Goal: Task Accomplishment & Management: Use online tool/utility

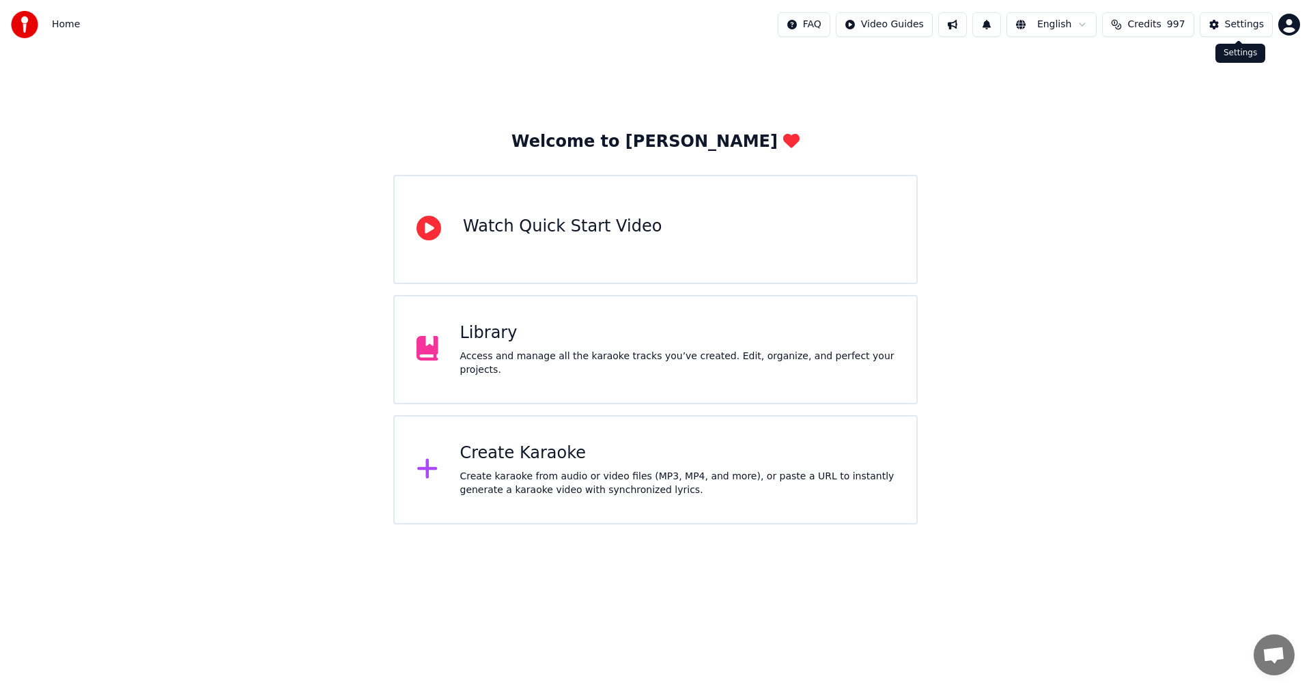
click at [1240, 25] on div "Settings" at bounding box center [1244, 25] width 39 height 14
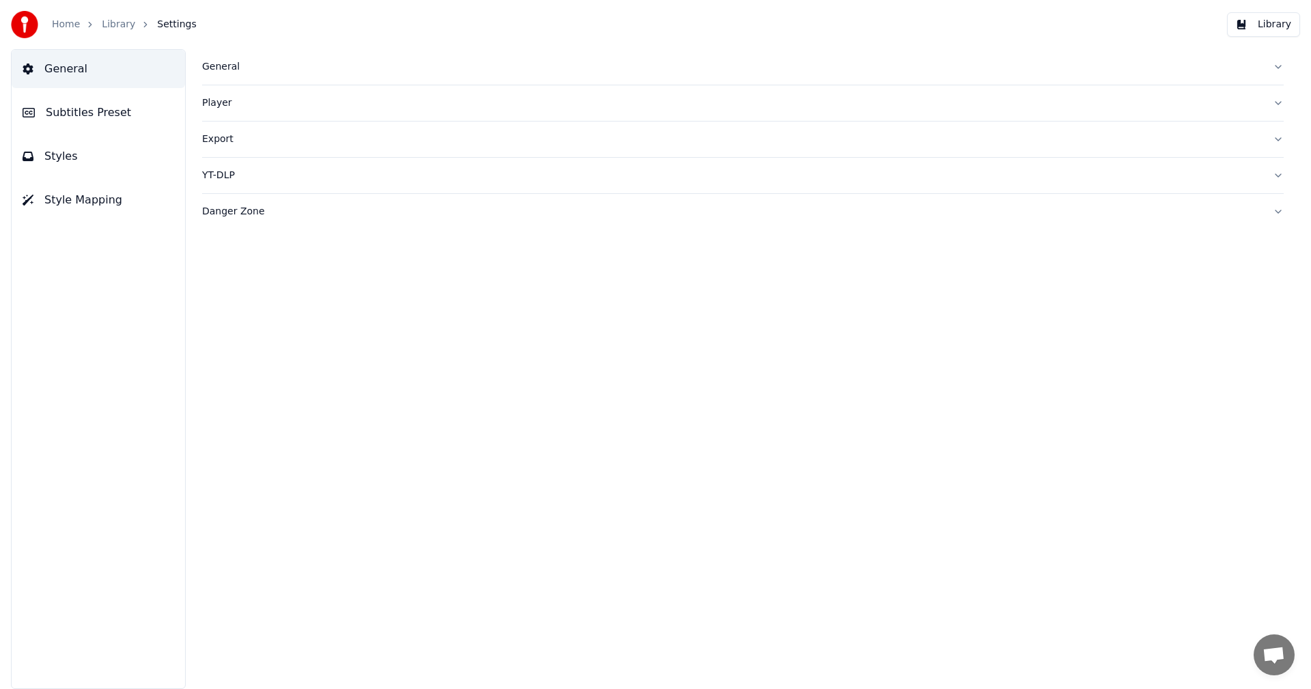
click at [226, 73] on div "General" at bounding box center [732, 67] width 1060 height 14
click at [50, 29] on div "Home Library Settings" at bounding box center [104, 24] width 186 height 27
click at [57, 27] on link "Home" at bounding box center [66, 25] width 28 height 14
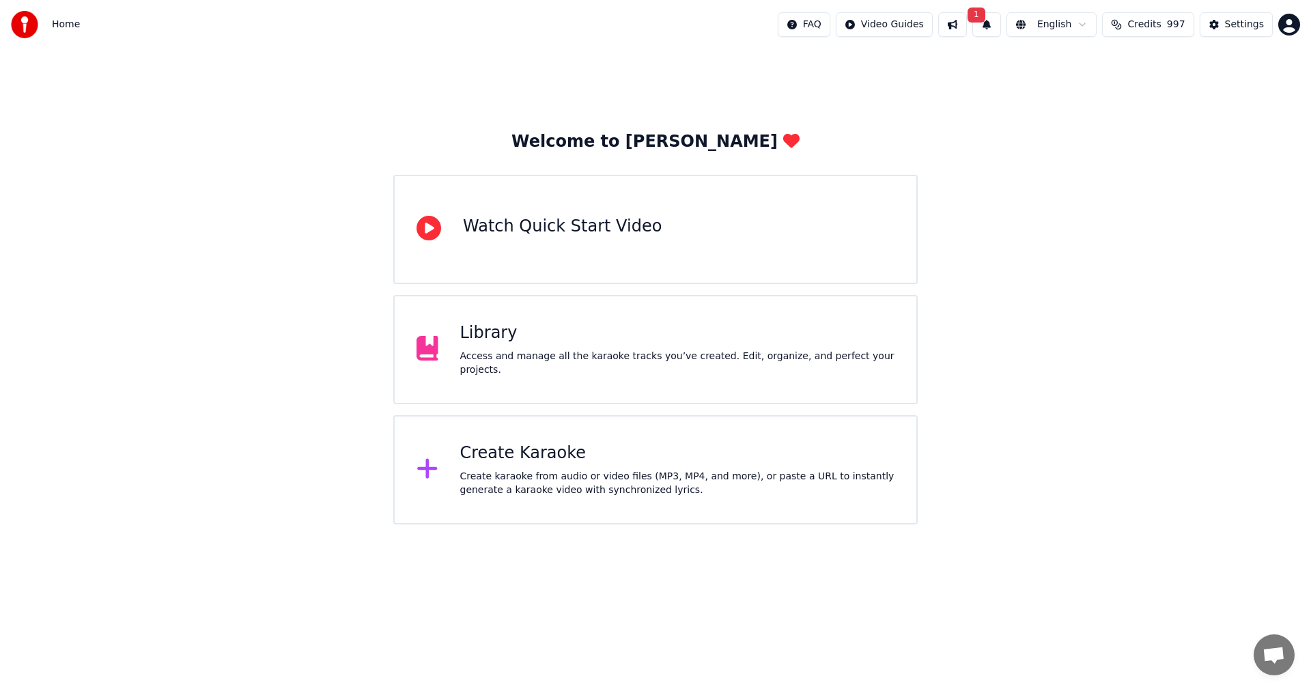
click at [520, 462] on div "Create Karaoke" at bounding box center [677, 453] width 435 height 22
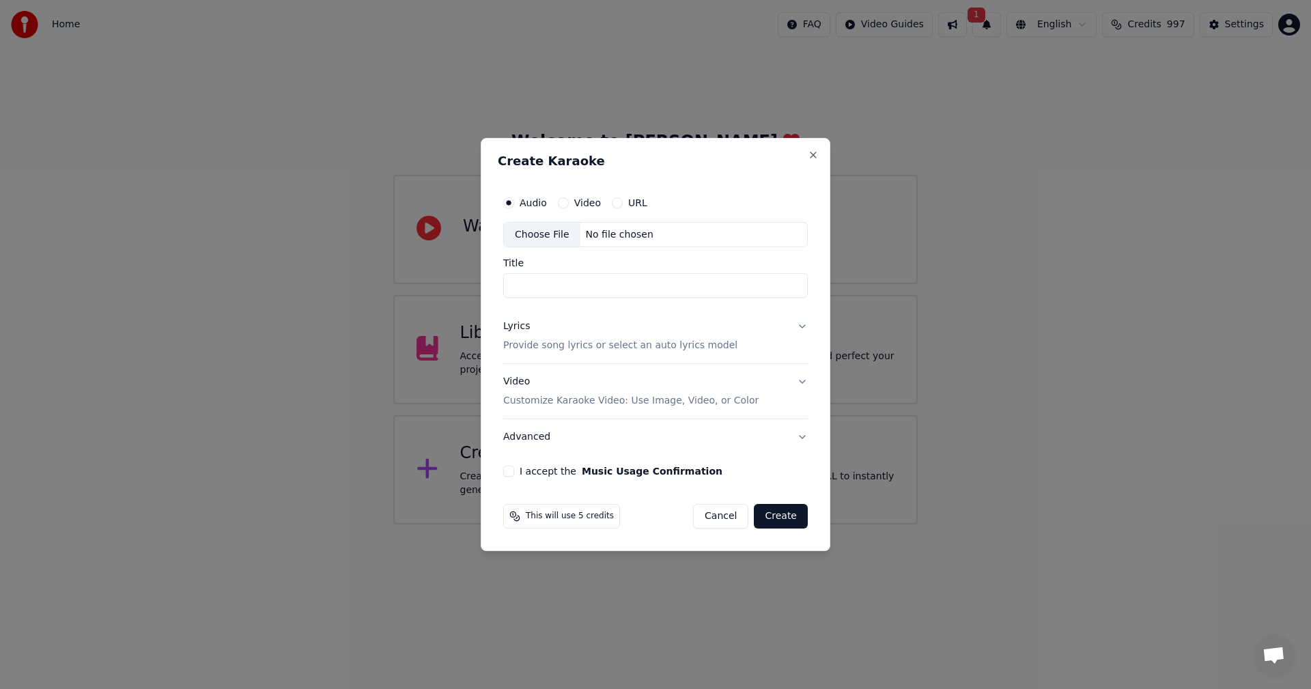
click at [547, 234] on div "Choose File" at bounding box center [542, 235] width 76 height 25
type input "**********"
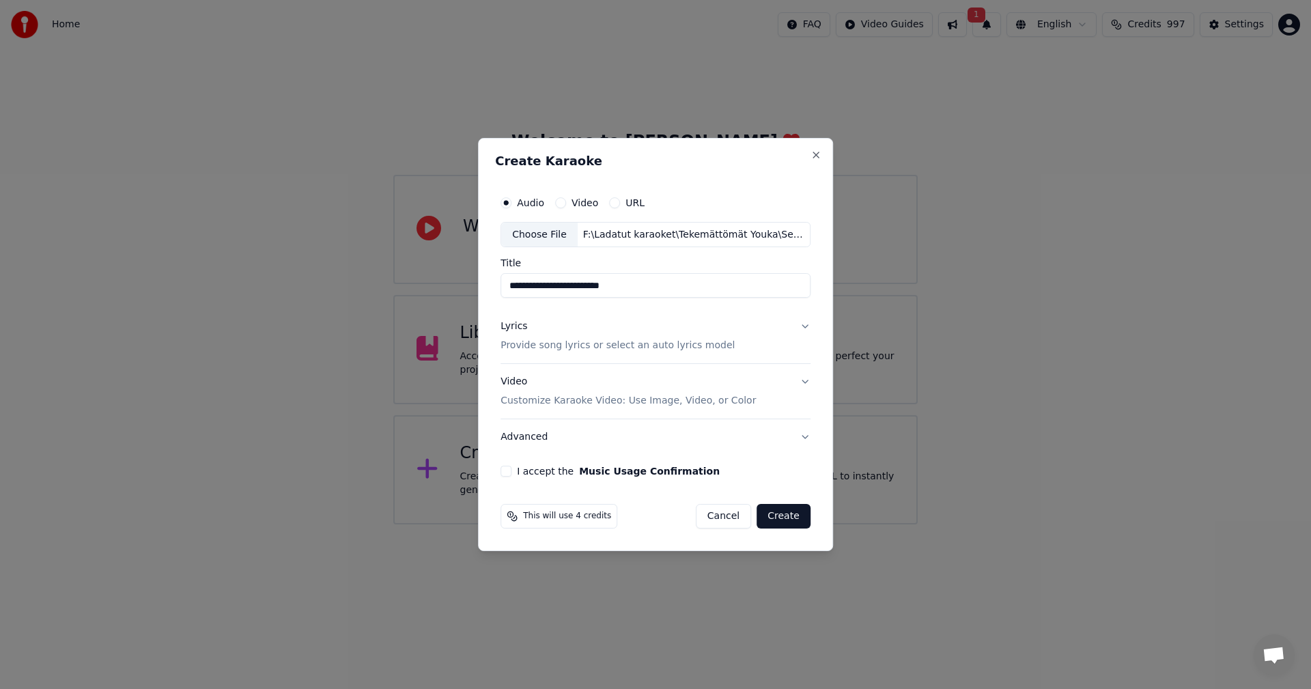
click at [802, 324] on button "Lyrics Provide song lyrics or select an auto lyrics model" at bounding box center [655, 336] width 310 height 55
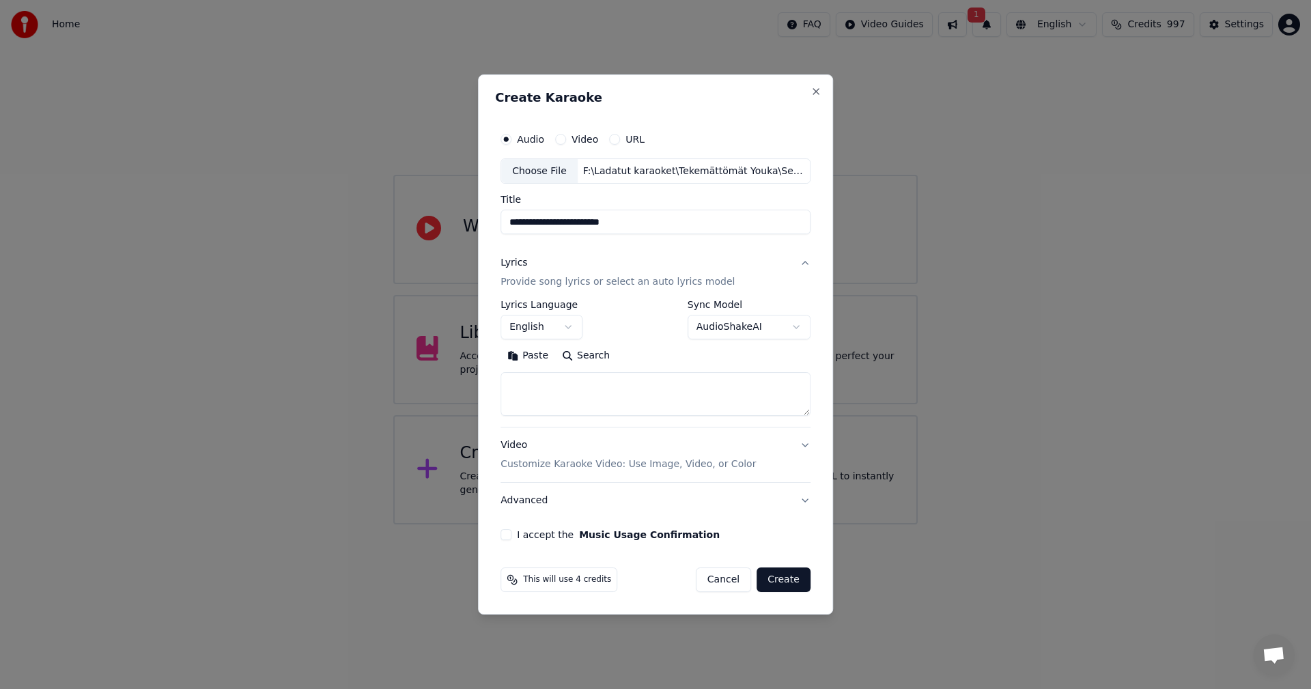
click at [530, 354] on button "Paste" at bounding box center [527, 357] width 55 height 22
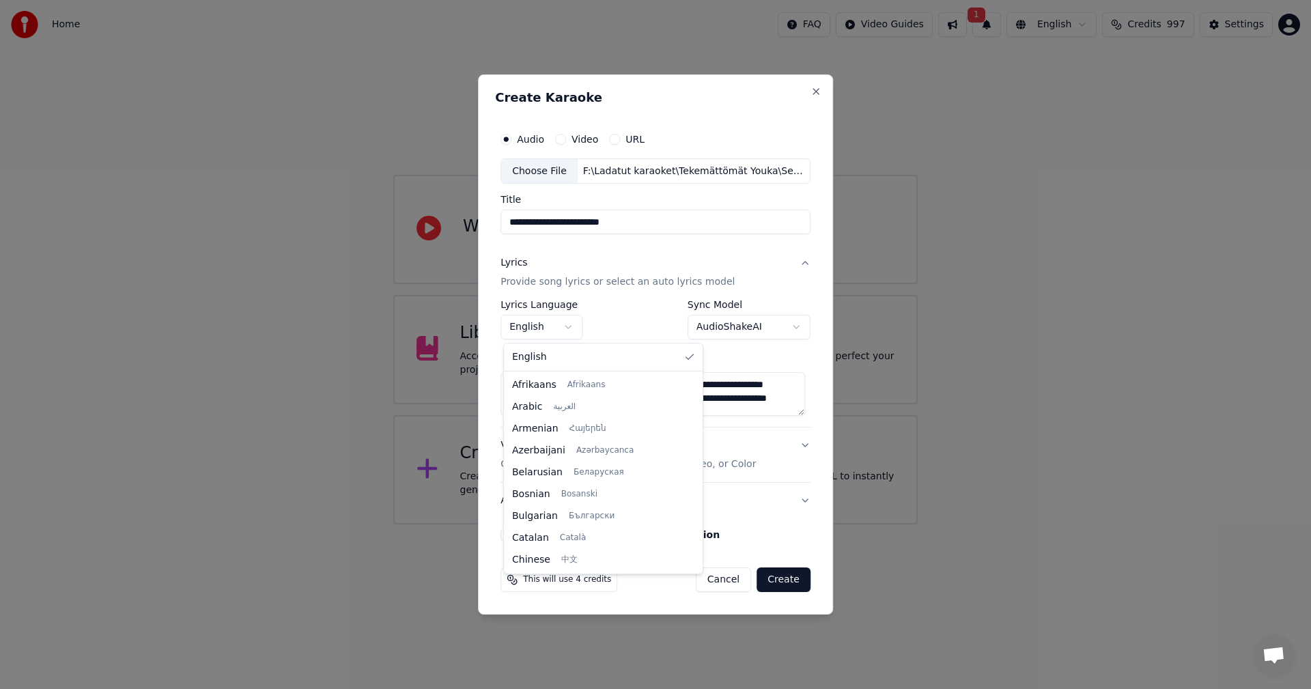
click at [566, 327] on body "**********" at bounding box center [655, 262] width 1311 height 524
type textarea "**********"
select select "**"
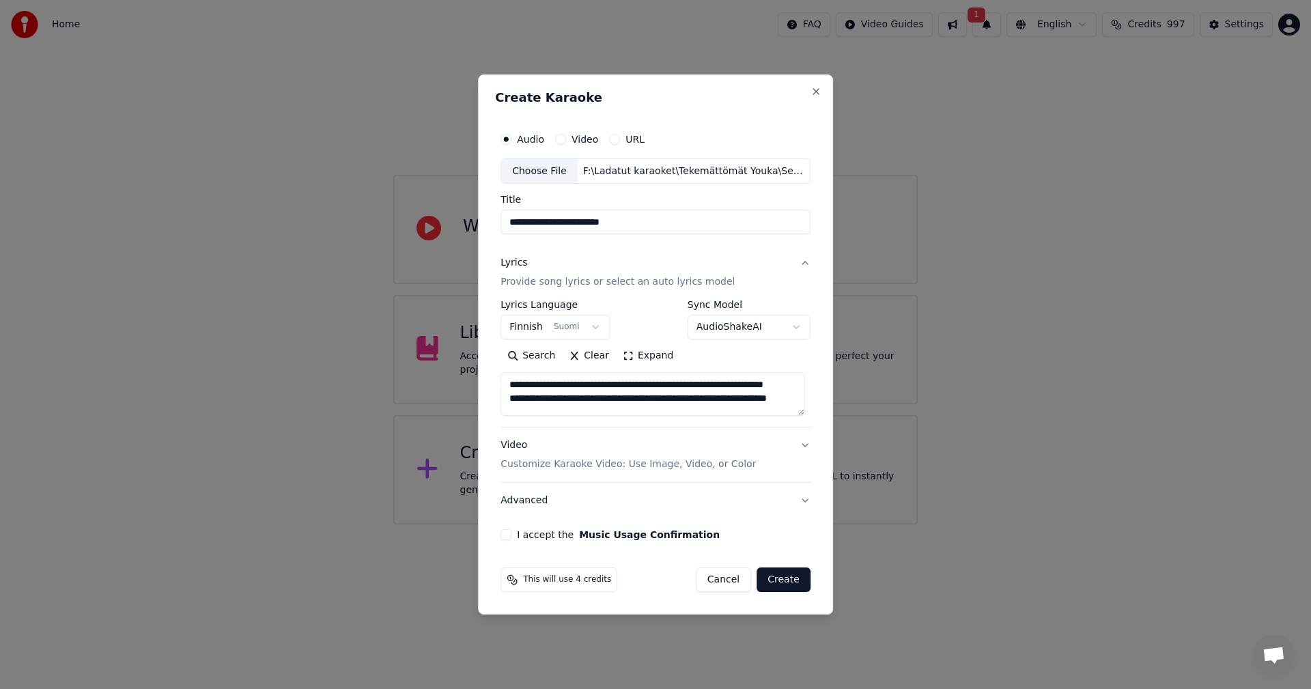
click at [511, 533] on button "I accept the Music Usage Confirmation" at bounding box center [505, 534] width 11 height 11
click at [795, 580] on button "Create" at bounding box center [784, 579] width 54 height 25
type textarea "**********"
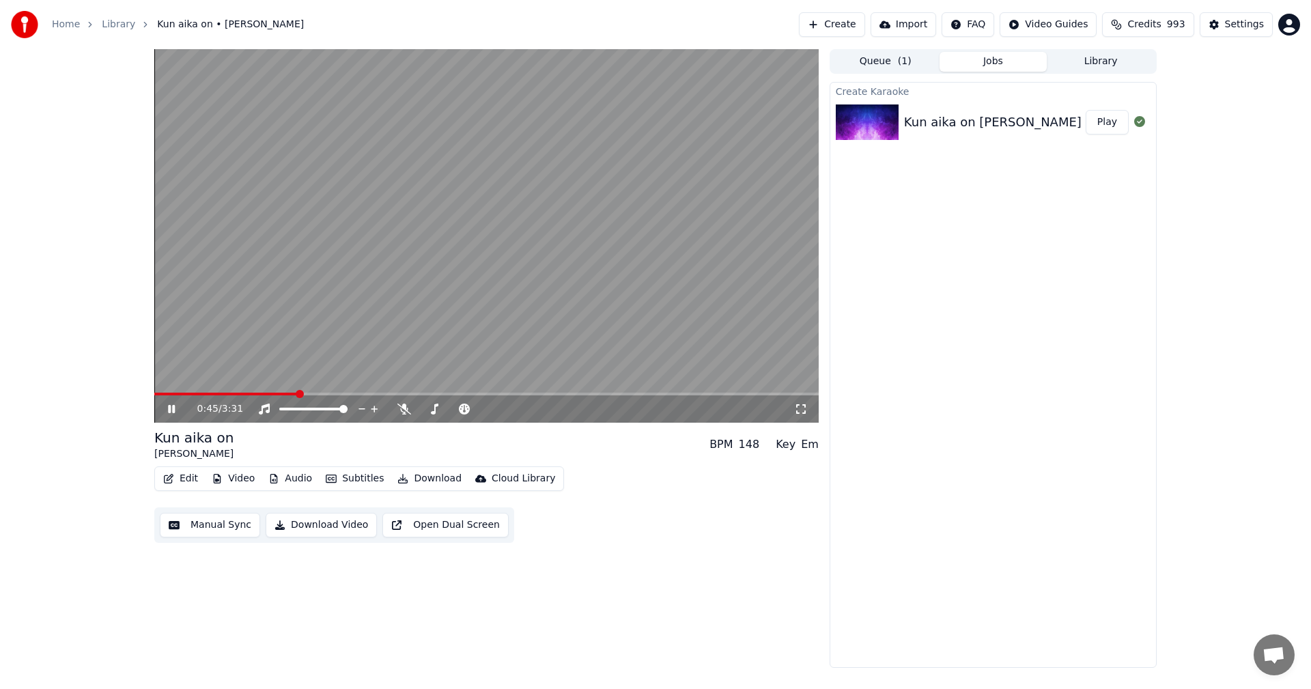
click at [175, 410] on icon at bounding box center [171, 409] width 7 height 8
click at [187, 472] on button "Edit" at bounding box center [181, 478] width 46 height 19
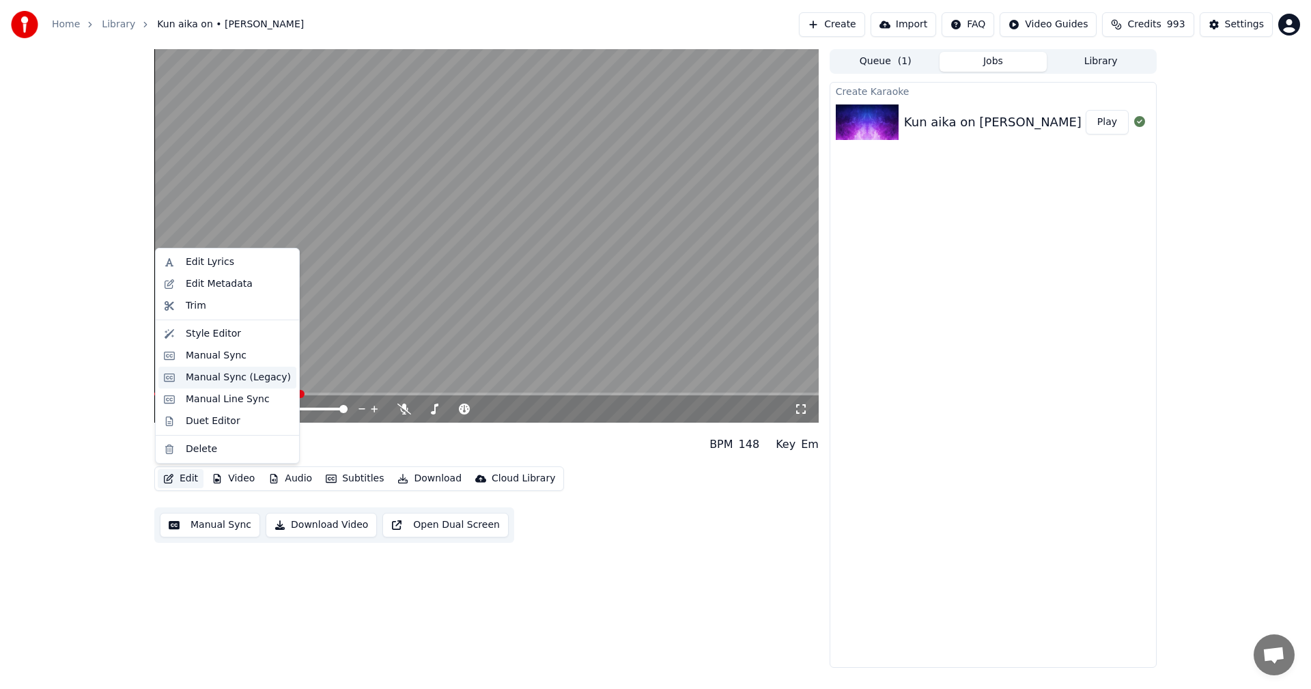
click at [224, 384] on div "Manual Sync (Legacy)" at bounding box center [238, 378] width 105 height 14
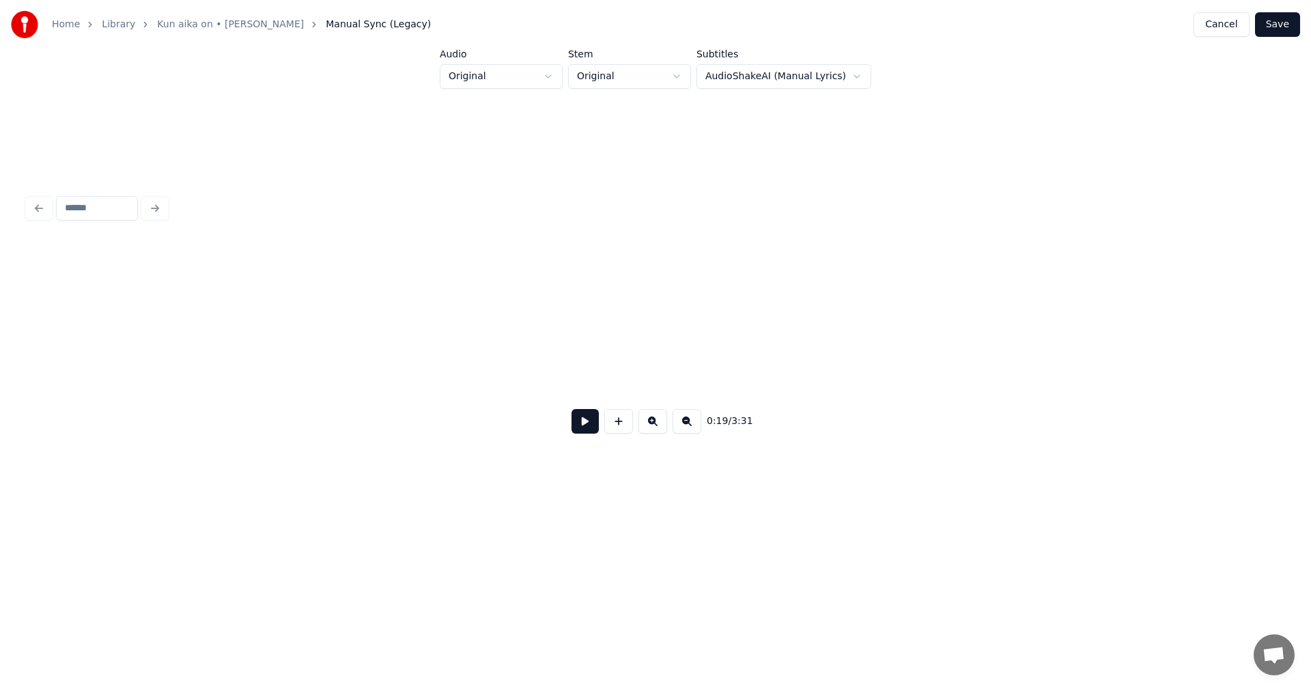
scroll to position [0, 4608]
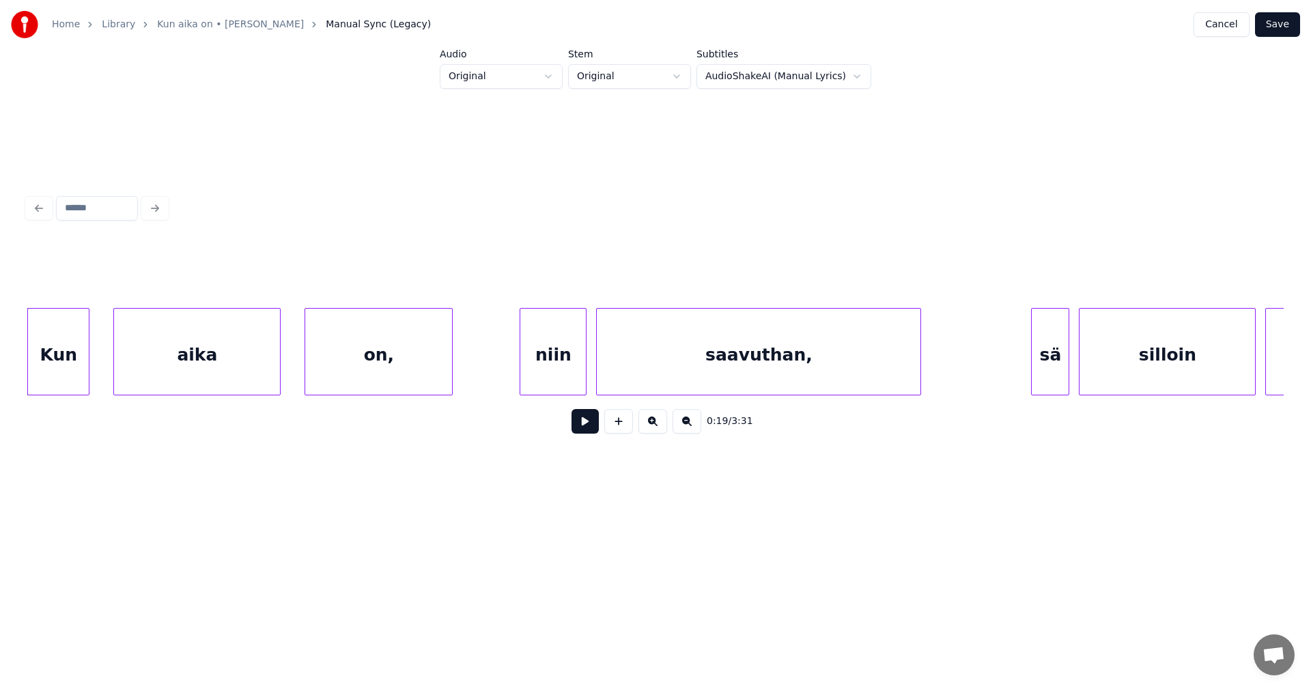
click at [584, 430] on button at bounding box center [585, 421] width 27 height 25
drag, startPoint x: 584, startPoint y: 430, endPoint x: 524, endPoint y: 423, distance: 60.6
click at [575, 427] on button at bounding box center [585, 421] width 27 height 25
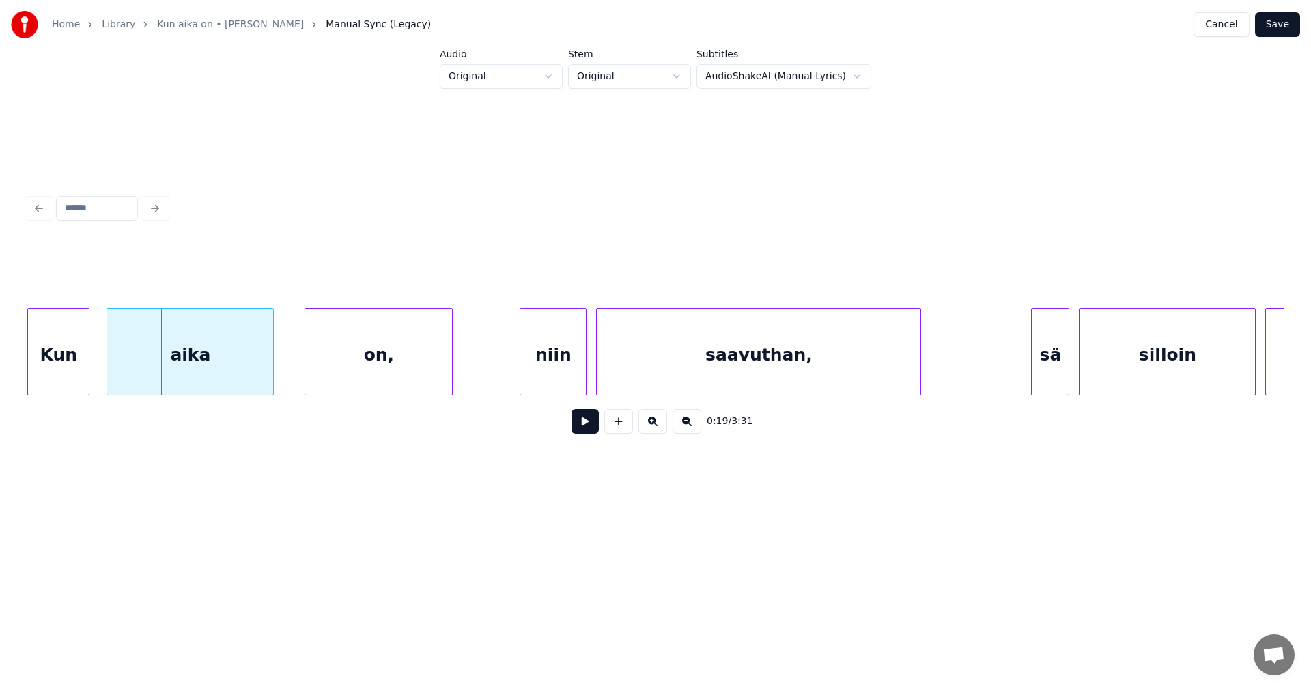
click at [193, 373] on div "aika" at bounding box center [190, 355] width 166 height 93
click at [355, 371] on div "on," at bounding box center [371, 355] width 147 height 93
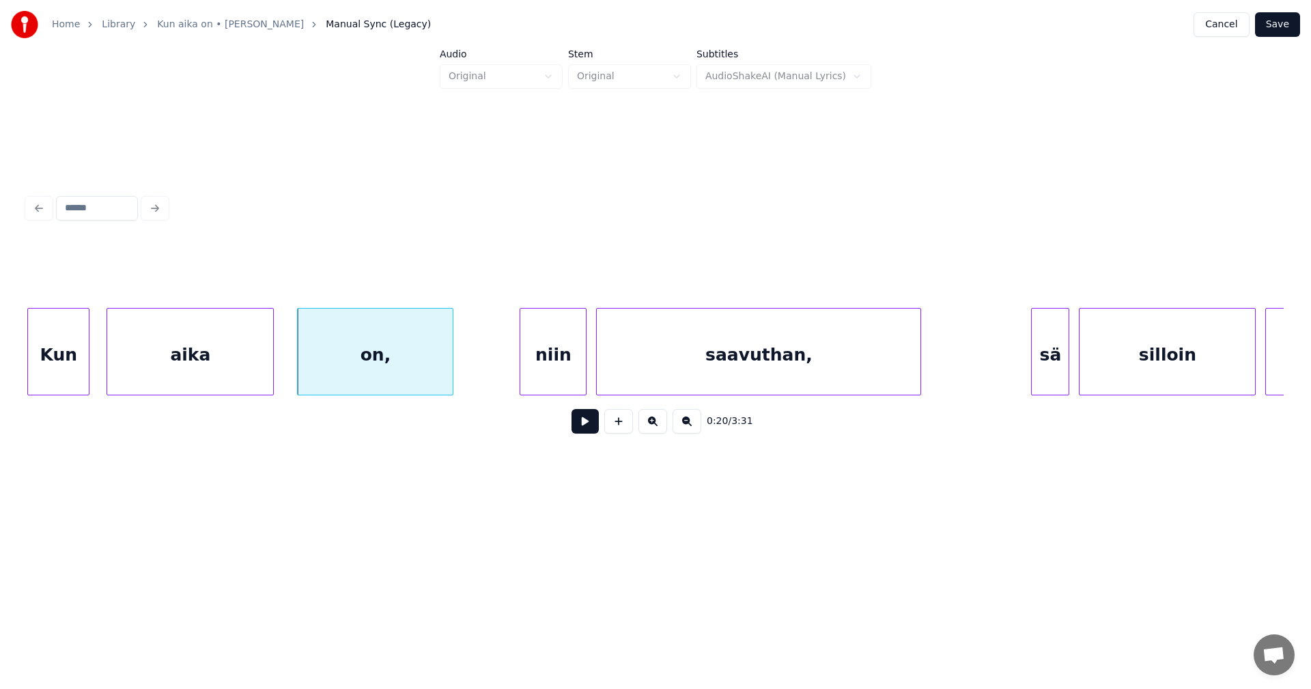
click at [451, 363] on div at bounding box center [451, 352] width 4 height 86
click at [445, 366] on div "on," at bounding box center [375, 355] width 155 height 93
click at [590, 431] on button at bounding box center [585, 421] width 27 height 25
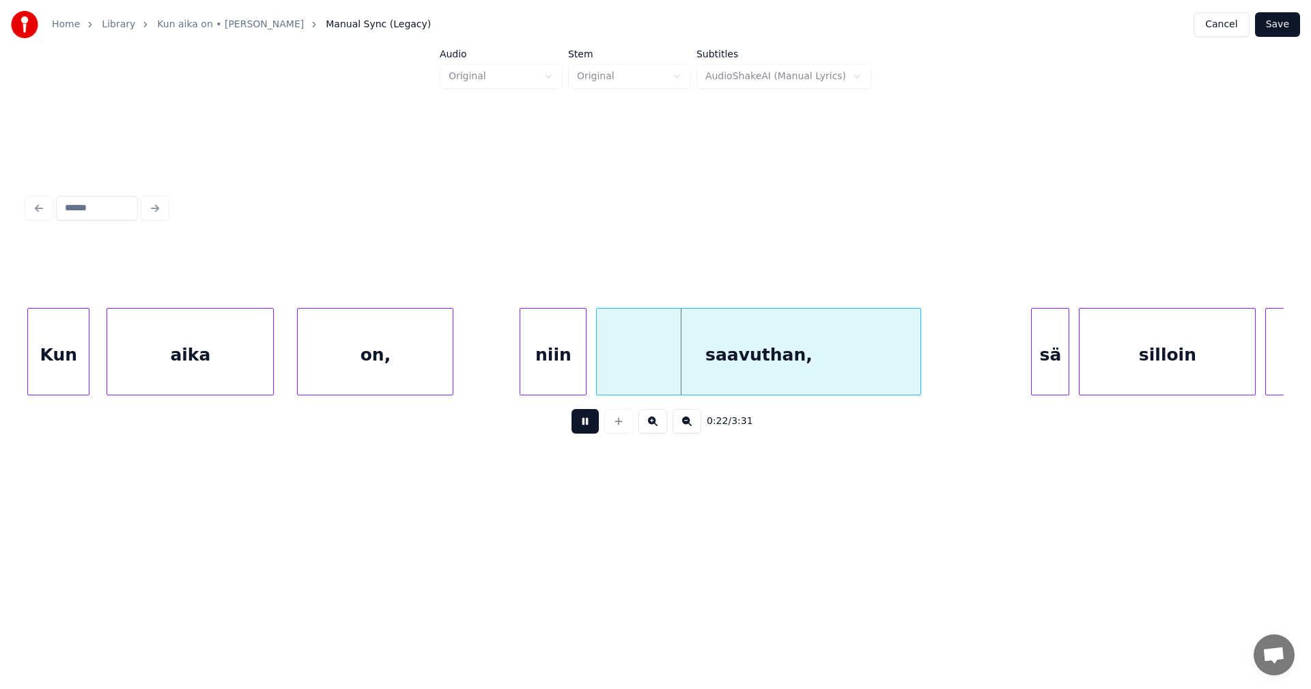
drag, startPoint x: 590, startPoint y: 429, endPoint x: 574, endPoint y: 390, distance: 42.2
click at [587, 421] on button at bounding box center [585, 421] width 27 height 25
click at [572, 385] on div "niin" at bounding box center [553, 355] width 66 height 93
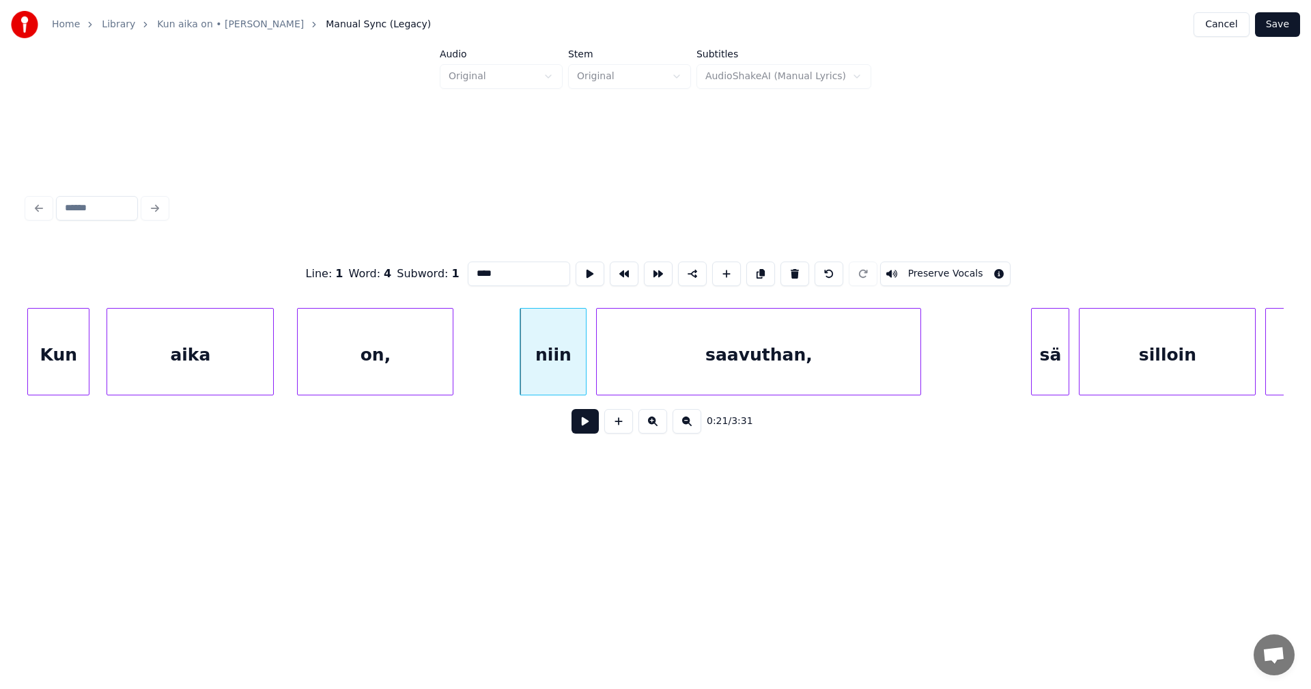
click at [586, 424] on button at bounding box center [585, 421] width 27 height 25
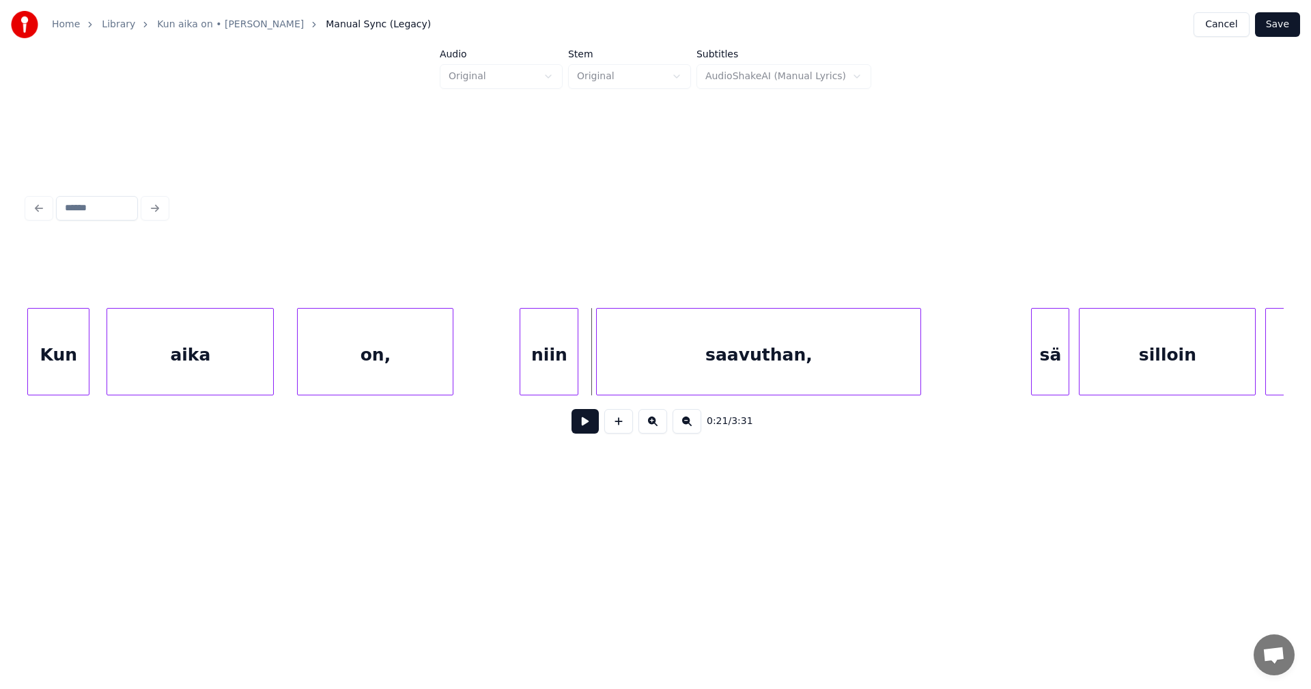
click at [578, 381] on div at bounding box center [576, 352] width 4 height 86
click at [615, 378] on div "saavuthan," at bounding box center [759, 355] width 324 height 93
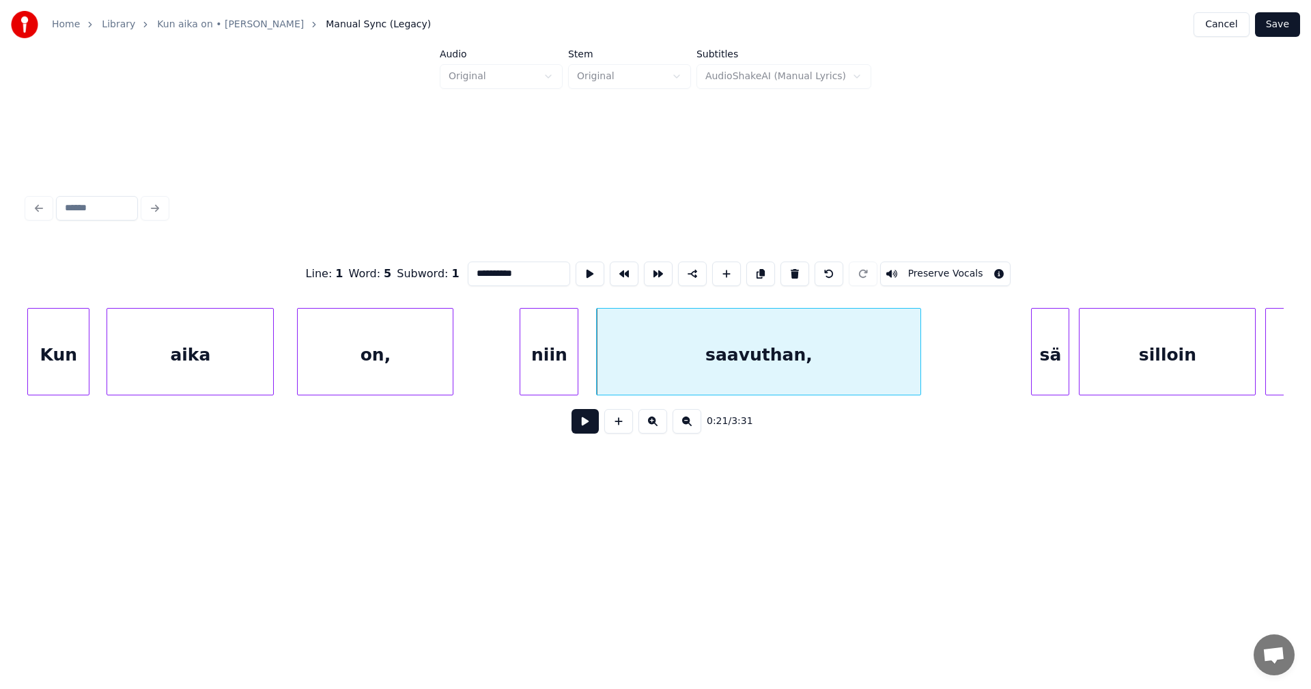
click at [587, 436] on div "0:21 / 3:31" at bounding box center [655, 421] width 1235 height 30
click at [587, 434] on button at bounding box center [585, 421] width 27 height 25
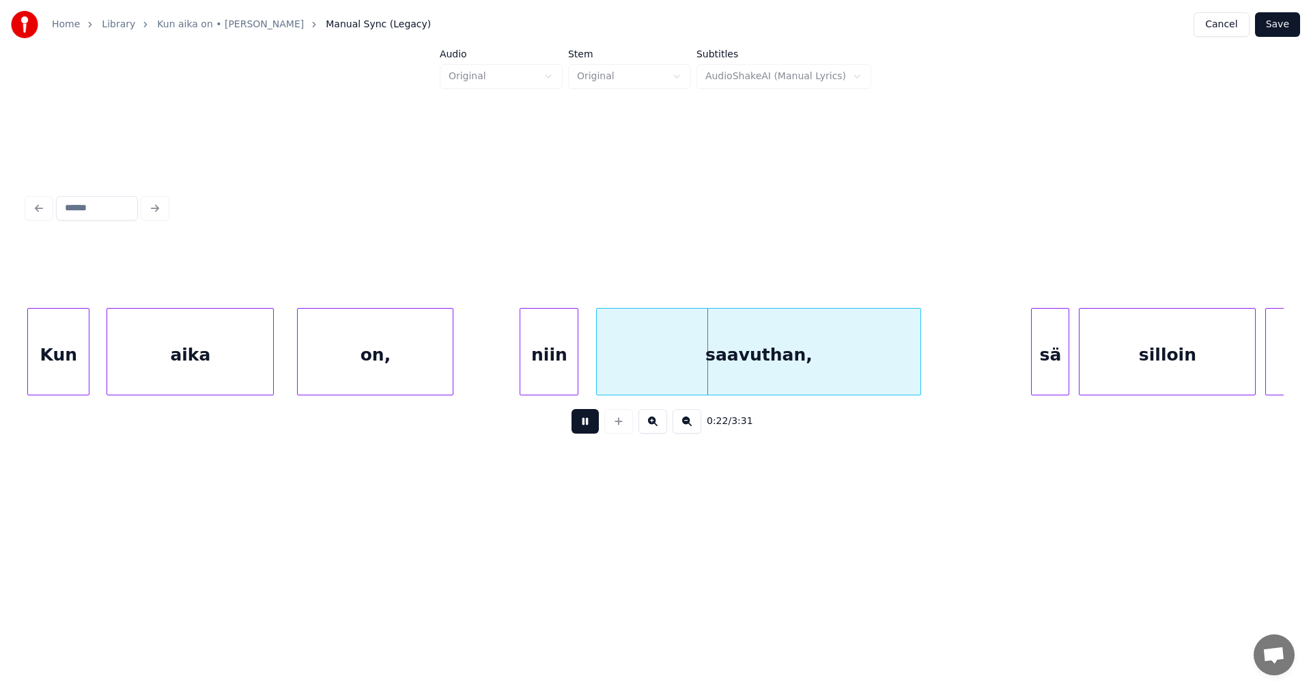
drag, startPoint x: 587, startPoint y: 435, endPoint x: 591, endPoint y: 429, distance: 7.4
click at [589, 432] on button at bounding box center [585, 421] width 27 height 25
click at [648, 363] on div "saavuthan," at bounding box center [755, 355] width 324 height 93
click at [578, 376] on div at bounding box center [577, 352] width 4 height 86
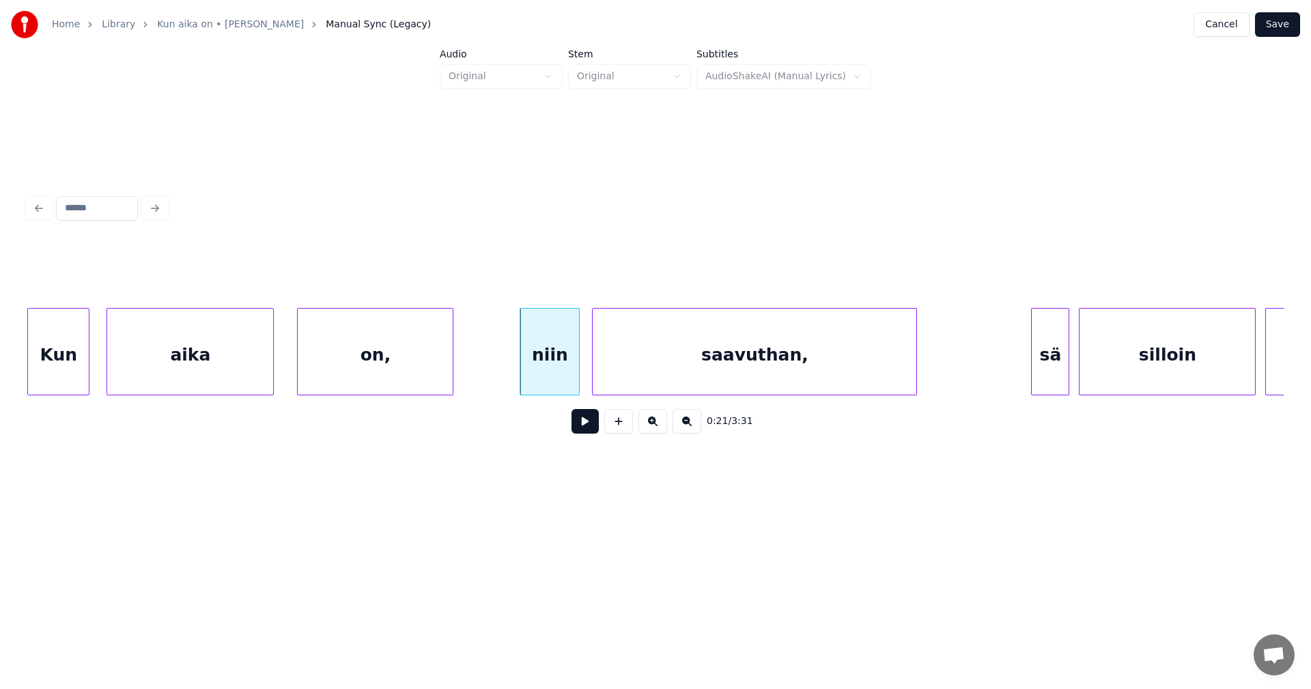
click at [580, 428] on button at bounding box center [585, 421] width 27 height 25
click at [580, 427] on button at bounding box center [585, 421] width 27 height 25
click at [1034, 366] on div "sä" at bounding box center [1042, 355] width 37 height 93
click at [1019, 365] on div at bounding box center [1019, 352] width 4 height 86
click at [589, 429] on button at bounding box center [585, 421] width 27 height 25
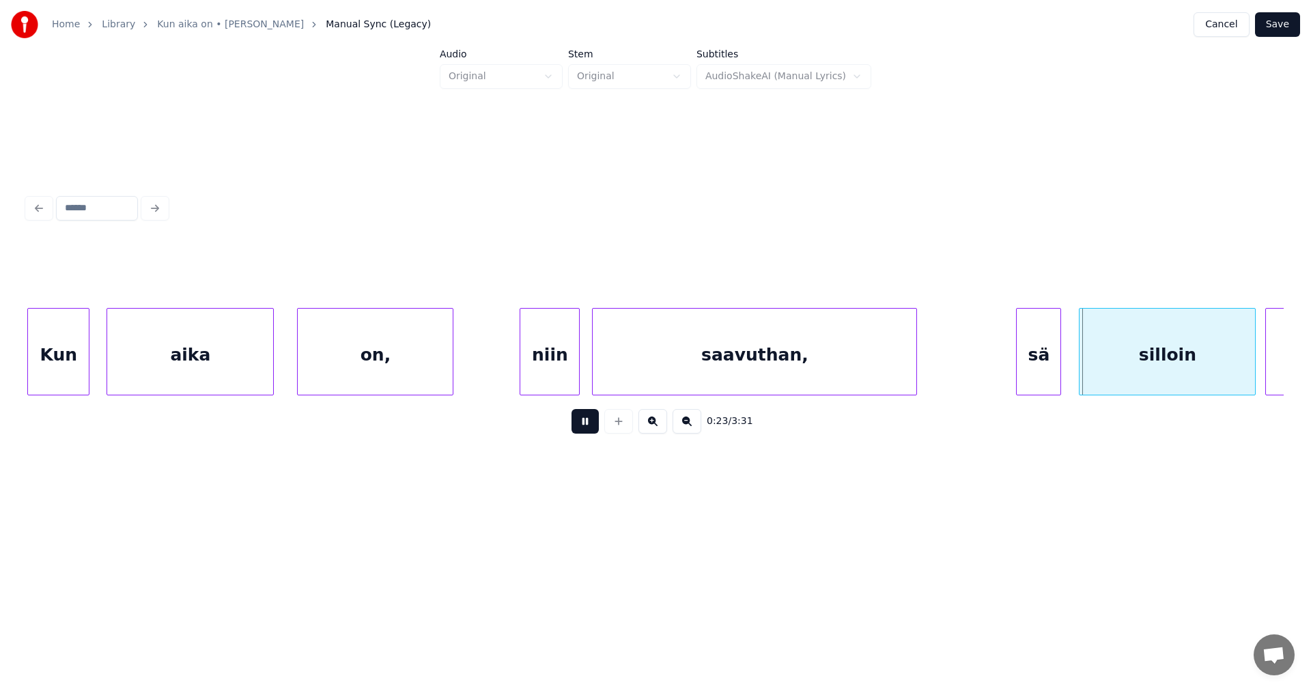
click at [589, 429] on button at bounding box center [585, 421] width 27 height 25
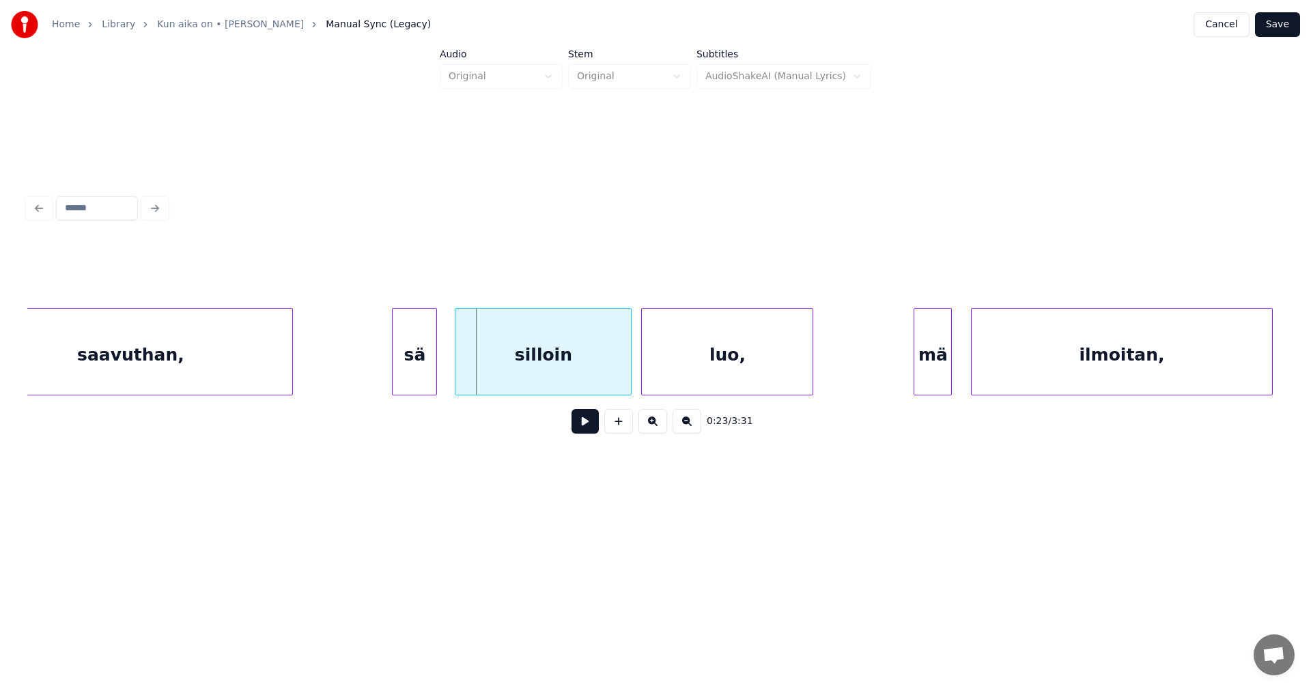
scroll to position [0, 5236]
click at [576, 369] on div "silloin" at bounding box center [528, 355] width 175 height 93
click at [429, 366] on div at bounding box center [427, 352] width 4 height 86
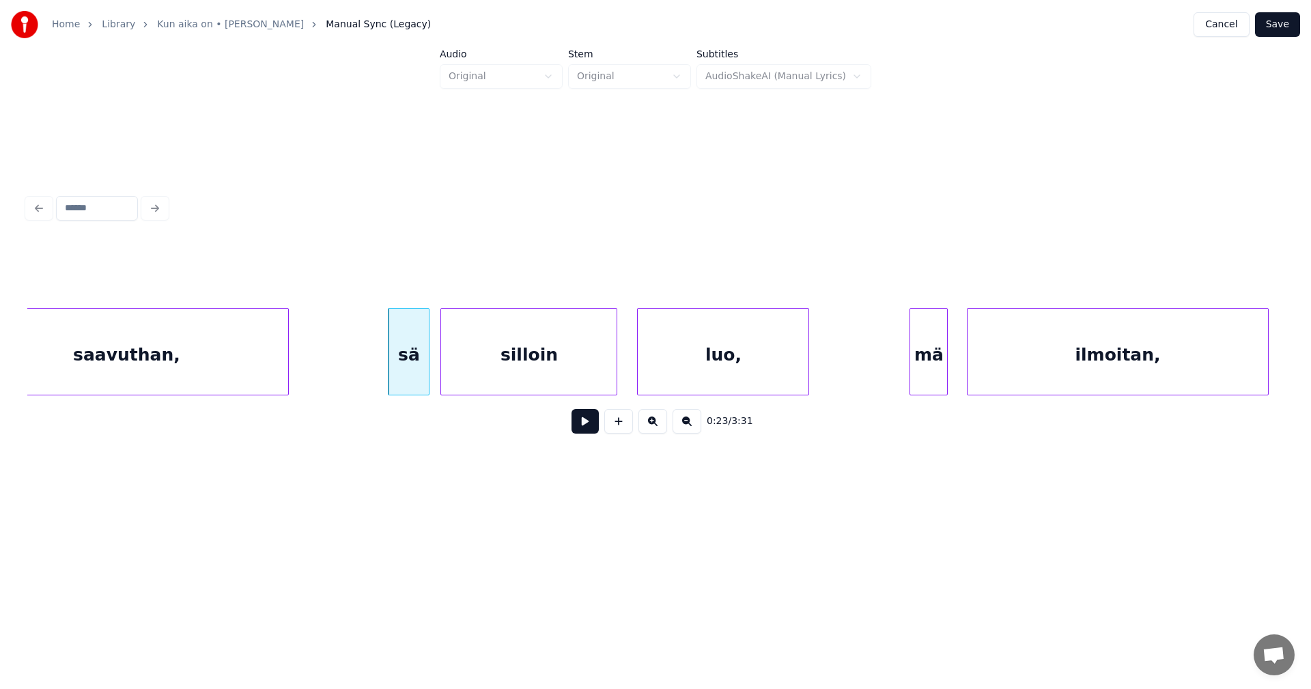
click at [579, 427] on button at bounding box center [585, 421] width 27 height 25
drag, startPoint x: 579, startPoint y: 426, endPoint x: 783, endPoint y: 387, distance: 207.8
click at [580, 426] on button at bounding box center [585, 421] width 27 height 25
click at [922, 367] on div "mä" at bounding box center [921, 355] width 37 height 93
click at [988, 363] on div "ilmoitan," at bounding box center [1118, 355] width 300 height 93
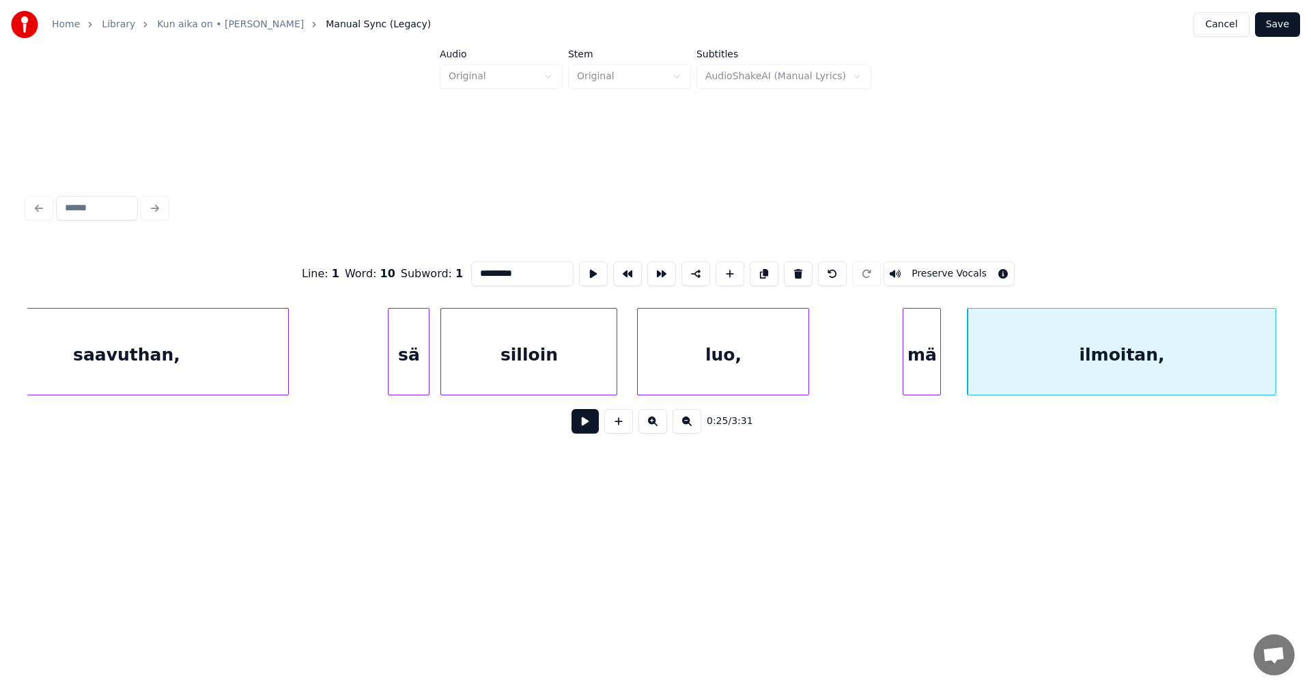
click at [1273, 363] on div at bounding box center [1273, 352] width 4 height 86
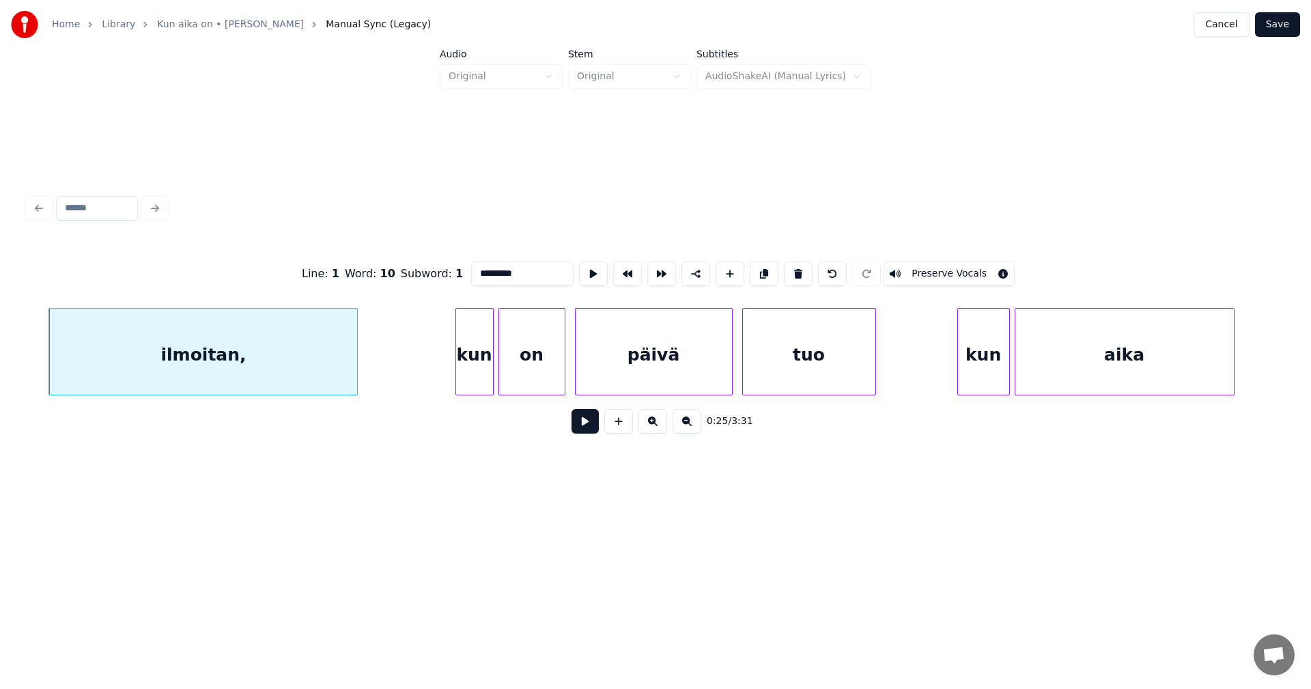
scroll to position [0, 6164]
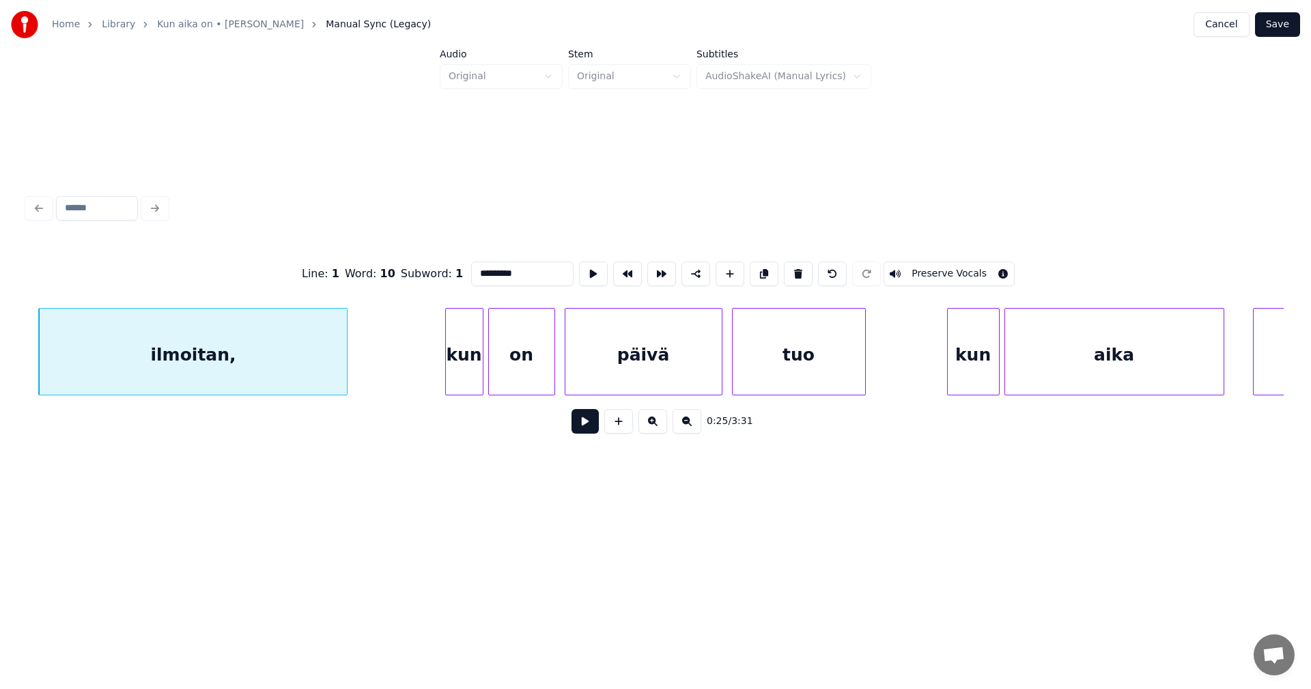
click at [479, 376] on div at bounding box center [481, 352] width 4 height 86
type input "***"
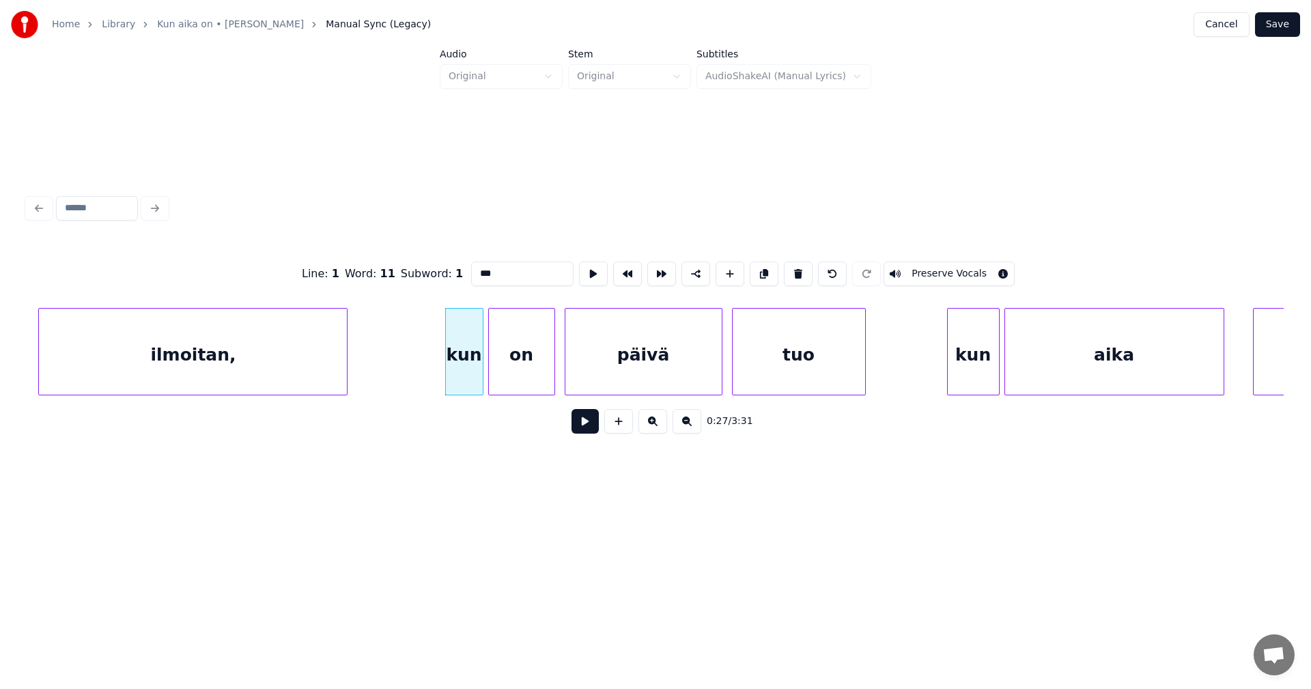
click at [587, 424] on button at bounding box center [585, 421] width 27 height 25
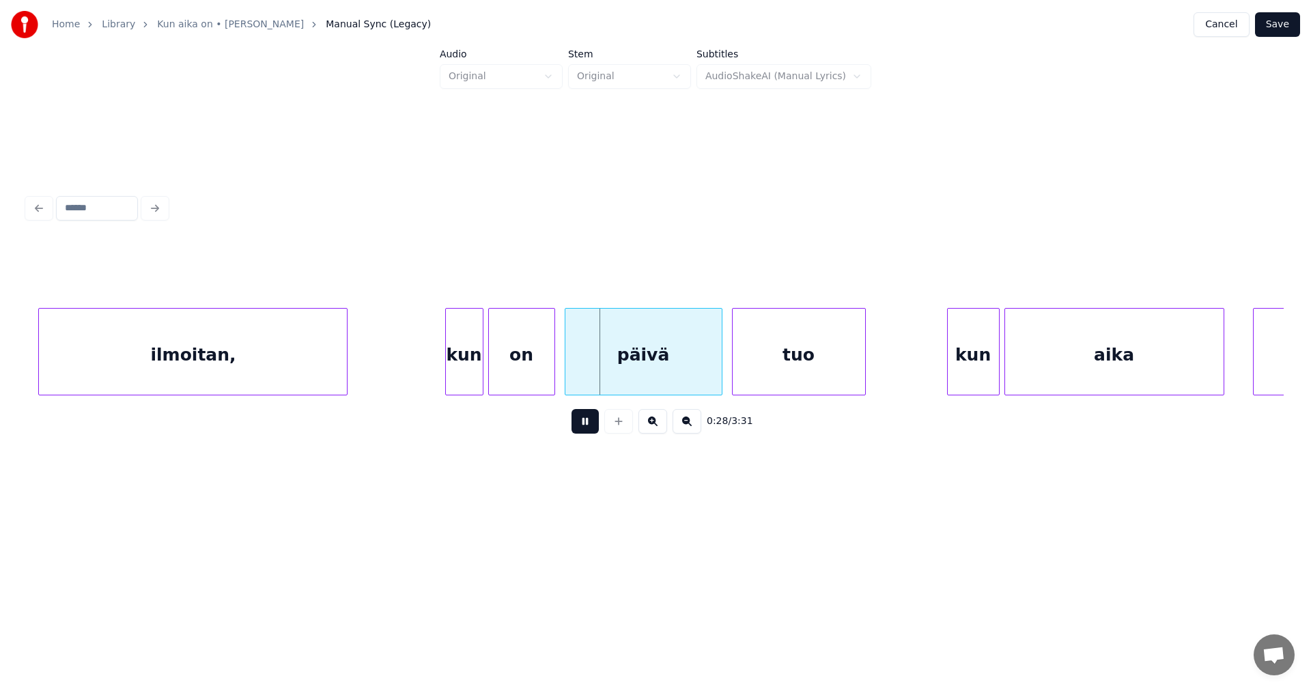
drag, startPoint x: 587, startPoint y: 424, endPoint x: 578, endPoint y: 423, distance: 8.3
click at [578, 423] on button at bounding box center [585, 421] width 27 height 25
click at [503, 368] on div at bounding box center [502, 352] width 4 height 86
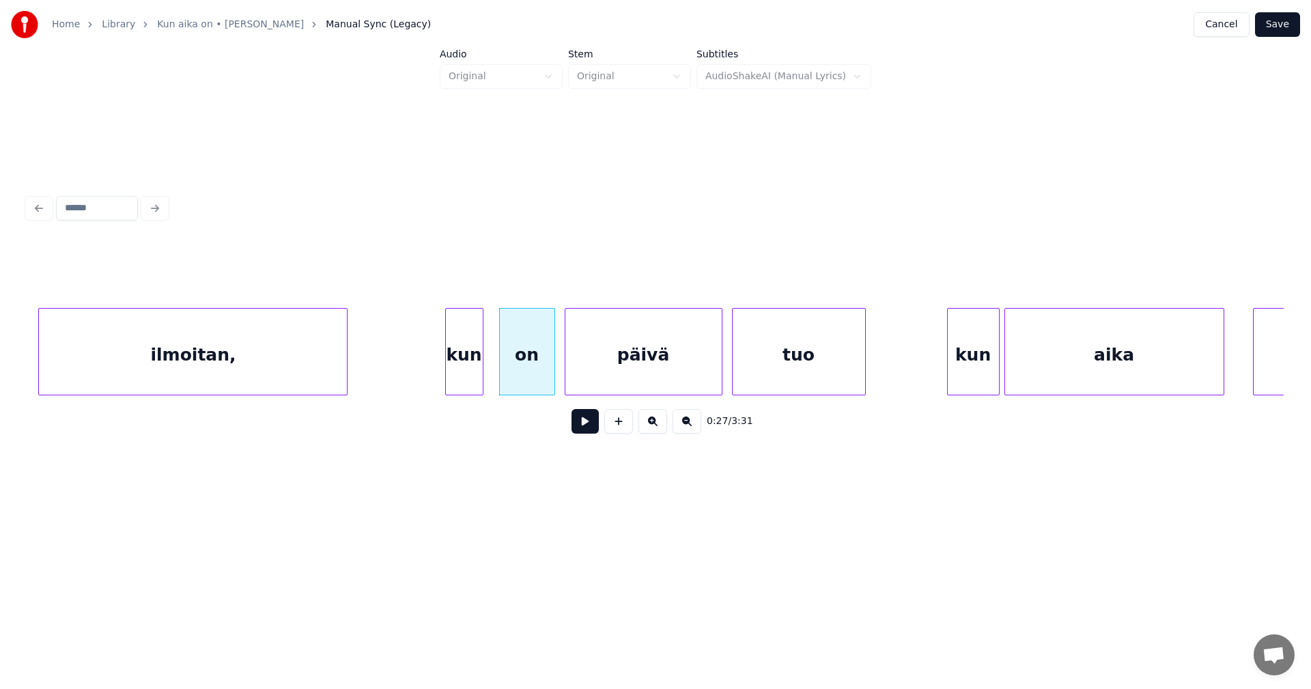
click at [483, 370] on div "kun" at bounding box center [464, 351] width 38 height 87
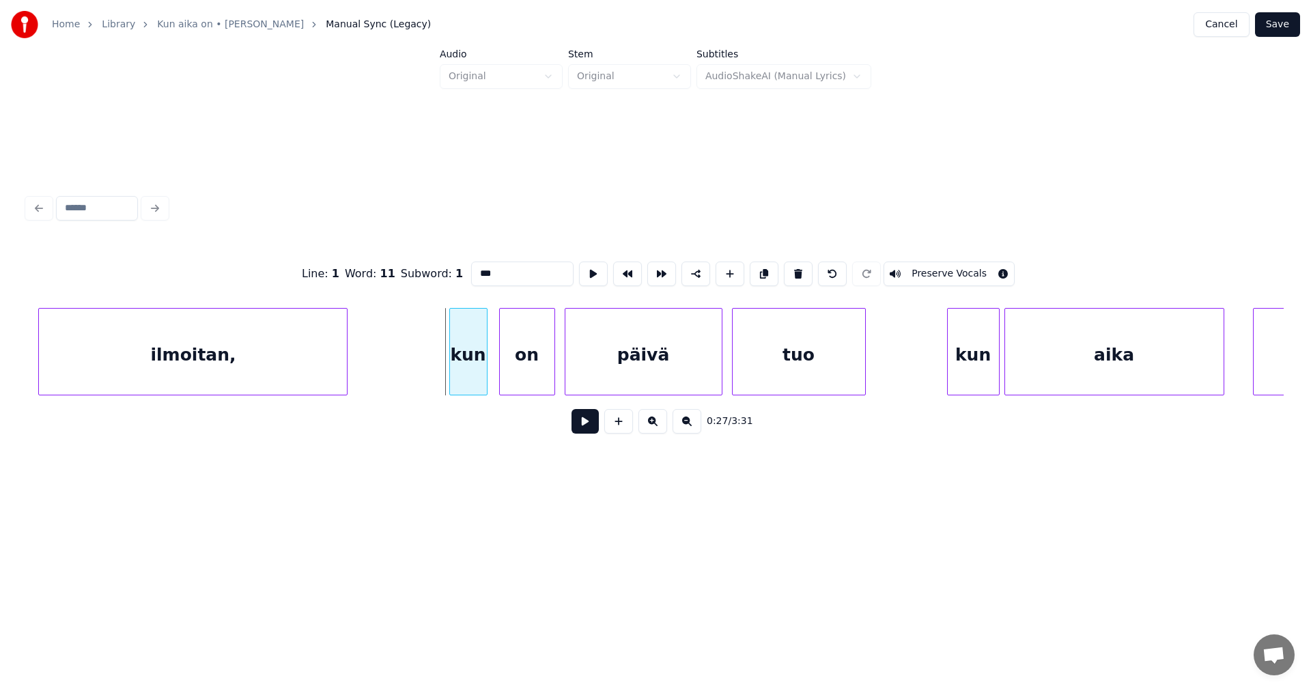
click at [479, 370] on div "kun" at bounding box center [468, 355] width 37 height 93
click at [576, 422] on button at bounding box center [585, 421] width 27 height 25
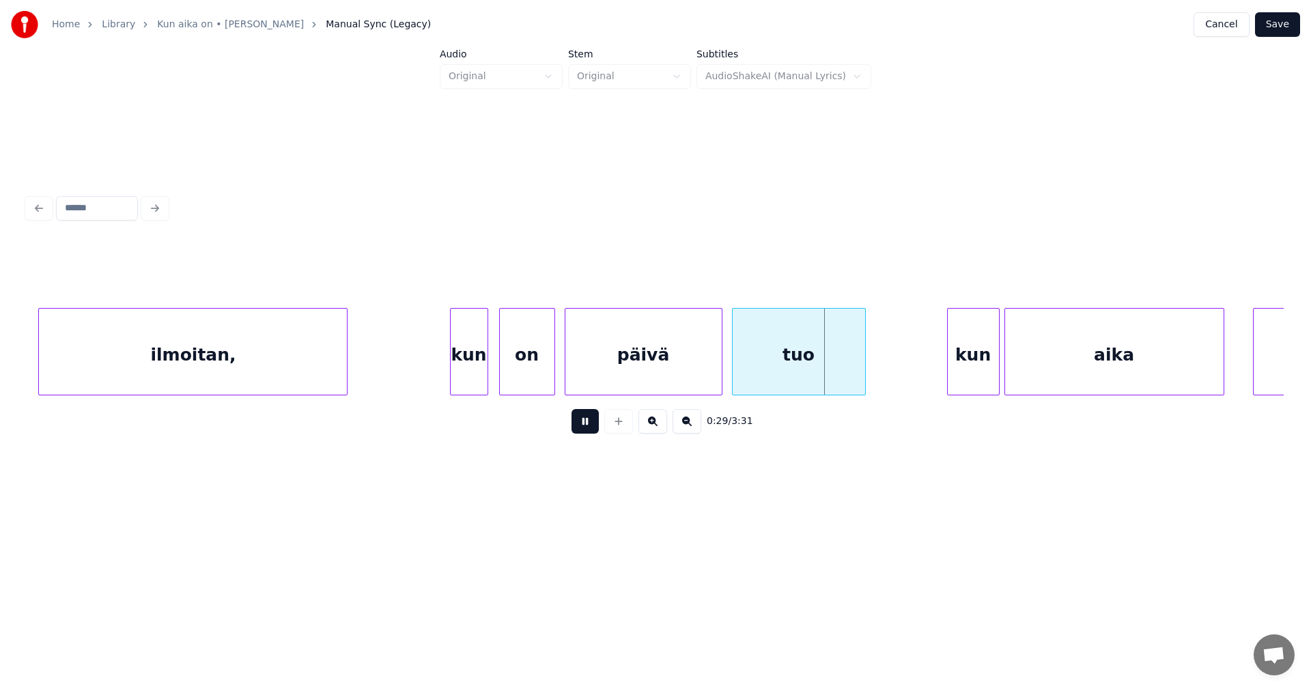
click at [578, 421] on button at bounding box center [585, 421] width 27 height 25
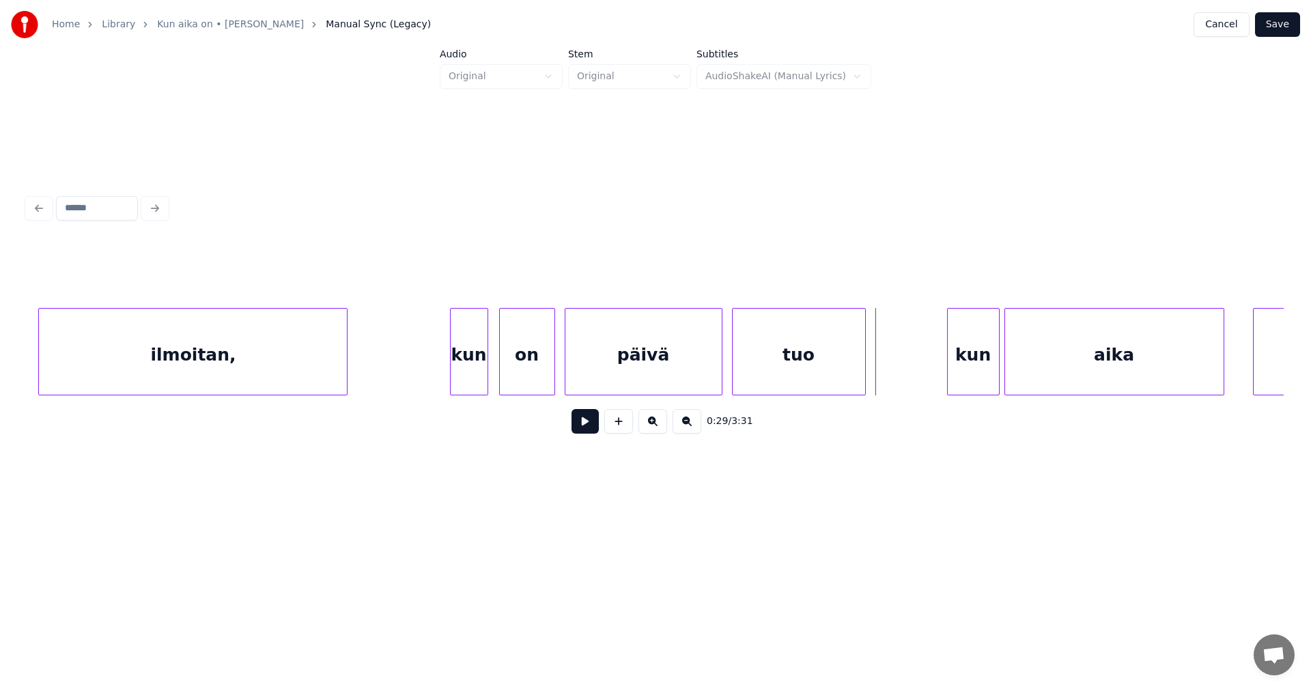
click at [600, 369] on div "päivä" at bounding box center [643, 355] width 156 height 93
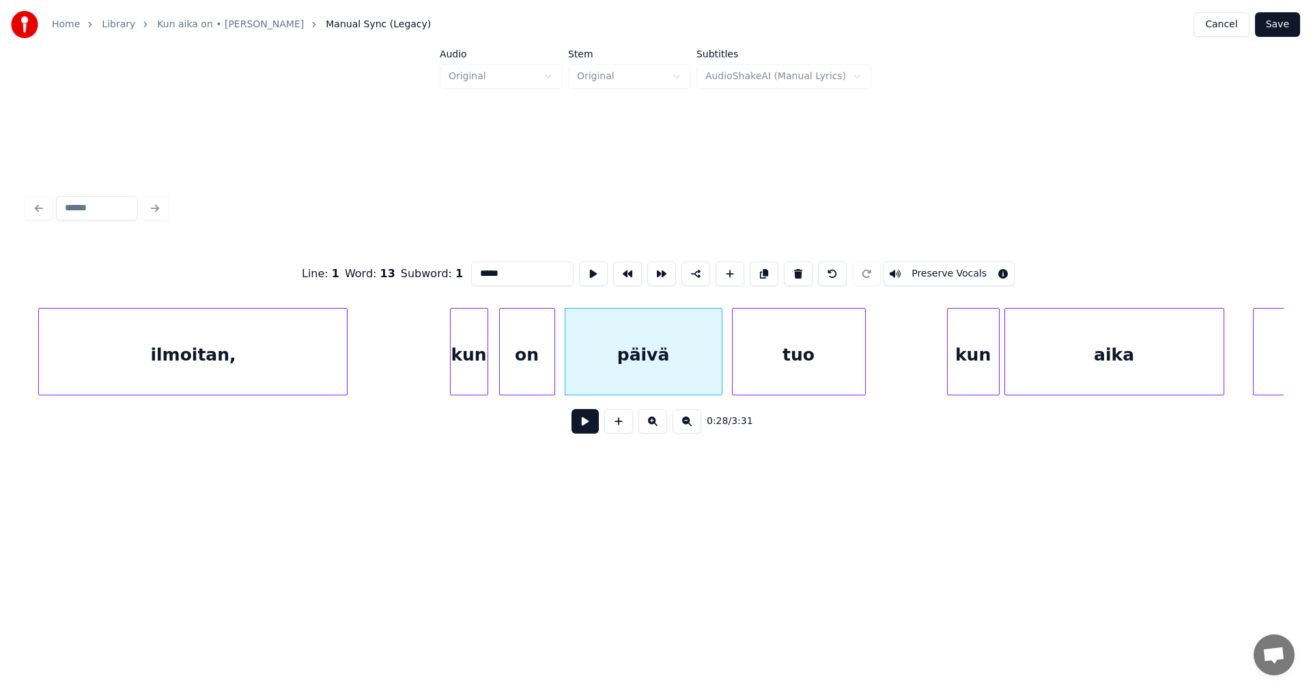
click at [589, 425] on button at bounding box center [585, 421] width 27 height 25
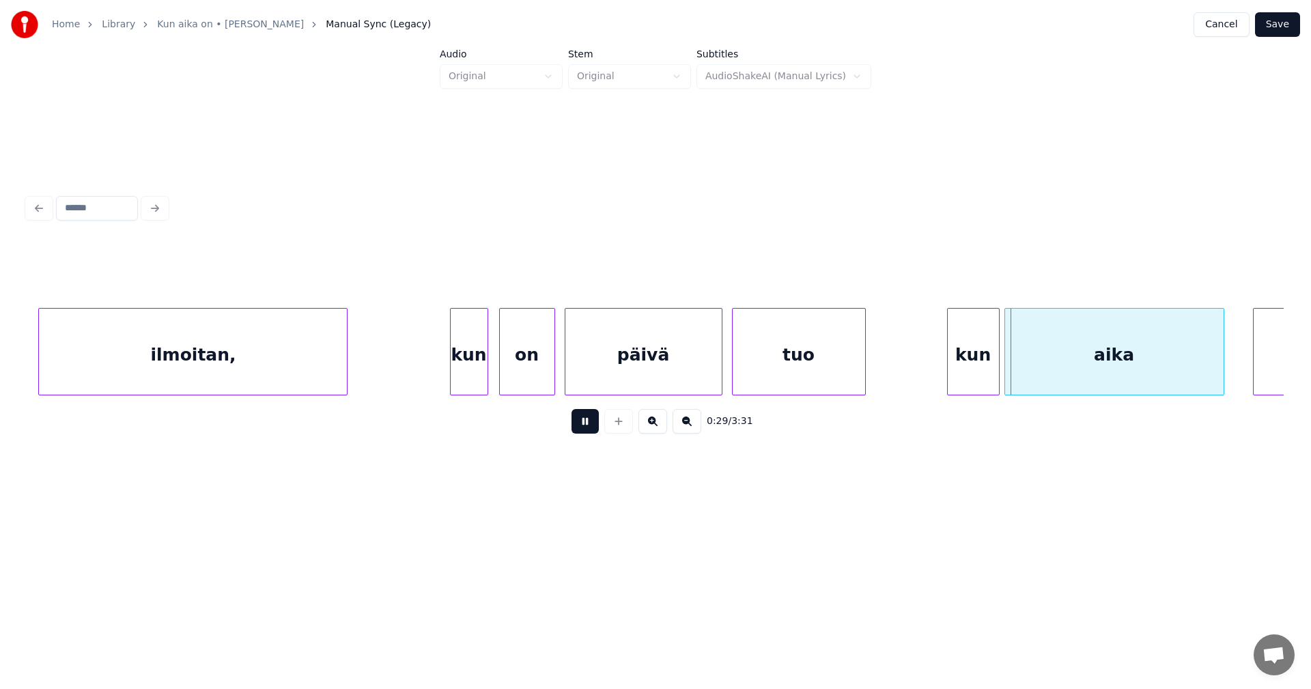
click at [589, 424] on button at bounding box center [585, 421] width 27 height 25
click at [991, 371] on div at bounding box center [993, 352] width 4 height 86
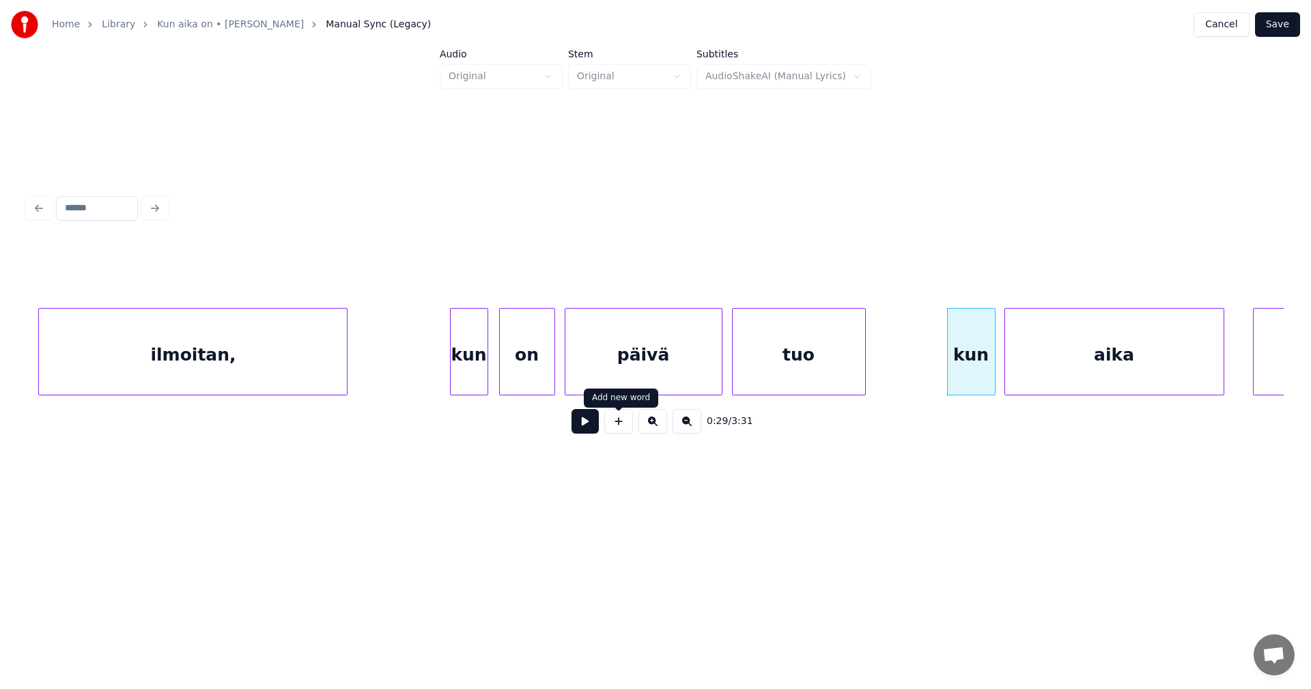
click at [600, 429] on div "0:29 / 3:31" at bounding box center [655, 421] width 1235 height 30
click at [591, 430] on button at bounding box center [585, 421] width 27 height 25
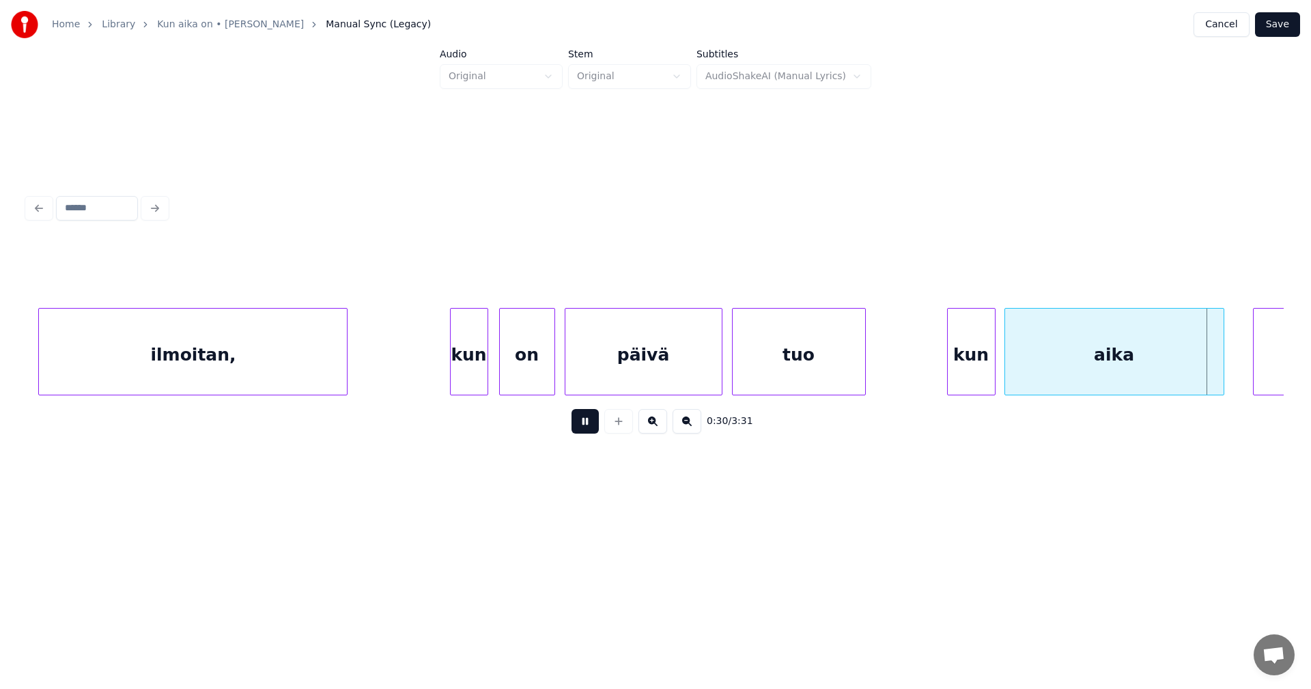
click at [591, 430] on button at bounding box center [585, 421] width 27 height 25
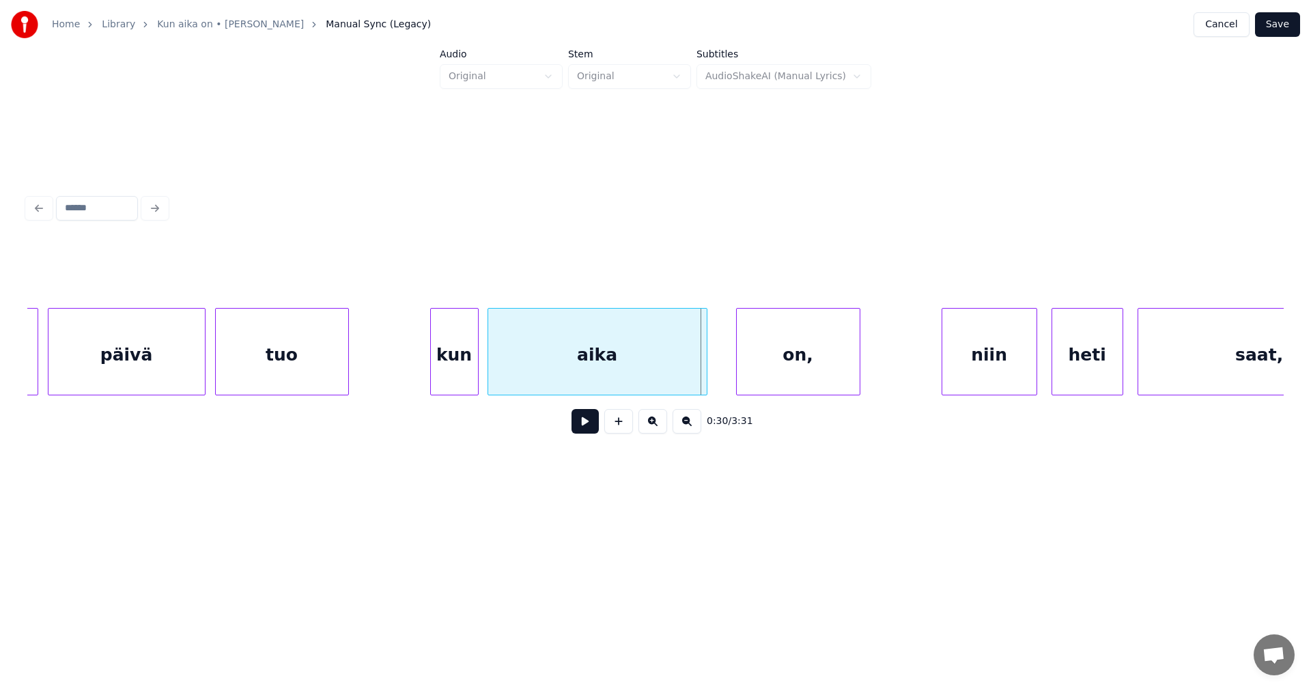
scroll to position [0, 6683]
click at [796, 372] on div "on," at bounding box center [792, 355] width 123 height 93
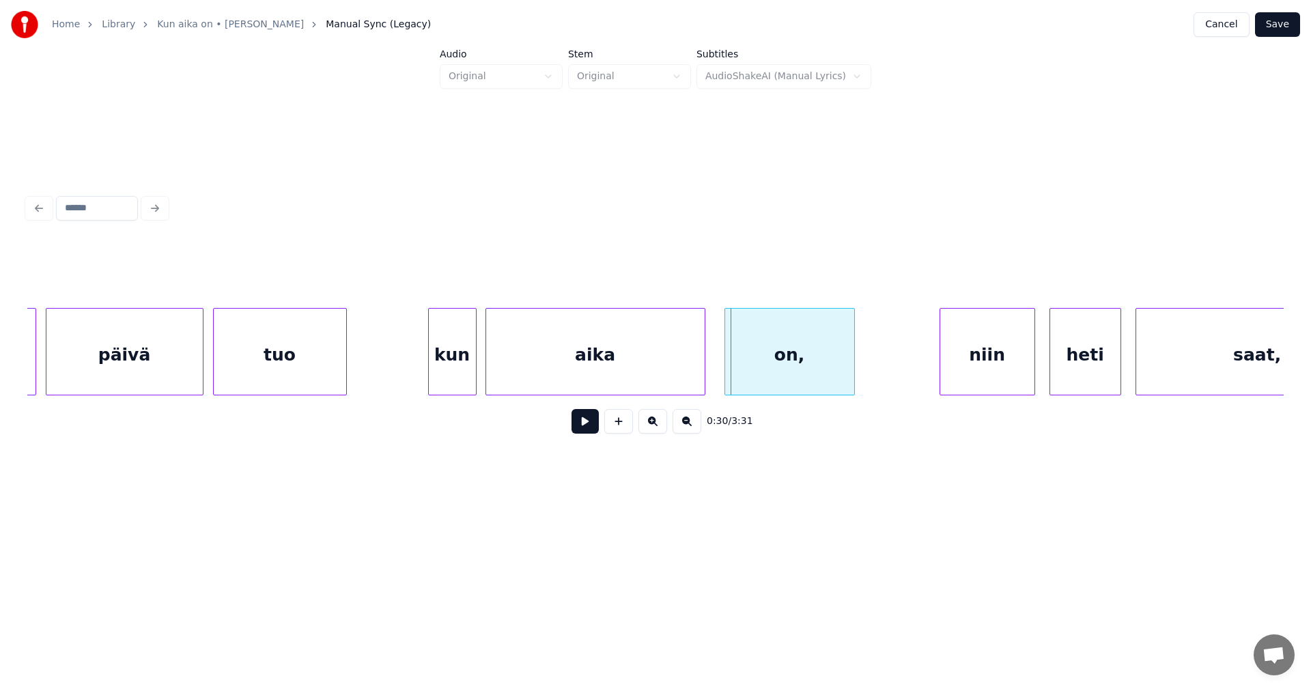
click at [725, 370] on div at bounding box center [727, 352] width 4 height 86
click at [585, 421] on button at bounding box center [585, 421] width 27 height 25
drag, startPoint x: 585, startPoint y: 421, endPoint x: 655, endPoint y: 412, distance: 70.9
click at [587, 421] on button at bounding box center [585, 421] width 27 height 25
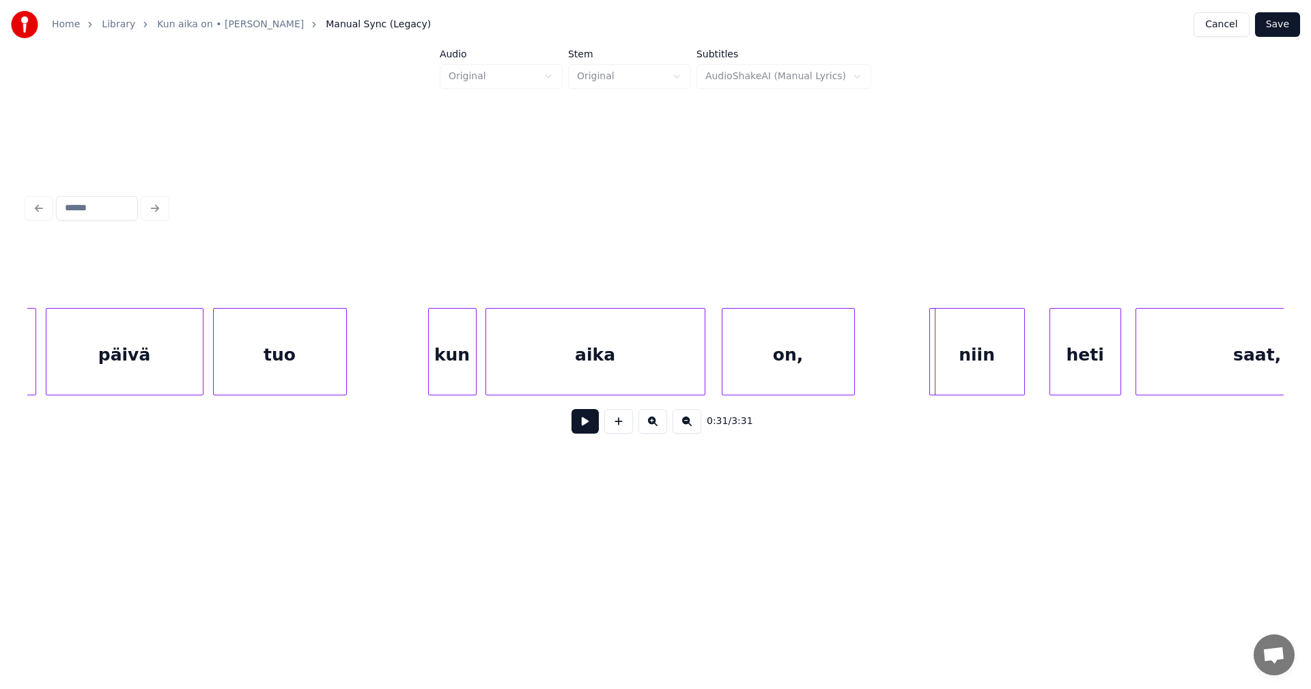
click at [980, 369] on div "niin" at bounding box center [977, 355] width 94 height 93
click at [1090, 374] on div "heti" at bounding box center [1085, 355] width 70 height 93
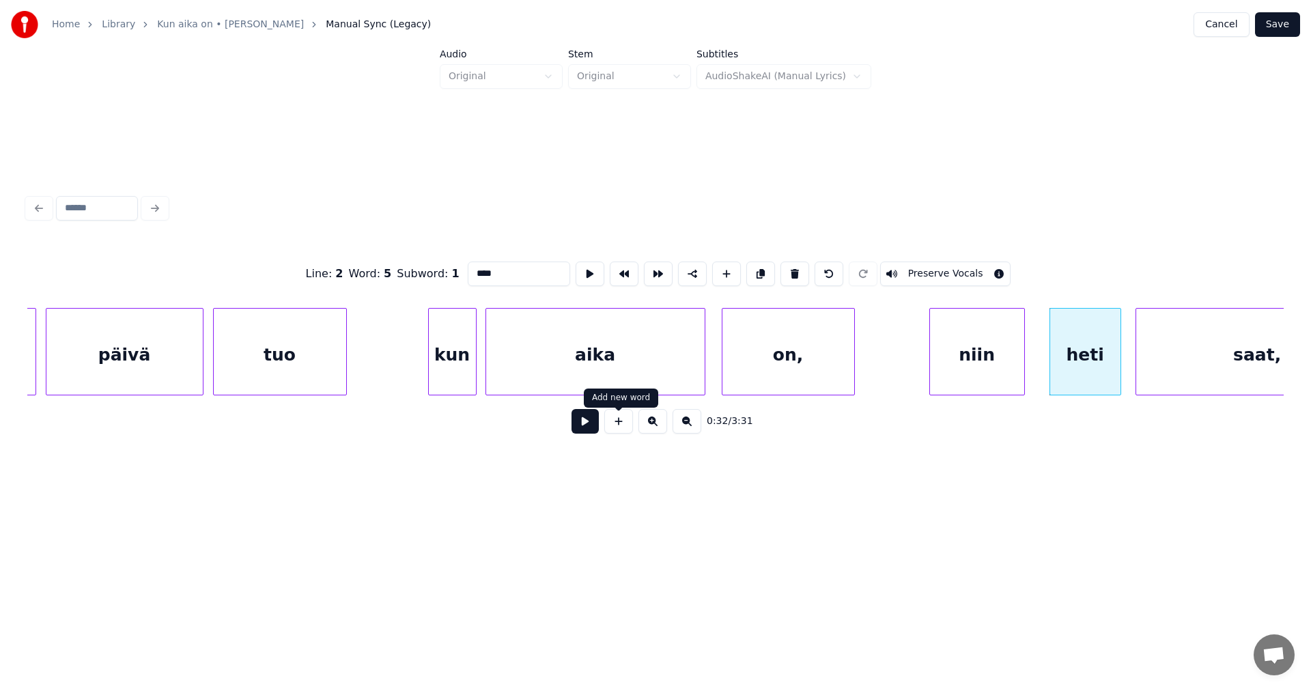
click at [597, 429] on button at bounding box center [585, 421] width 27 height 25
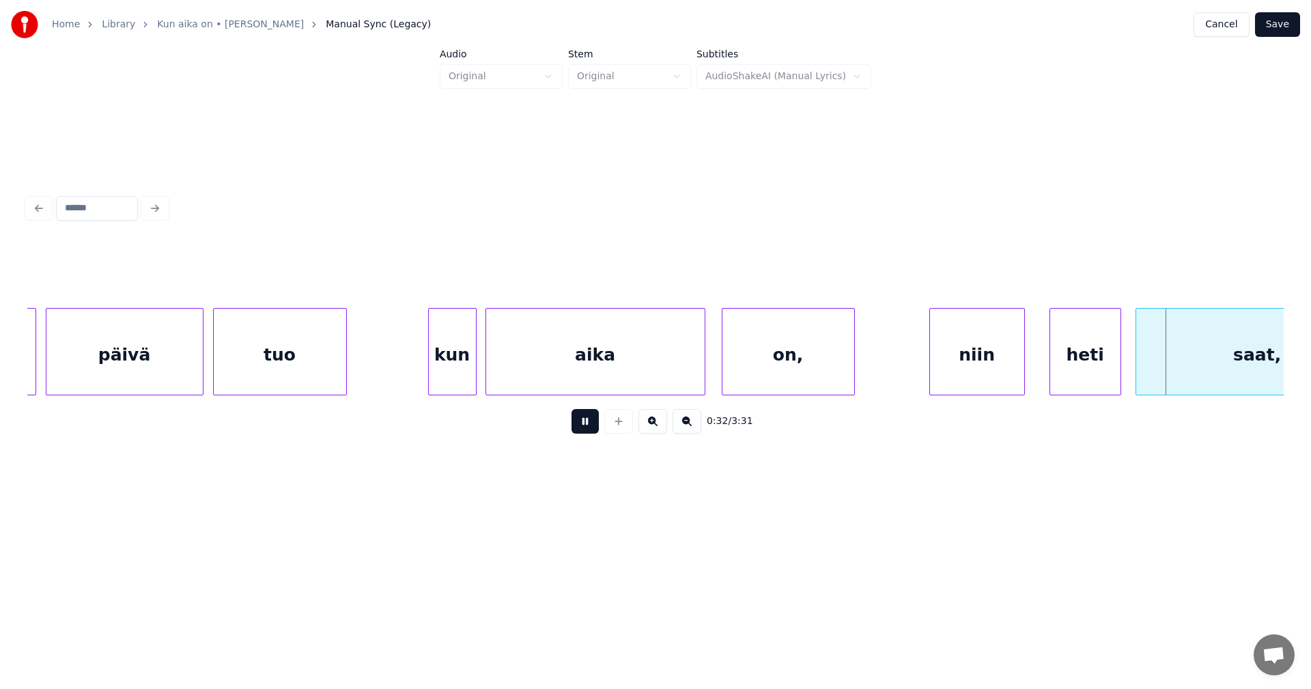
click at [596, 429] on button at bounding box center [585, 421] width 27 height 25
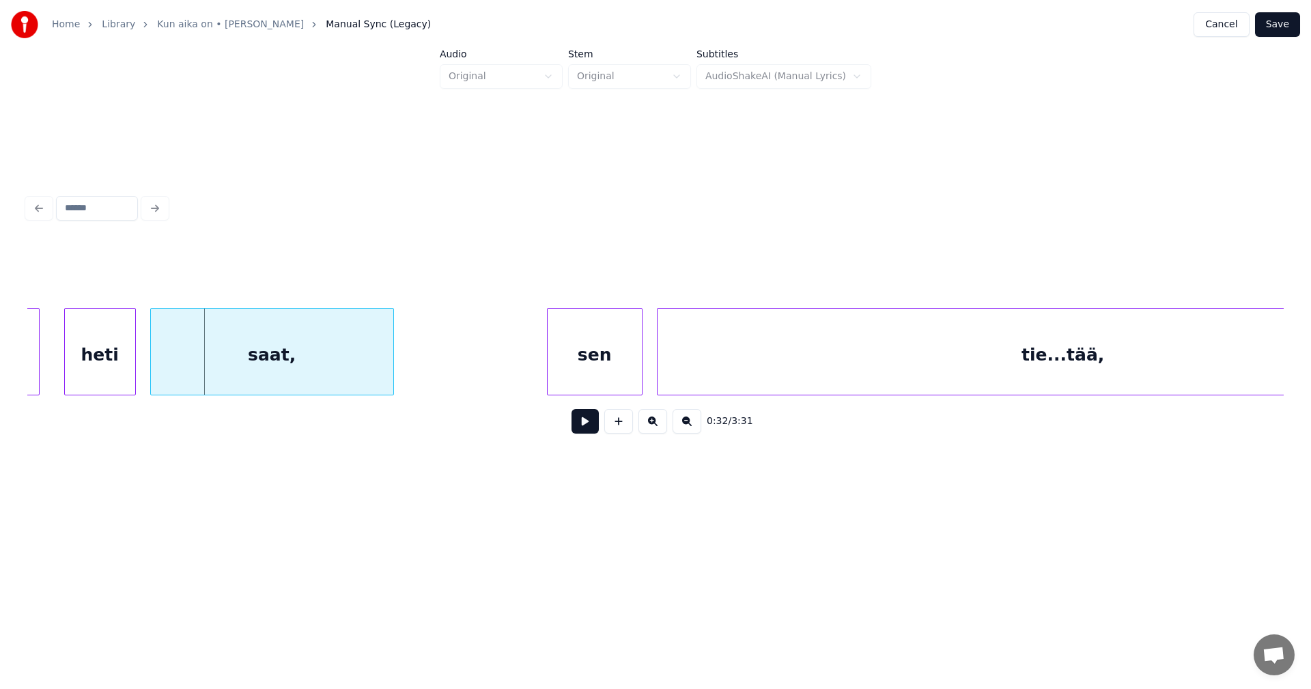
scroll to position [0, 7694]
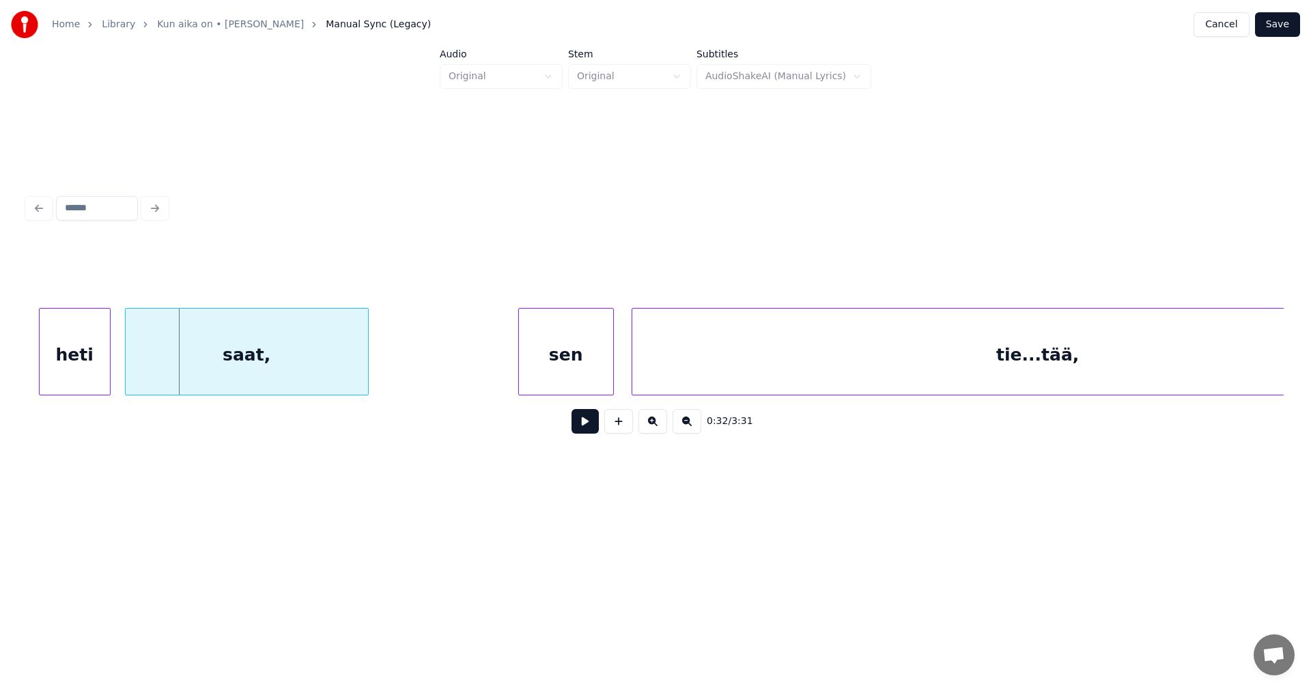
click at [595, 373] on div "sen" at bounding box center [566, 355] width 94 height 93
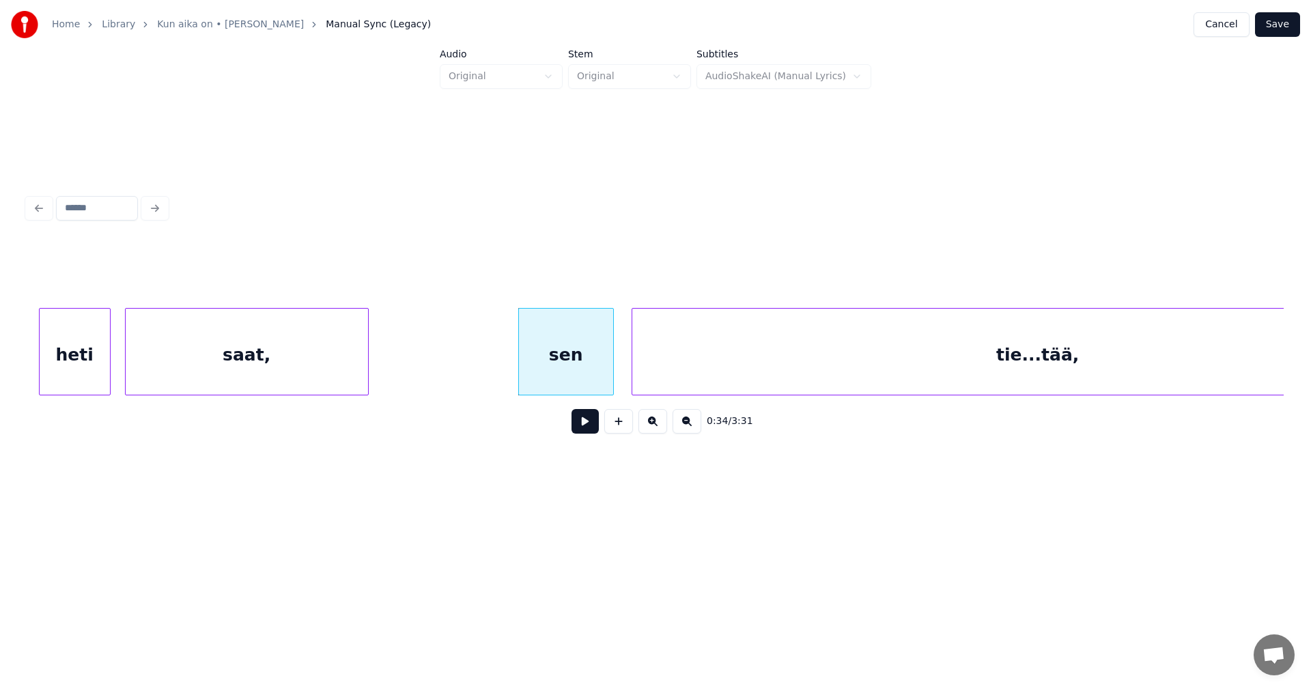
click at [584, 426] on button at bounding box center [585, 421] width 27 height 25
drag, startPoint x: 584, startPoint y: 426, endPoint x: 559, endPoint y: 386, distance: 47.0
click at [584, 425] on button at bounding box center [585, 421] width 27 height 25
click at [507, 368] on div at bounding box center [505, 352] width 4 height 86
click at [589, 429] on button at bounding box center [585, 421] width 27 height 25
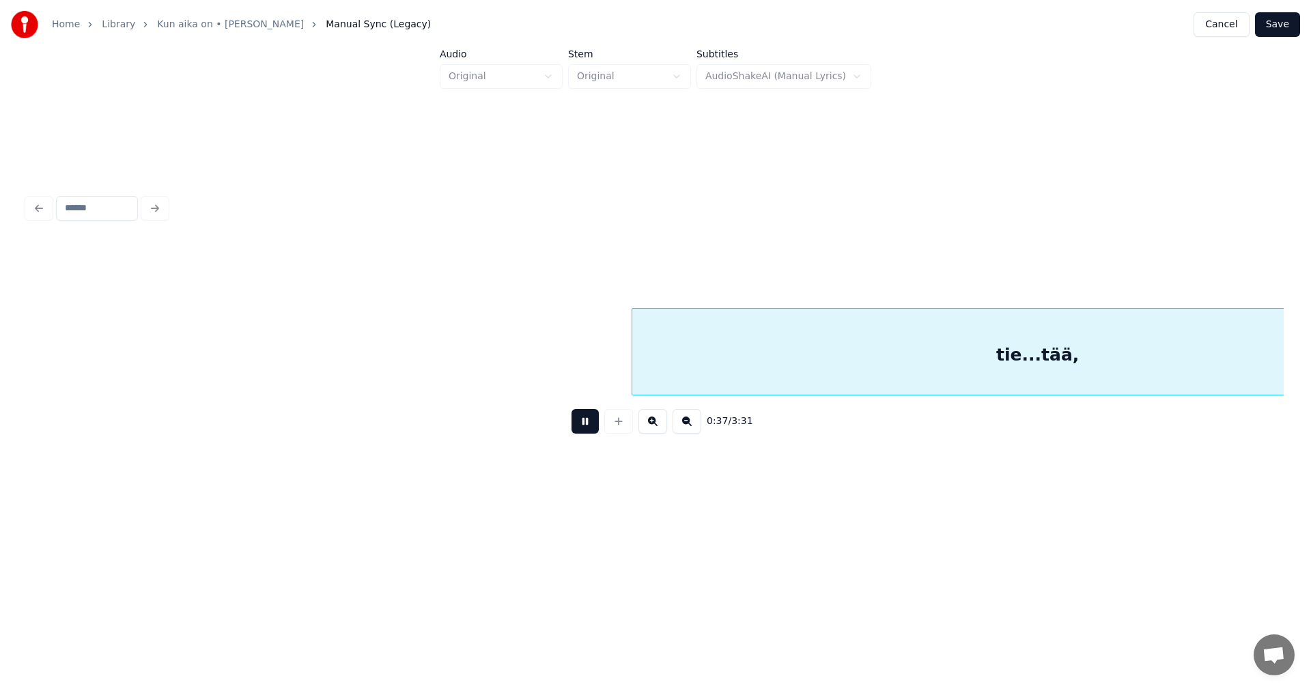
scroll to position [0, 8951]
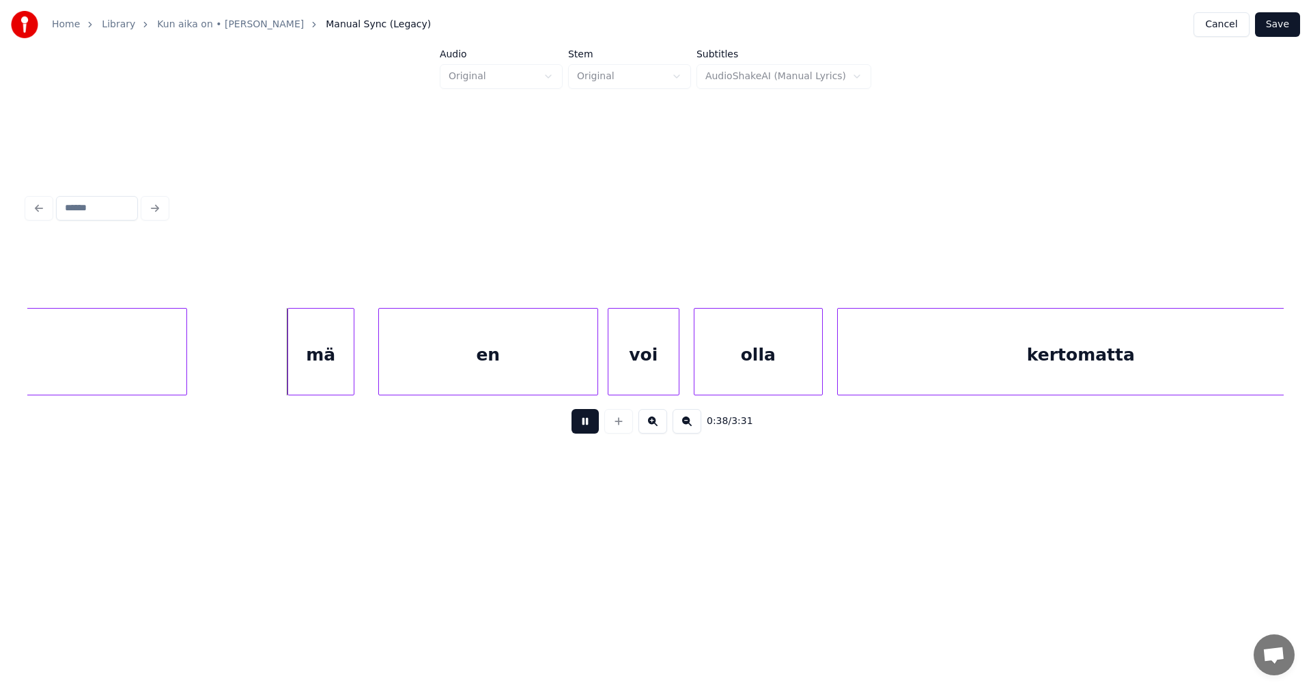
click at [589, 429] on button at bounding box center [585, 421] width 27 height 25
click at [322, 365] on div "mä" at bounding box center [309, 355] width 66 height 93
click at [268, 364] on div at bounding box center [270, 352] width 4 height 86
click at [412, 366] on div "en" at bounding box center [474, 355] width 218 height 93
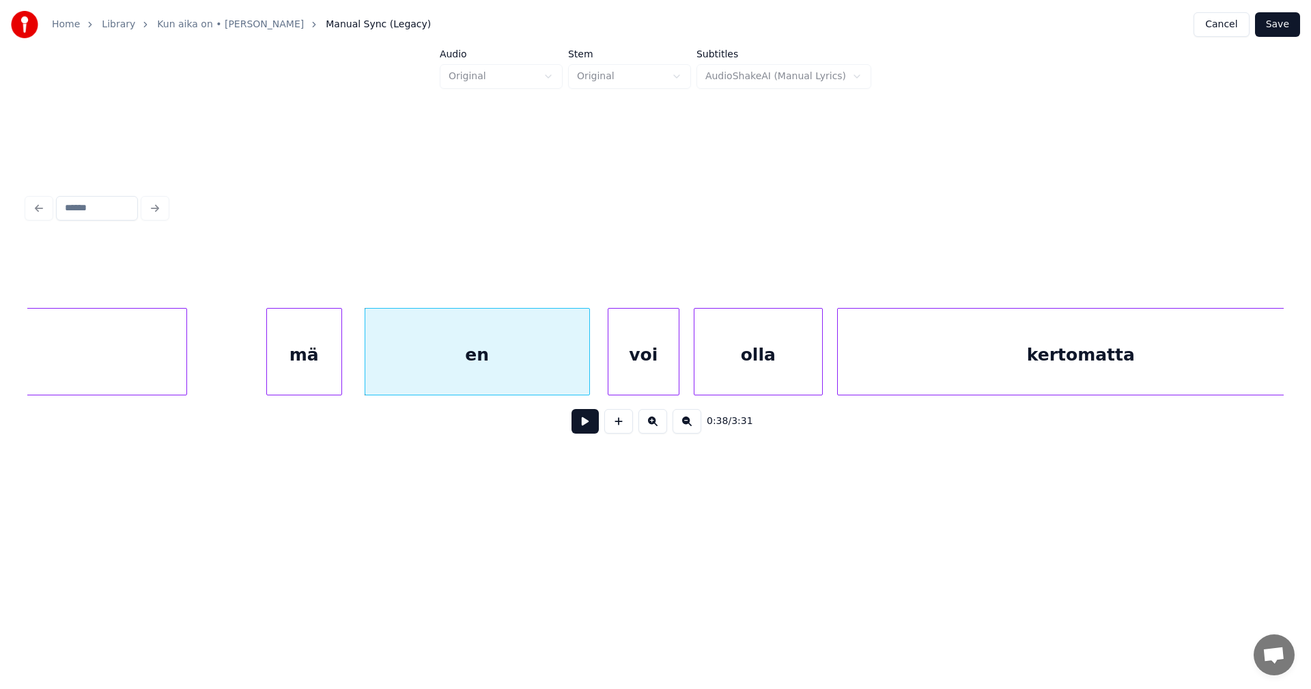
click at [588, 365] on div at bounding box center [587, 352] width 4 height 86
click at [583, 422] on button at bounding box center [585, 421] width 27 height 25
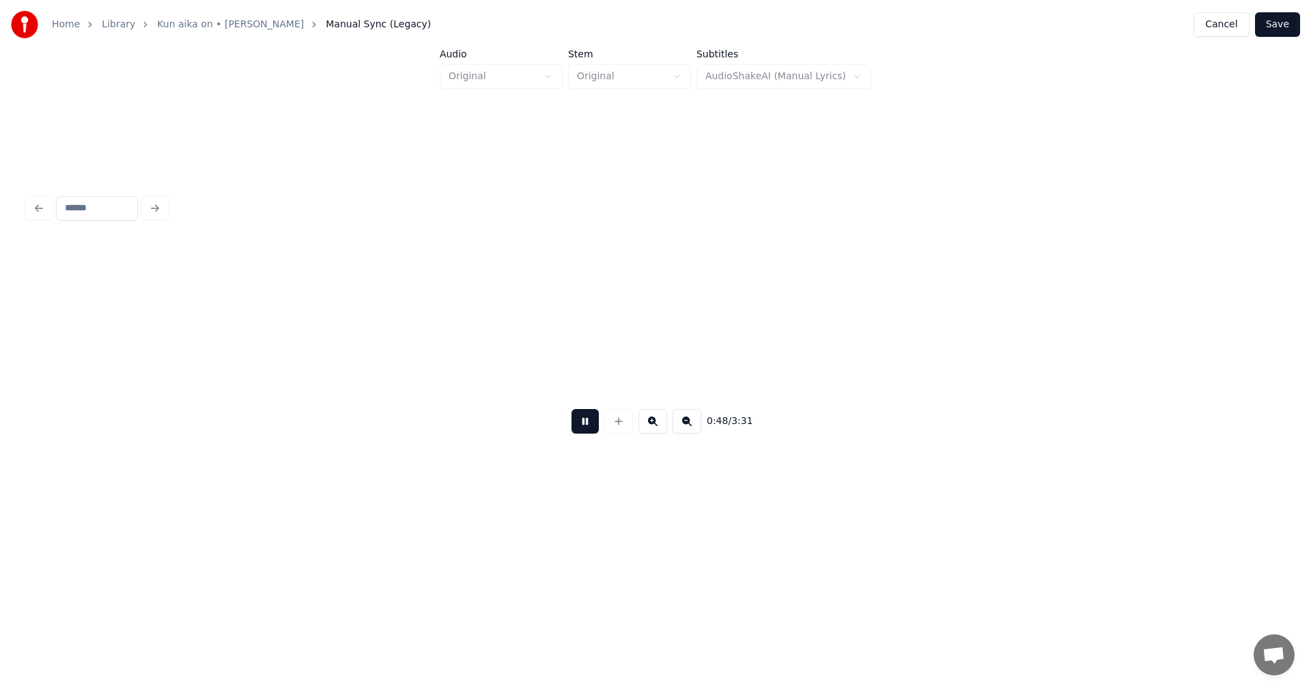
scroll to position [0, 11468]
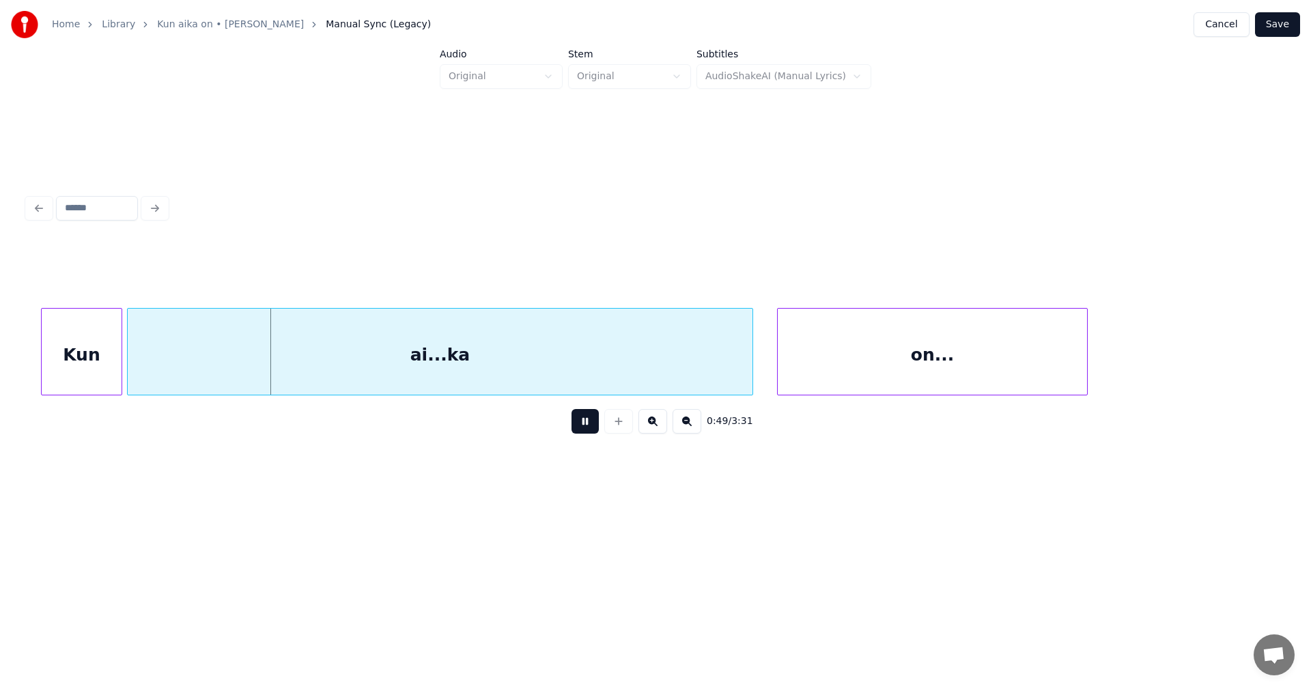
drag, startPoint x: 583, startPoint y: 423, endPoint x: 258, endPoint y: 397, distance: 326.1
click at [579, 423] on button at bounding box center [585, 421] width 27 height 25
click at [98, 352] on div "Kun" at bounding box center [78, 355] width 80 height 93
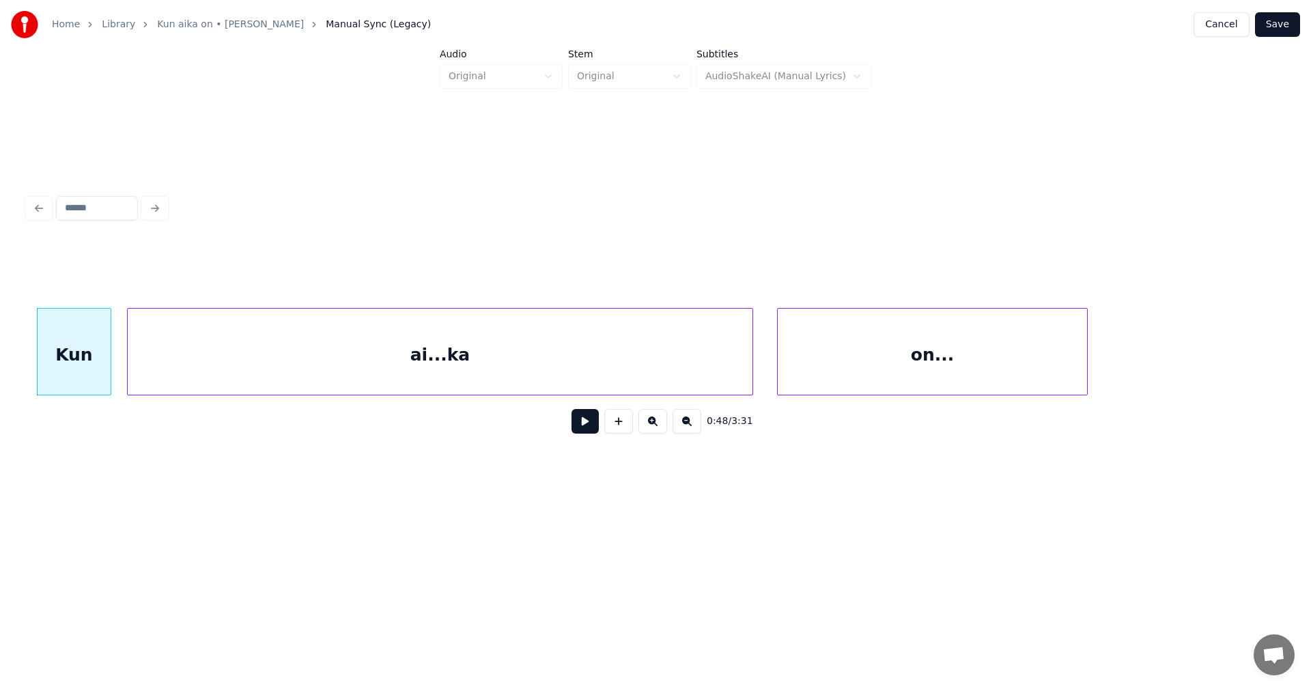
click at [107, 354] on div at bounding box center [109, 352] width 4 height 86
click at [139, 367] on div "ai...ka" at bounding box center [427, 355] width 625 height 93
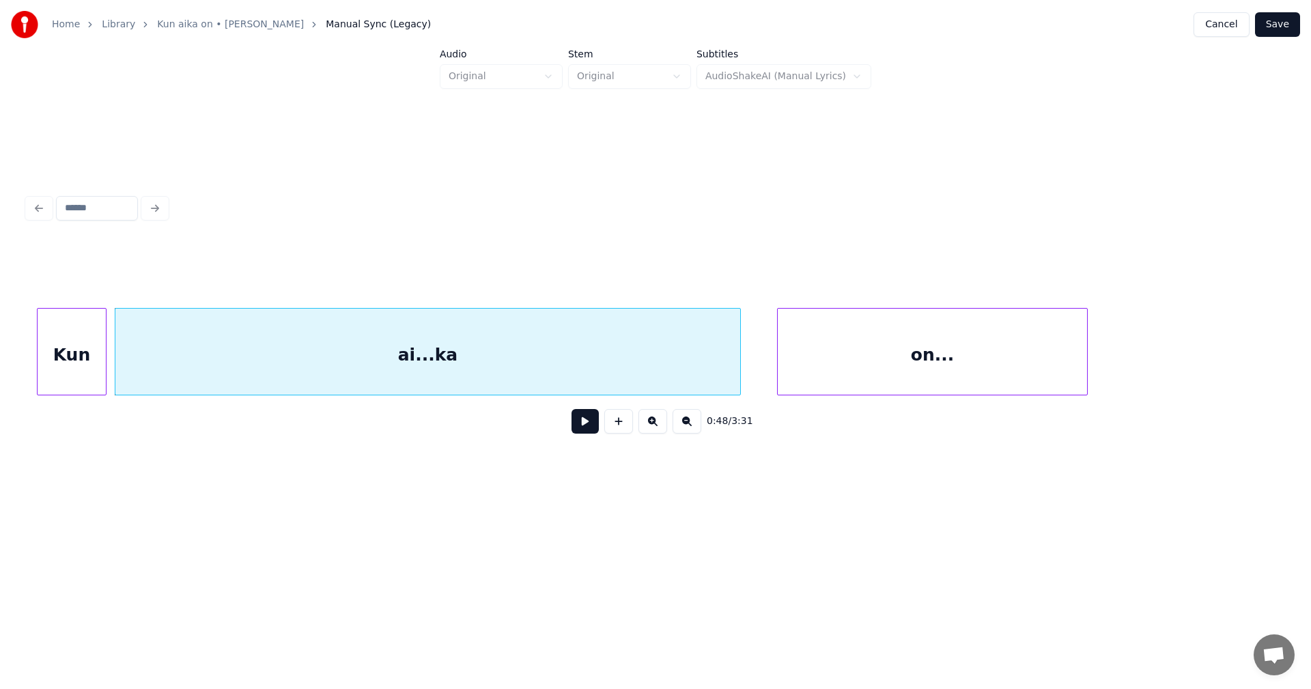
click at [584, 424] on button at bounding box center [585, 421] width 27 height 25
drag, startPoint x: 577, startPoint y: 424, endPoint x: 563, endPoint y: 415, distance: 16.9
click at [576, 424] on button at bounding box center [585, 421] width 27 height 25
click at [497, 361] on div "ai...ka" at bounding box center [434, 355] width 625 height 93
click at [587, 429] on button at bounding box center [585, 421] width 27 height 25
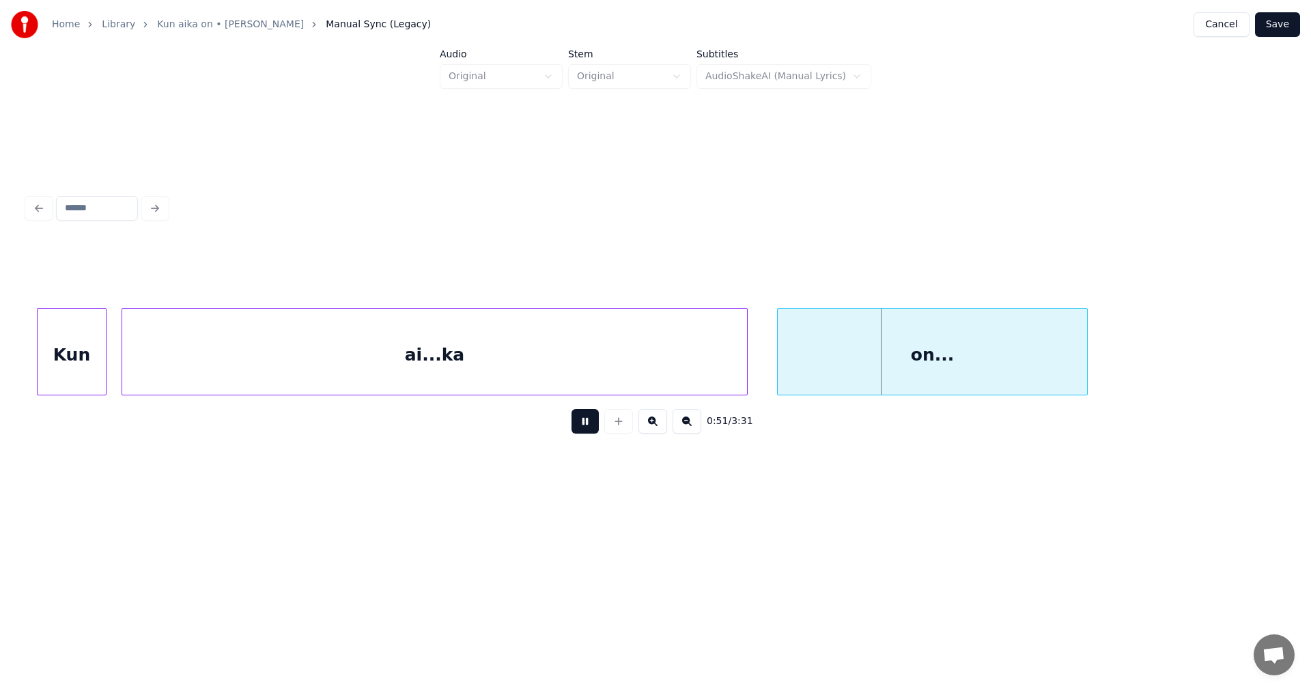
click at [586, 429] on button at bounding box center [585, 421] width 27 height 25
click at [649, 379] on div "ai...ka" at bounding box center [434, 355] width 625 height 93
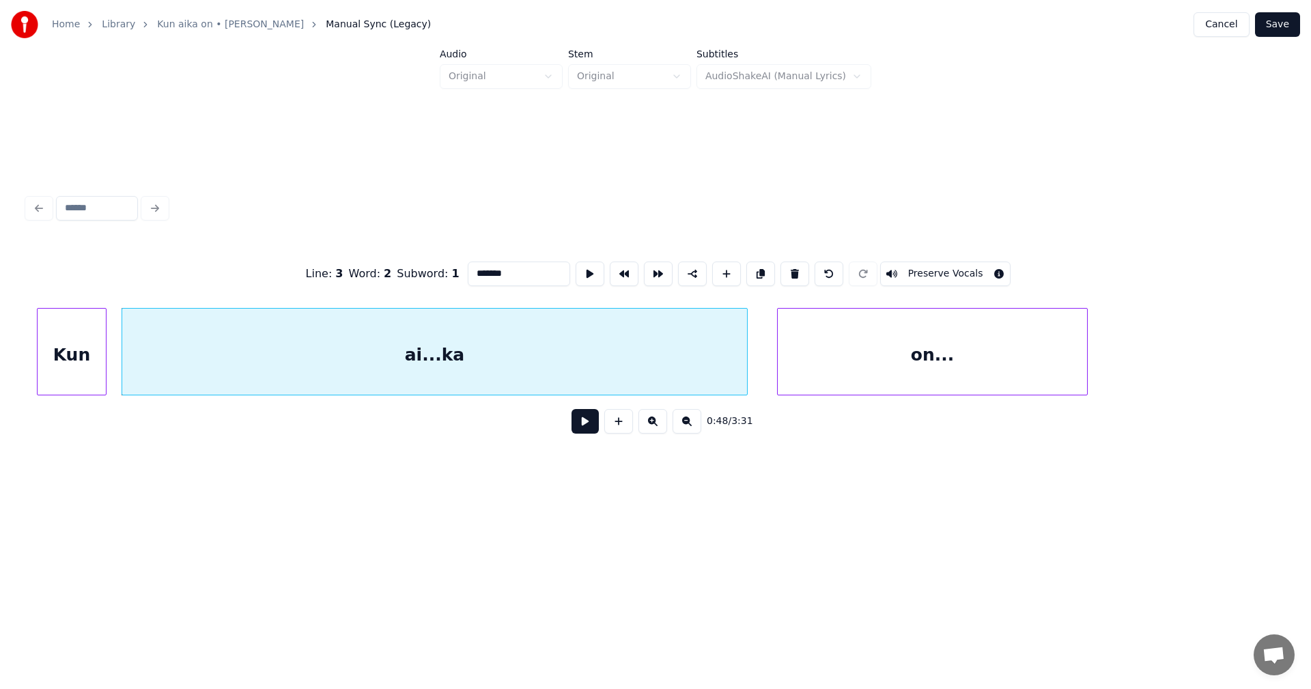
click at [585, 433] on button at bounding box center [585, 421] width 27 height 25
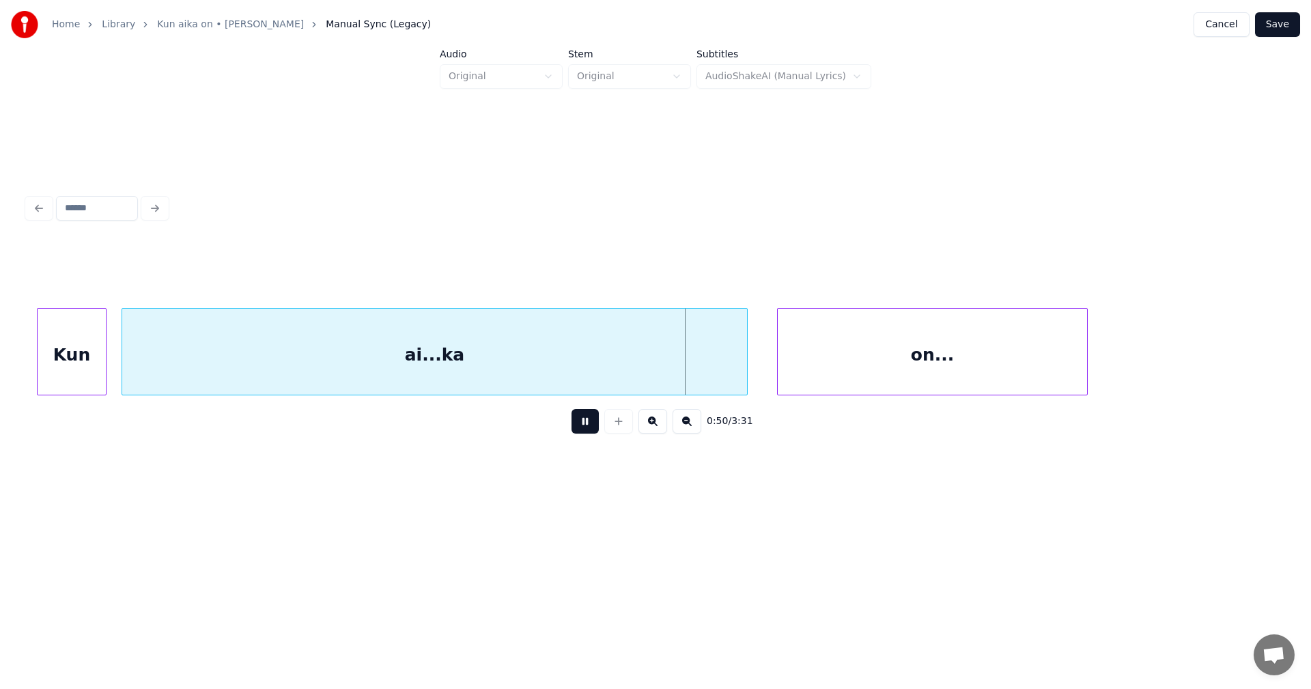
click at [585, 433] on button at bounding box center [585, 421] width 27 height 25
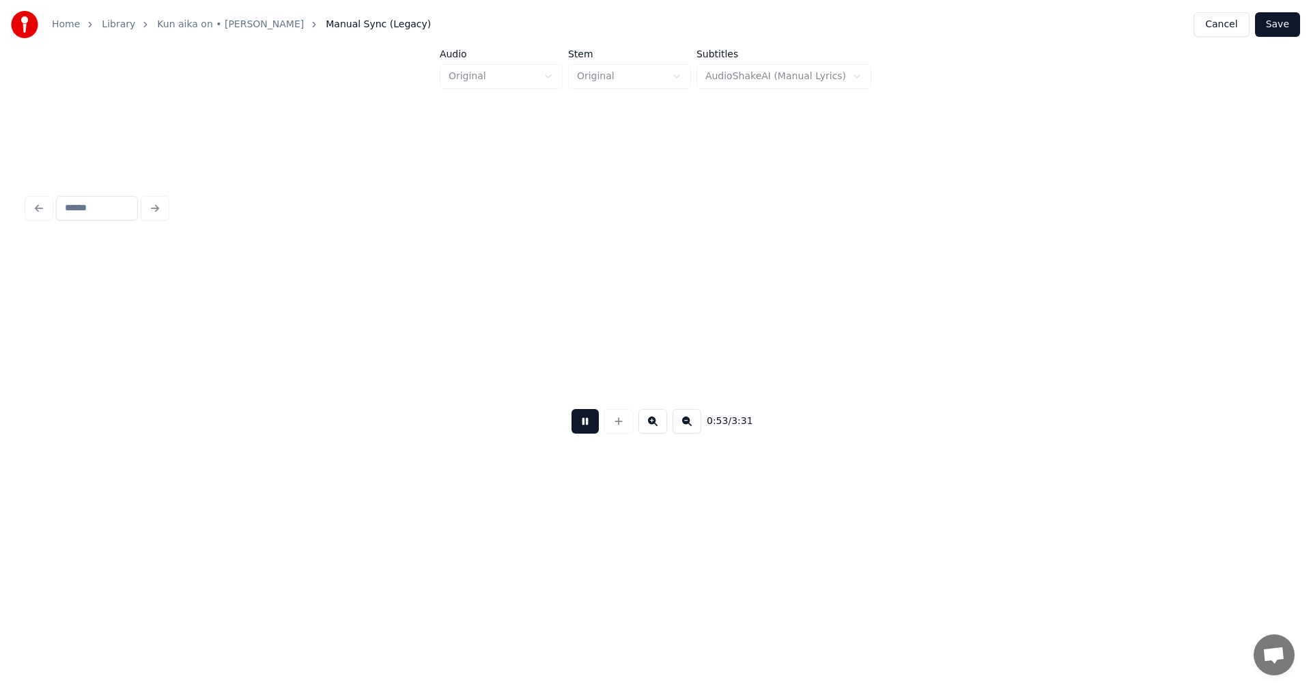
scroll to position [0, 12726]
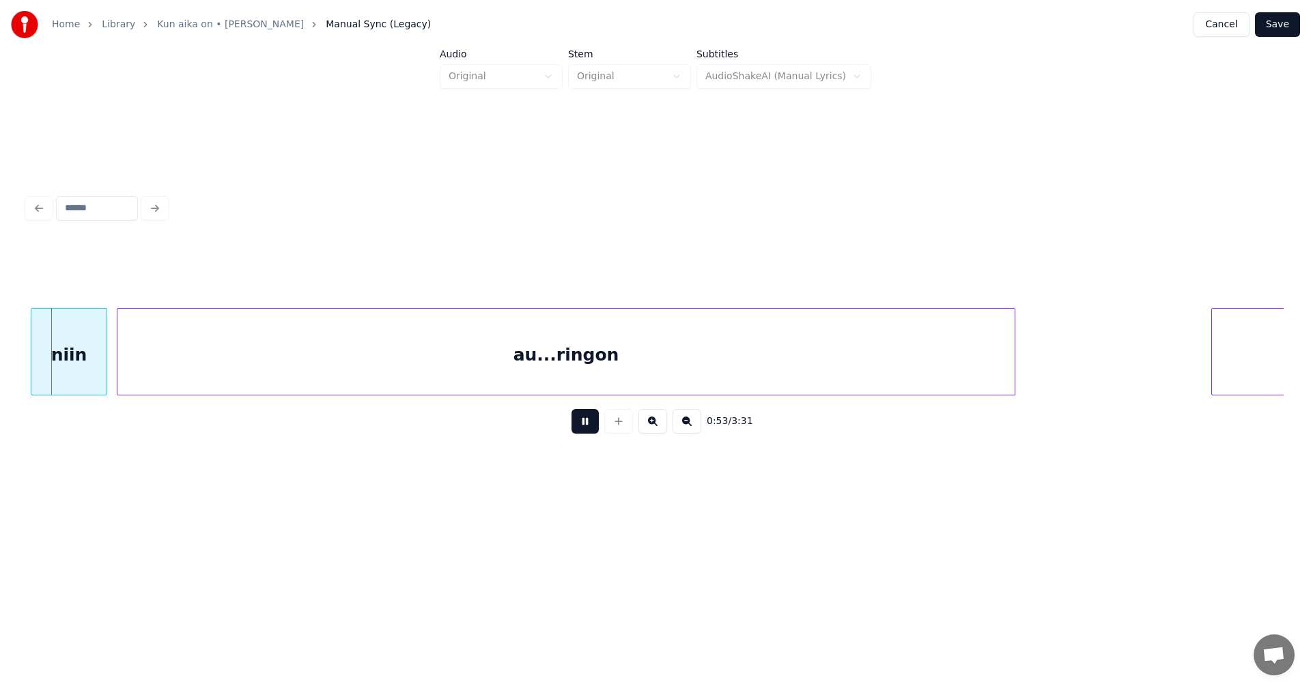
click at [585, 433] on button at bounding box center [585, 421] width 27 height 25
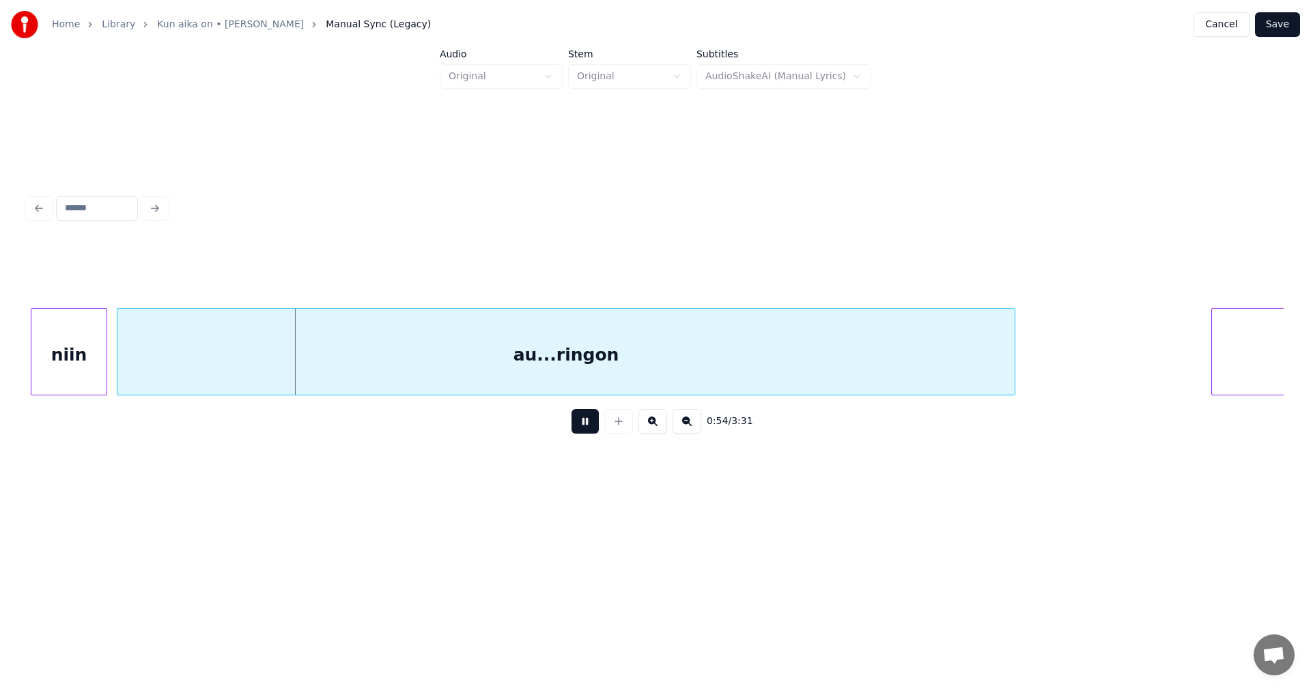
click at [585, 433] on button at bounding box center [585, 421] width 27 height 25
click at [81, 370] on div "niin" at bounding box center [68, 355] width 75 height 93
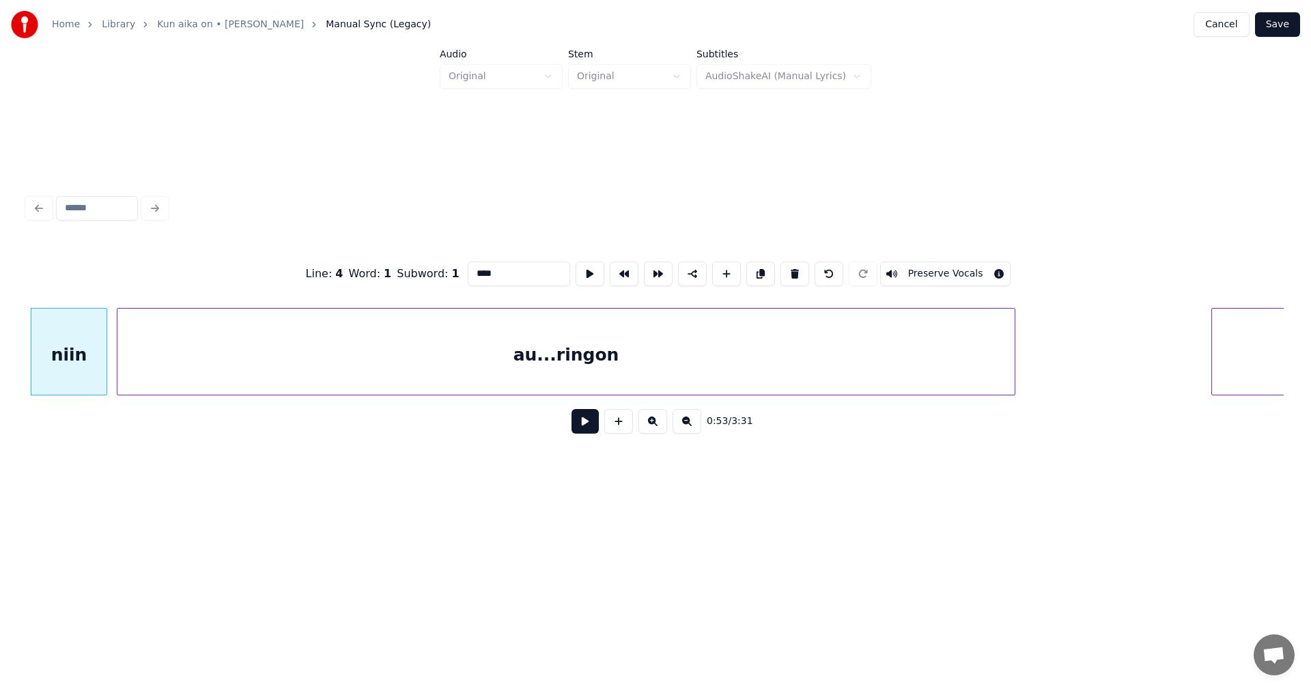
click at [587, 429] on button at bounding box center [585, 421] width 27 height 25
drag, startPoint x: 587, startPoint y: 429, endPoint x: 578, endPoint y: 428, distance: 8.2
click at [586, 429] on button at bounding box center [585, 421] width 27 height 25
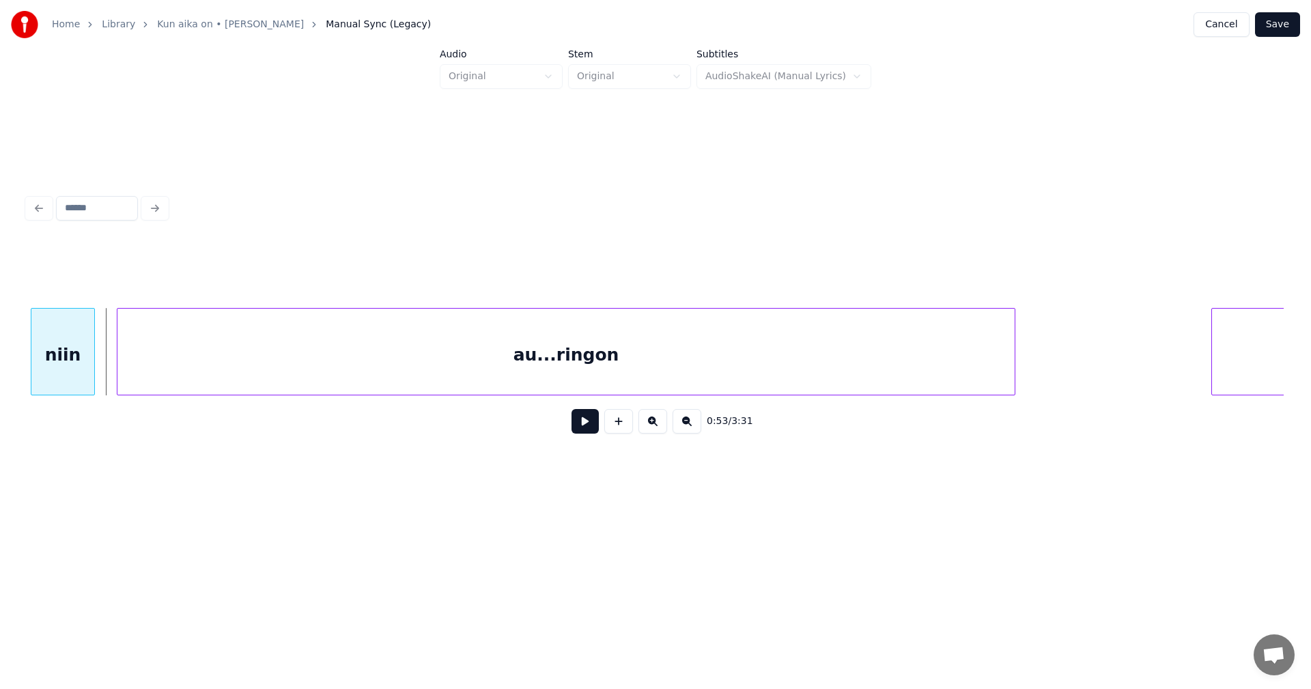
click at [92, 357] on div at bounding box center [92, 352] width 4 height 86
click at [112, 358] on div at bounding box center [111, 352] width 4 height 86
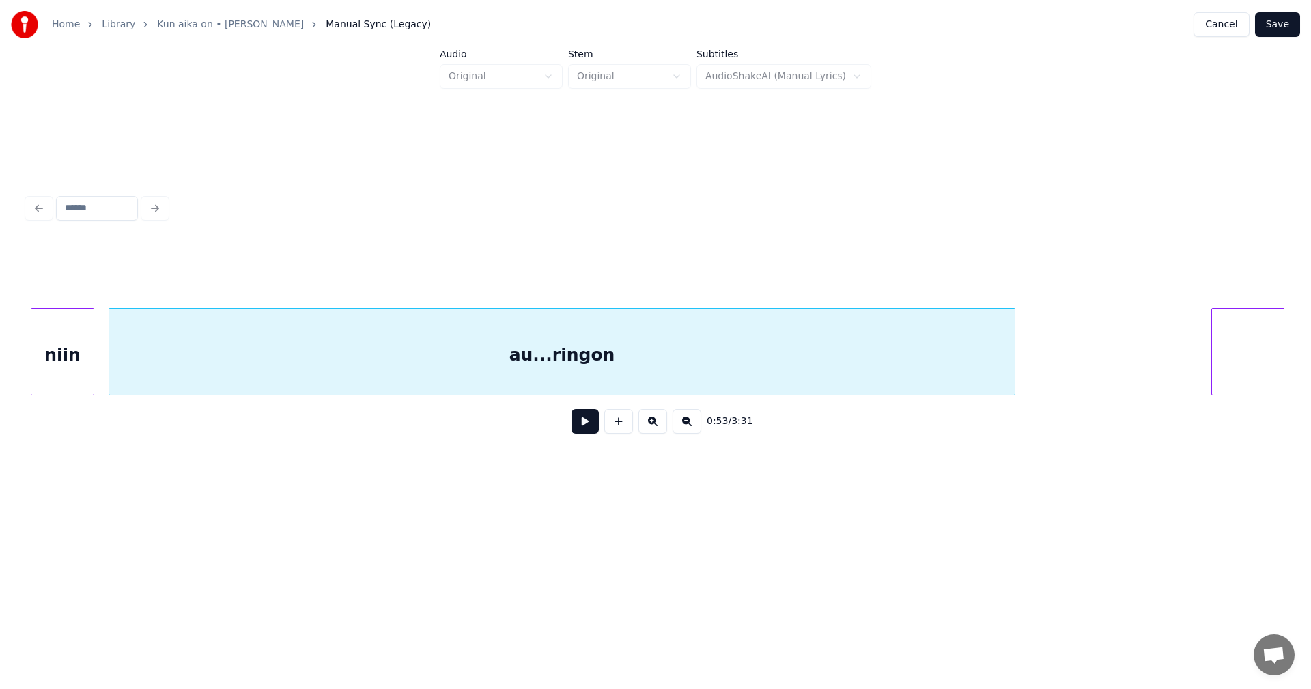
click at [581, 431] on button at bounding box center [585, 421] width 27 height 25
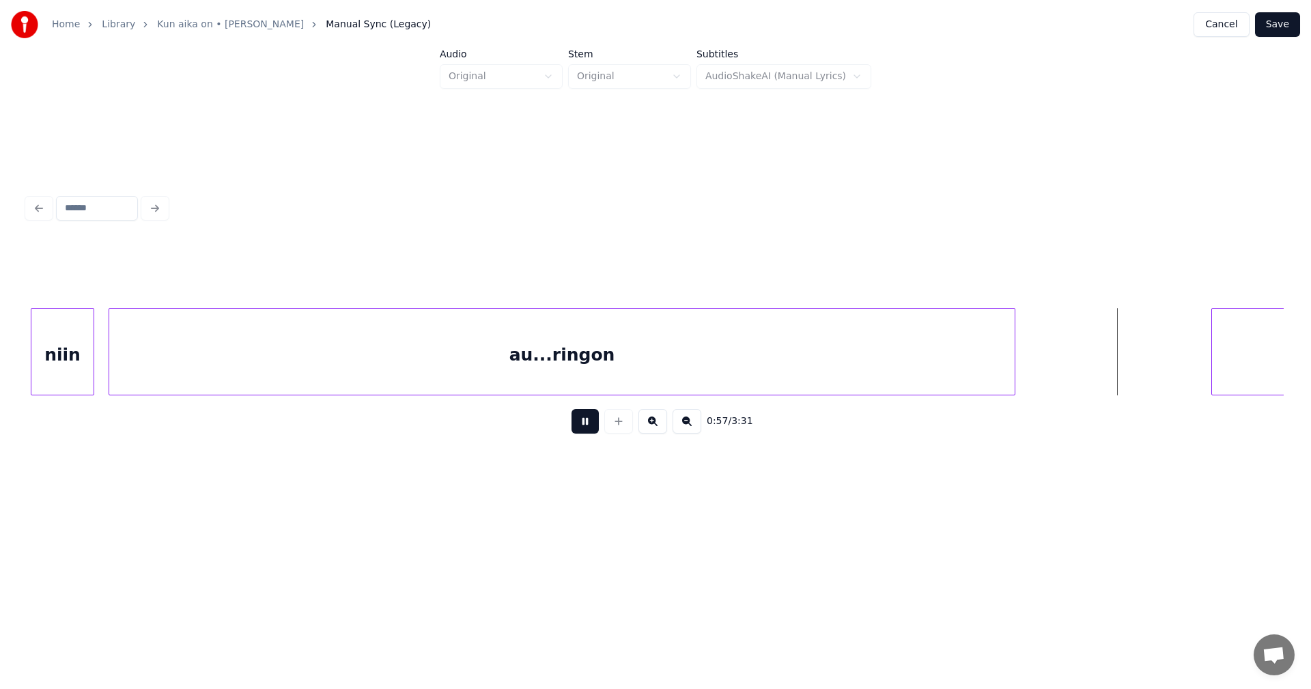
click at [581, 431] on button at bounding box center [585, 421] width 27 height 25
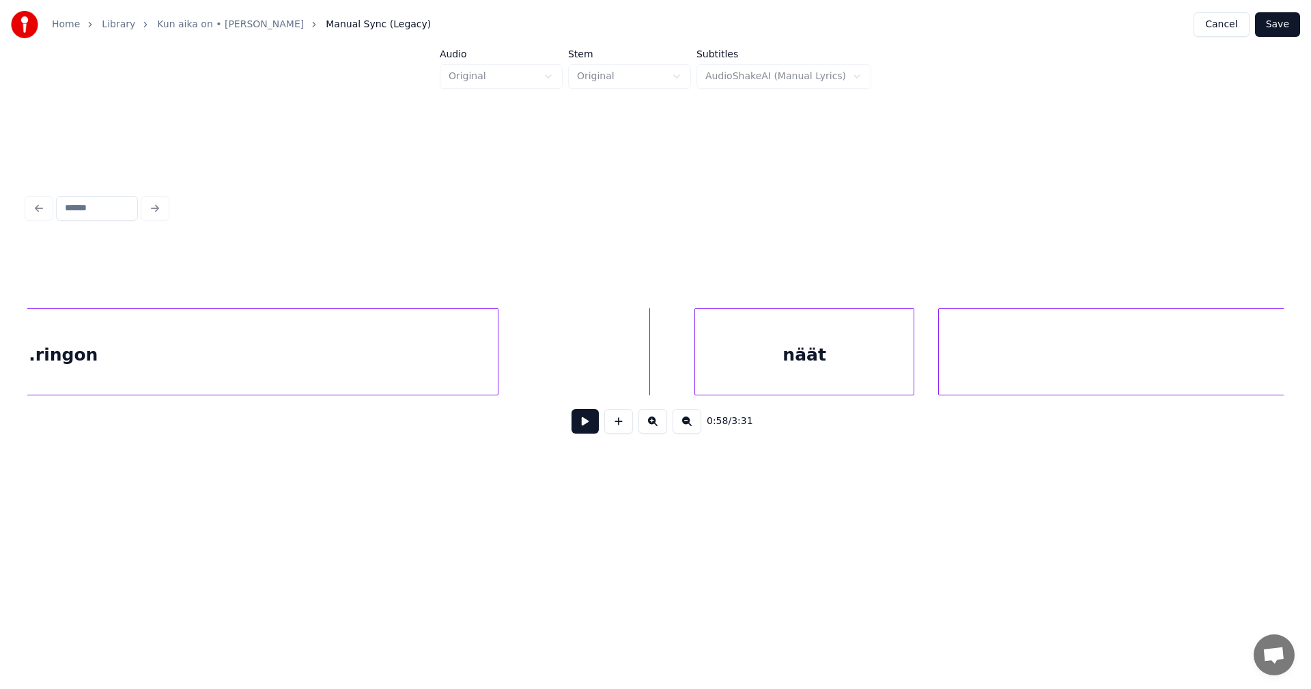
scroll to position [0, 13272]
click at [841, 369] on div "näät" at bounding box center [745, 355] width 218 height 93
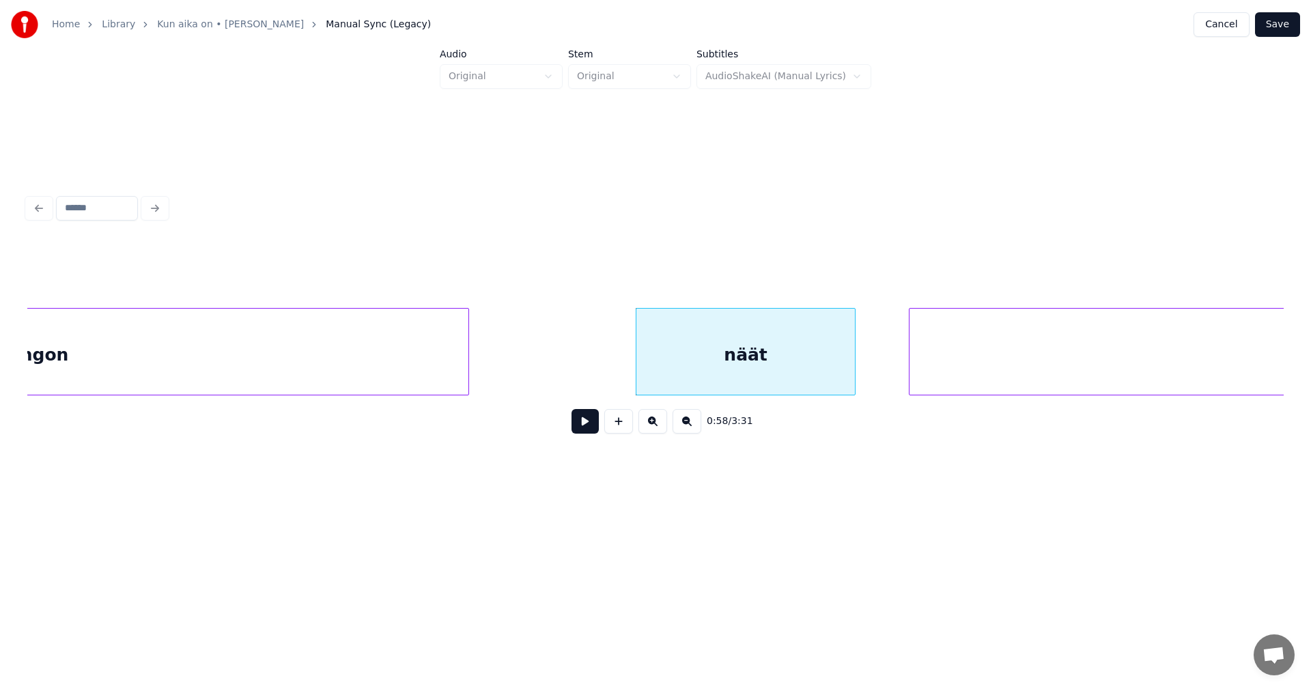
click at [653, 365] on div "näät" at bounding box center [745, 355] width 218 height 93
click at [591, 424] on button at bounding box center [585, 421] width 27 height 25
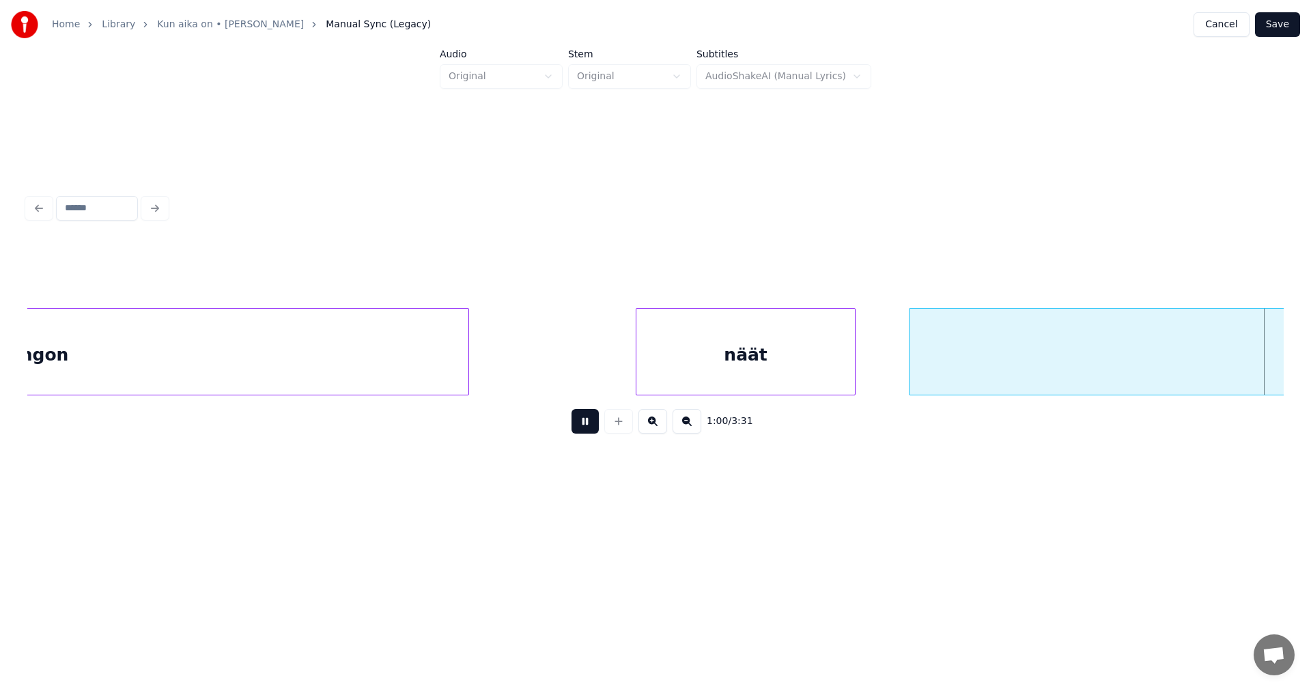
scroll to position [0, 14528]
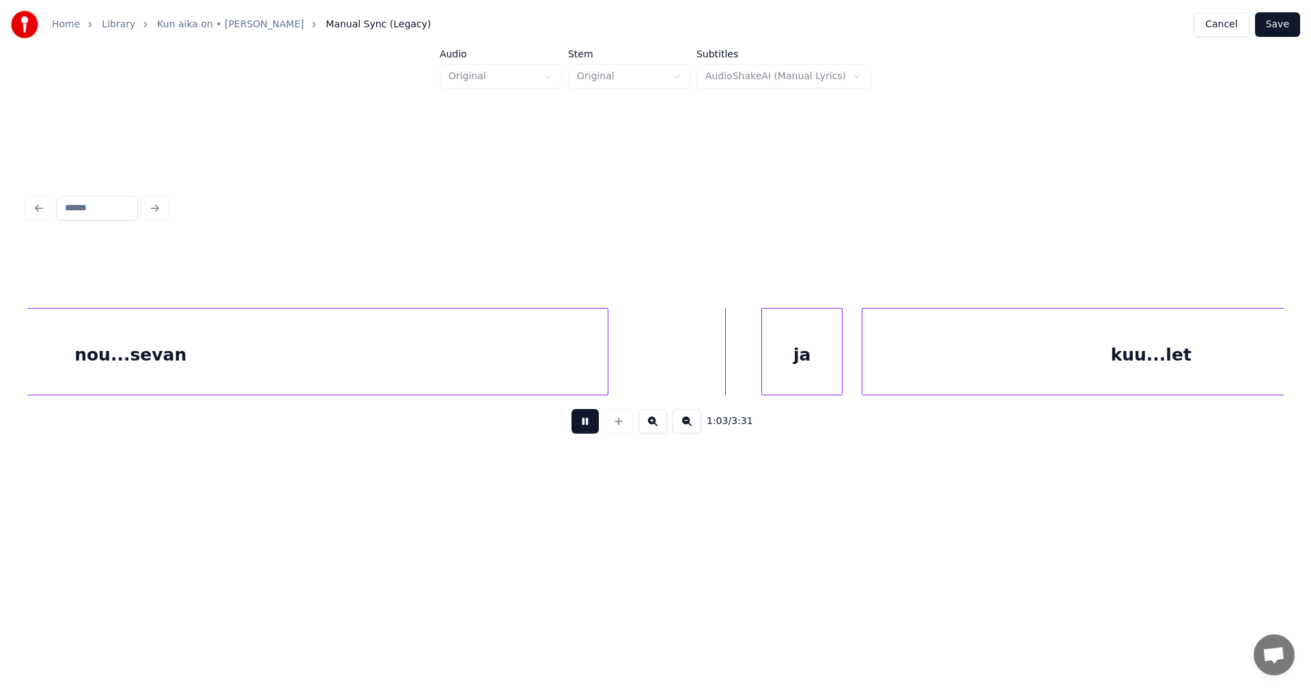
click at [591, 425] on button at bounding box center [585, 421] width 27 height 25
click at [791, 375] on div "ja" at bounding box center [789, 355] width 80 height 93
click at [748, 370] on div at bounding box center [750, 352] width 4 height 86
click at [741, 370] on div at bounding box center [739, 352] width 4 height 86
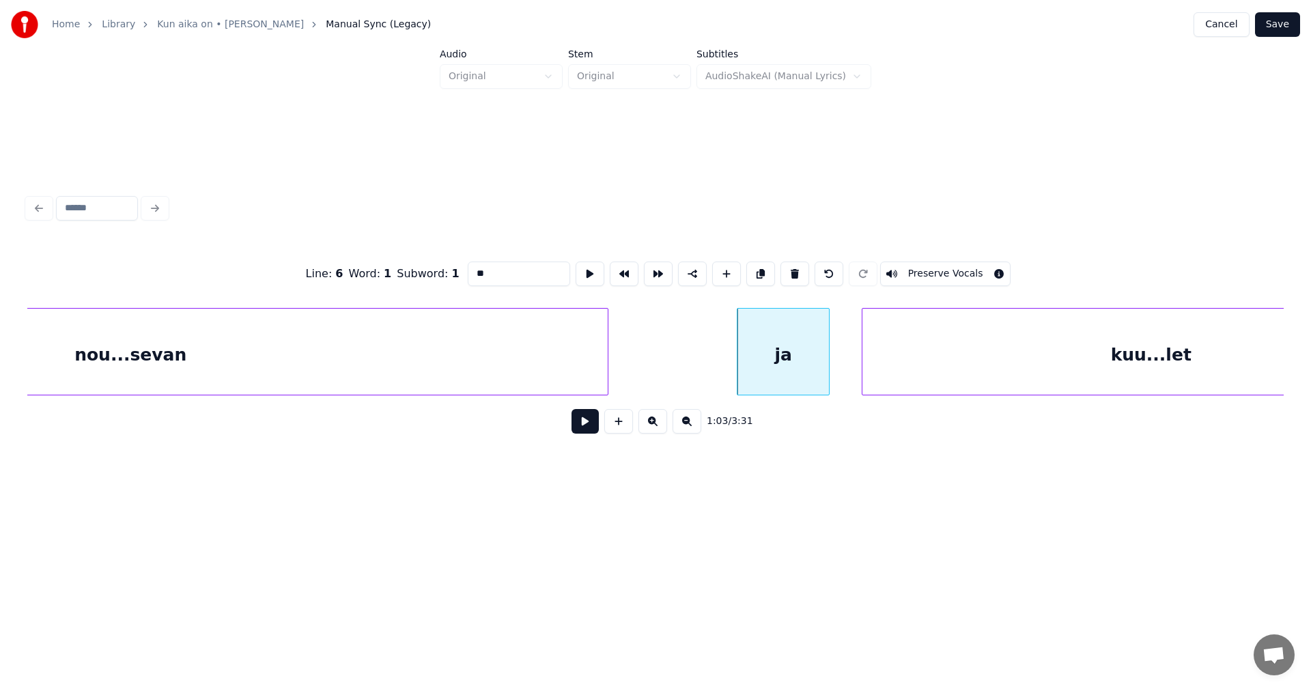
click at [585, 432] on button at bounding box center [585, 421] width 27 height 25
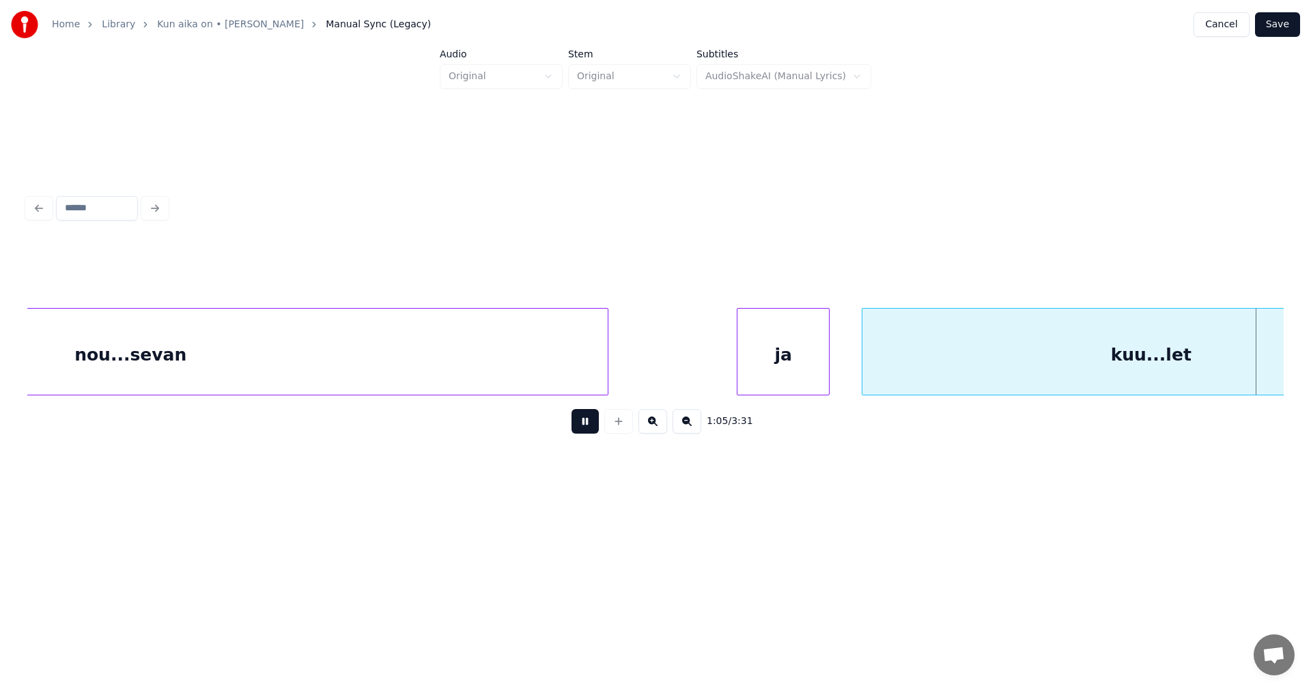
scroll to position [0, 15788]
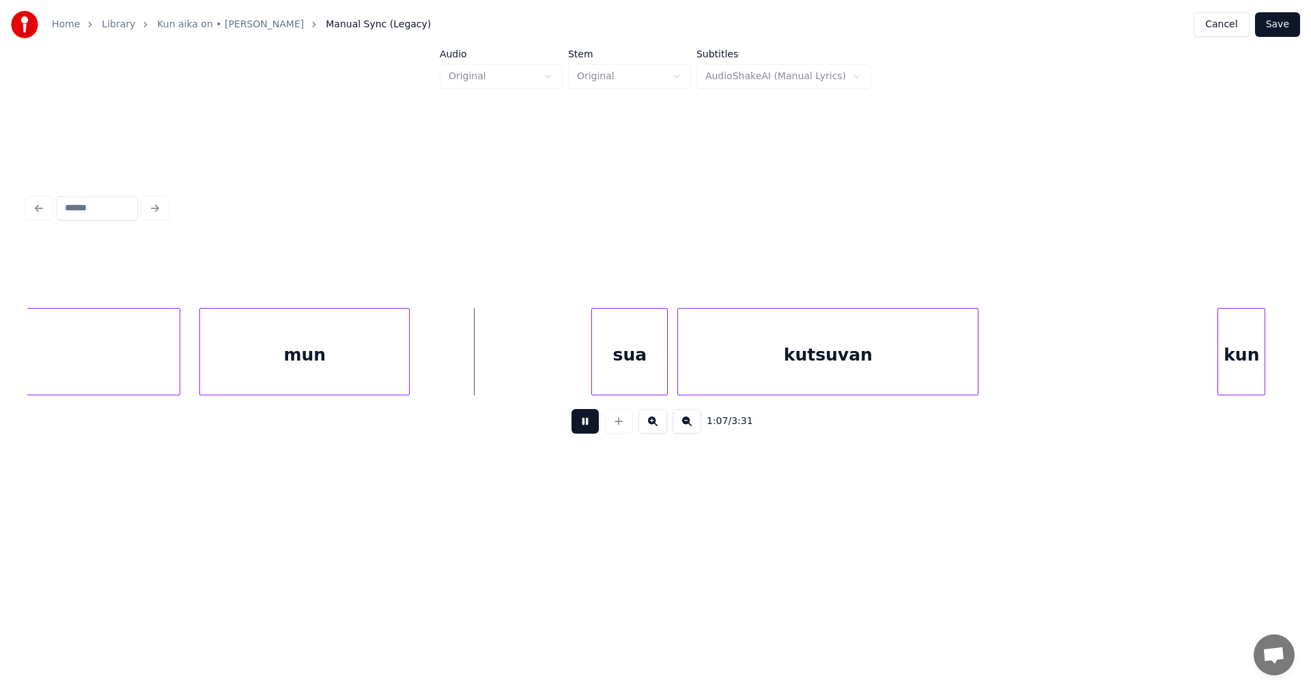
drag, startPoint x: 585, startPoint y: 432, endPoint x: 598, endPoint y: 406, distance: 28.4
click at [585, 431] on button at bounding box center [585, 421] width 27 height 25
click at [608, 380] on div "sua" at bounding box center [618, 355] width 75 height 93
click at [584, 378] on div at bounding box center [583, 352] width 4 height 86
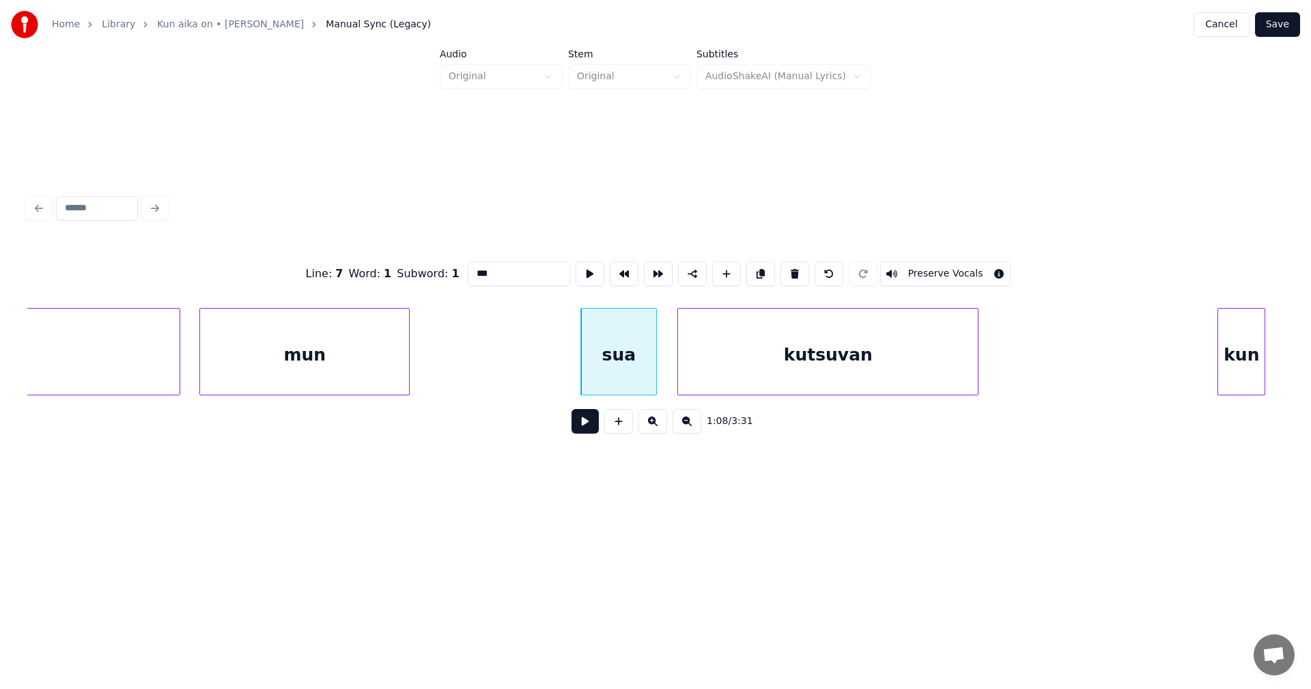
click at [581, 432] on button at bounding box center [585, 421] width 27 height 25
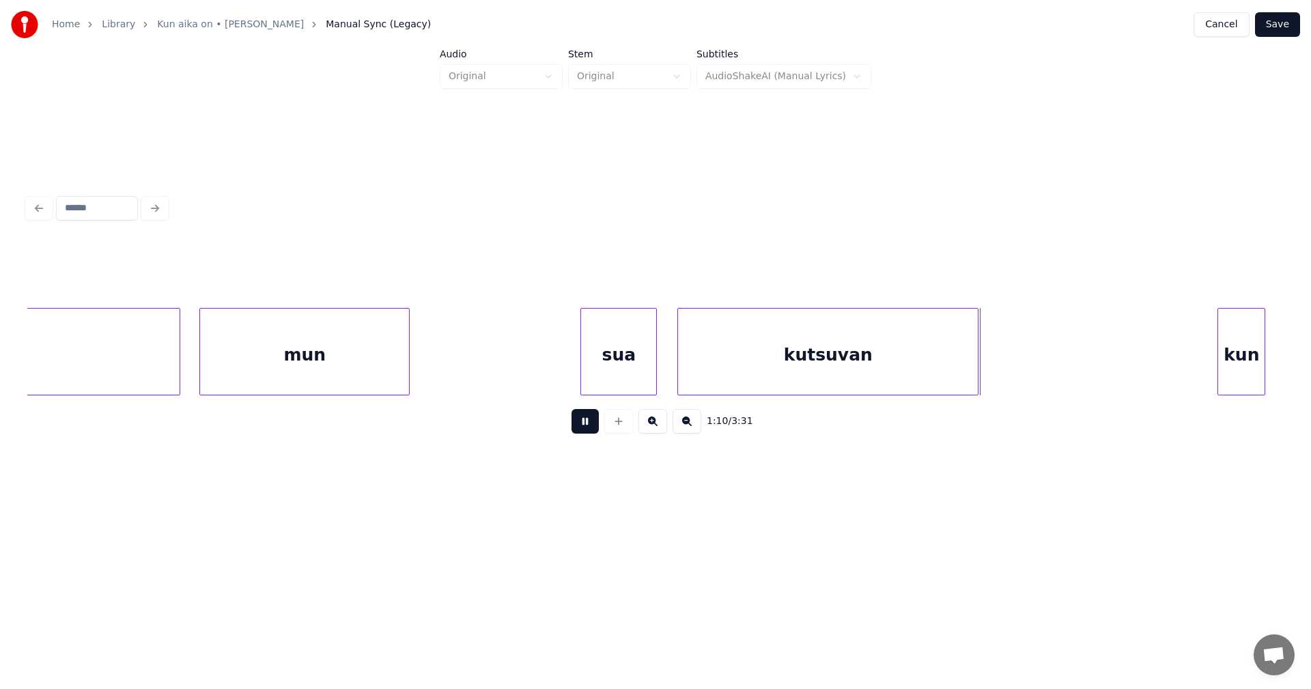
click at [581, 432] on button at bounding box center [585, 421] width 27 height 25
click at [992, 374] on div at bounding box center [991, 352] width 4 height 86
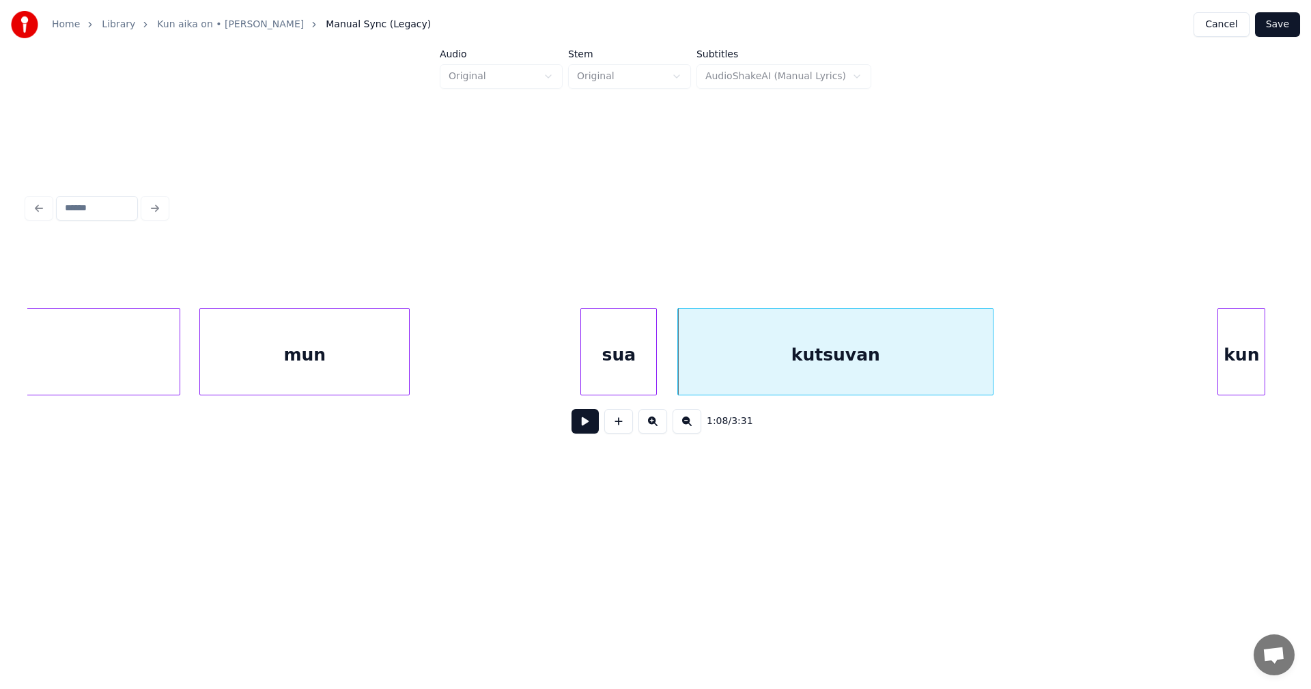
click at [1281, 28] on button "Save" at bounding box center [1277, 24] width 45 height 25
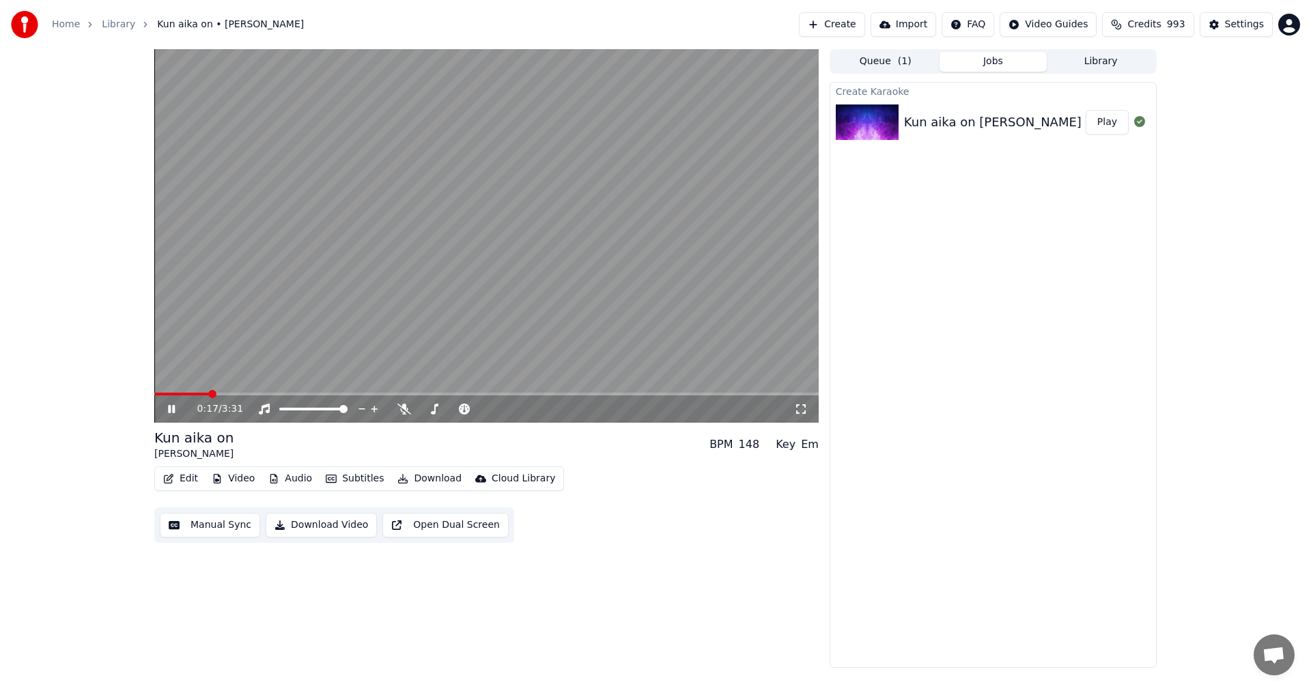
click at [399, 402] on div "0:17 / 3:31" at bounding box center [495, 409] width 597 height 14
click at [402, 402] on span at bounding box center [404, 400] width 7 height 7
click at [407, 409] on icon at bounding box center [404, 409] width 14 height 11
click at [208, 393] on span at bounding box center [192, 394] width 76 height 3
click at [312, 394] on span at bounding box center [252, 394] width 196 height 3
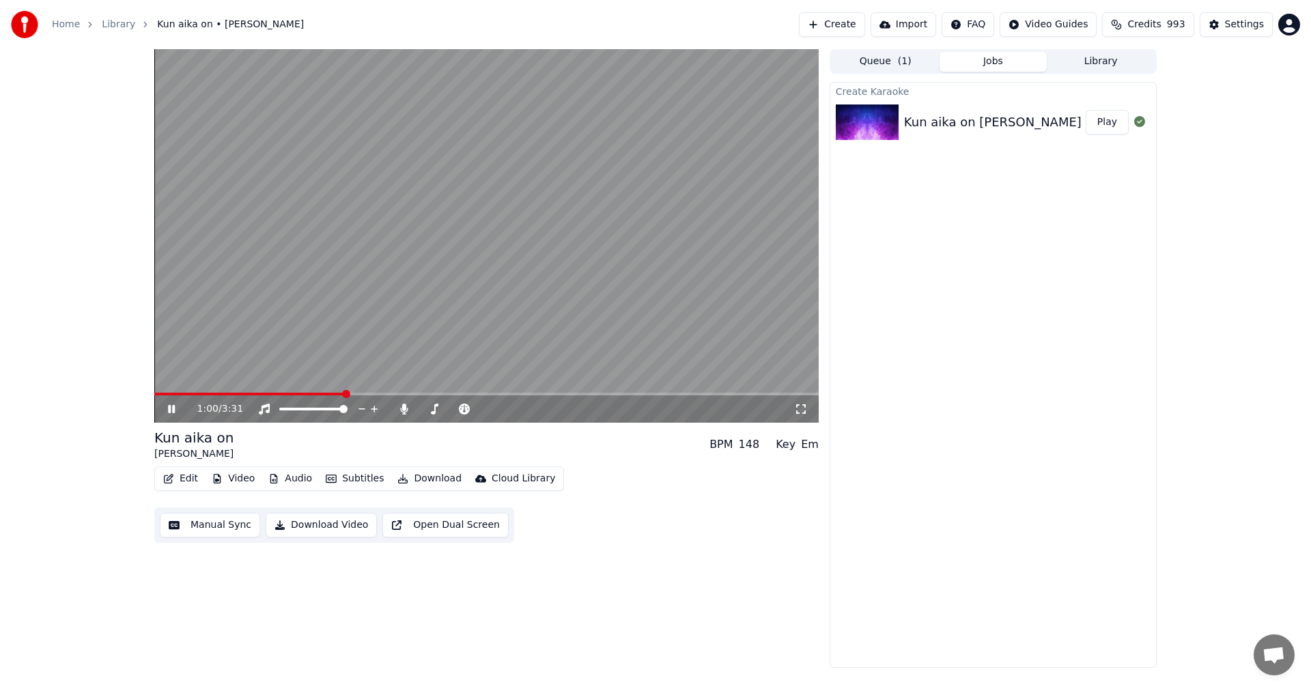
click at [174, 411] on icon at bounding box center [171, 409] width 7 height 8
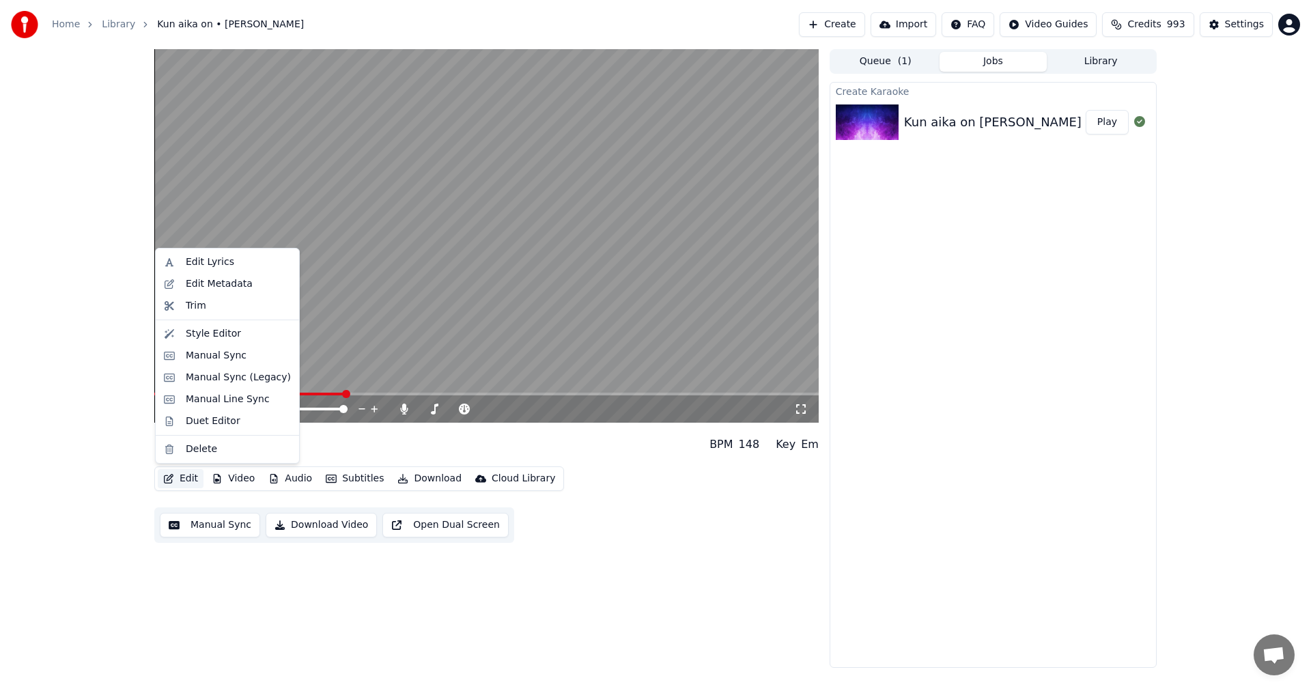
click at [195, 473] on button "Edit" at bounding box center [181, 478] width 46 height 19
click at [251, 386] on div "Manual Sync (Legacy)" at bounding box center [227, 378] width 138 height 22
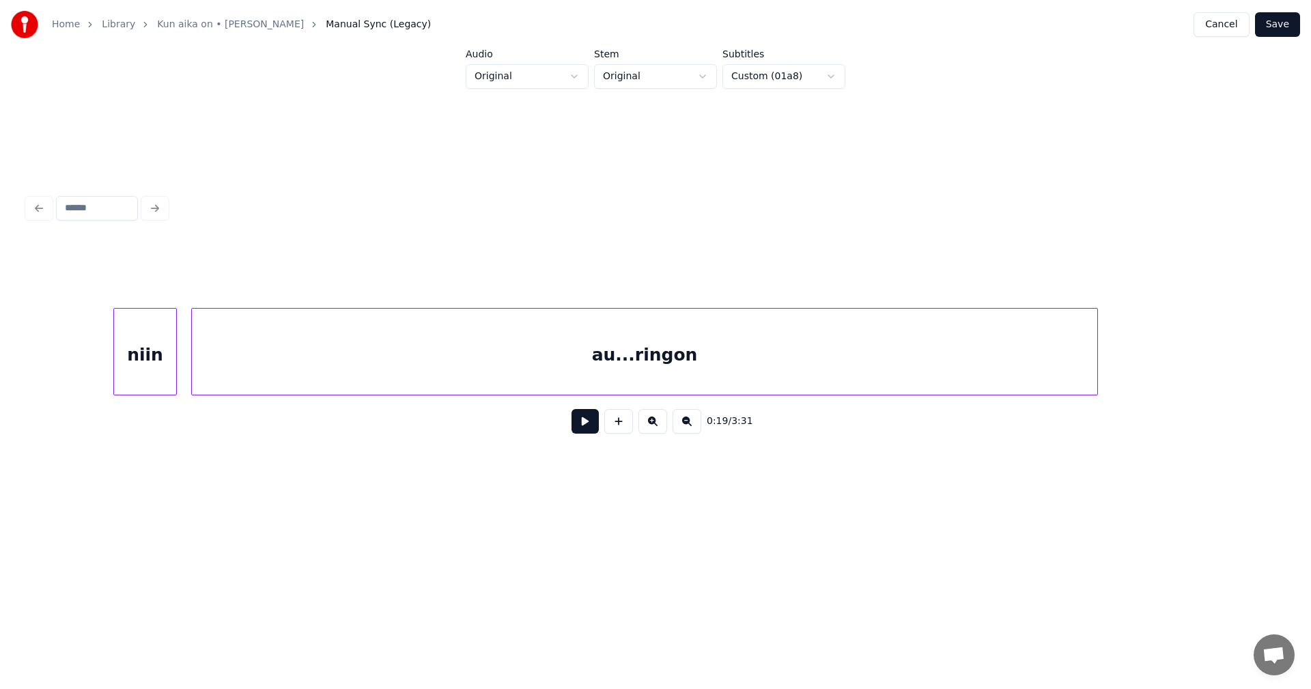
scroll to position [0, 12559]
click at [404, 372] on div "au...ringon" at bounding box center [728, 355] width 905 height 93
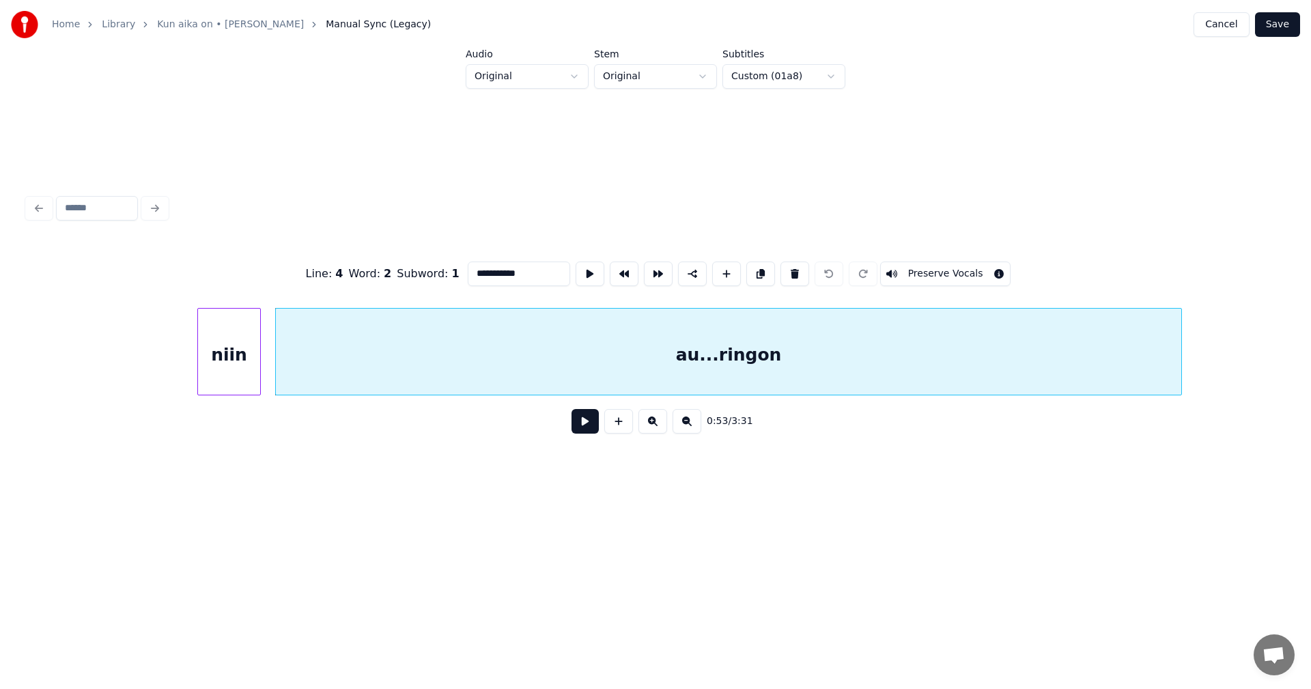
click at [578, 429] on button at bounding box center [585, 421] width 27 height 25
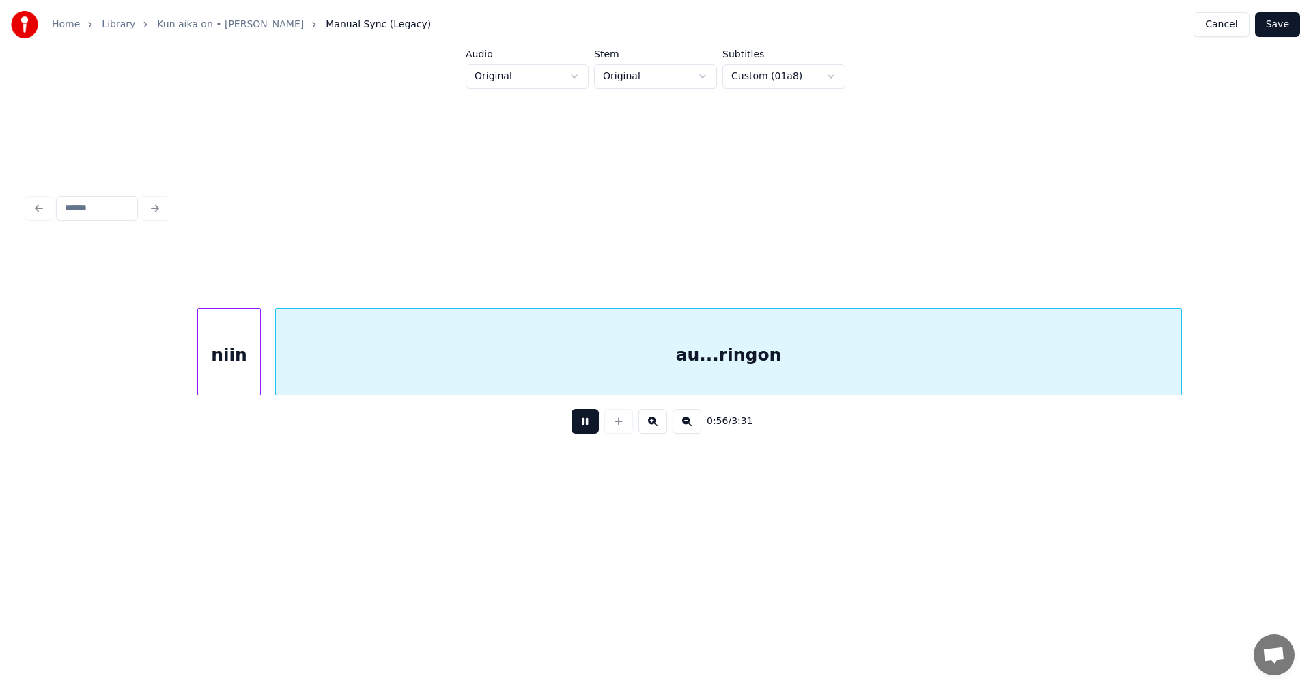
click at [583, 426] on button at bounding box center [585, 421] width 27 height 25
click at [848, 365] on div "au...ringon" at bounding box center [728, 355] width 905 height 93
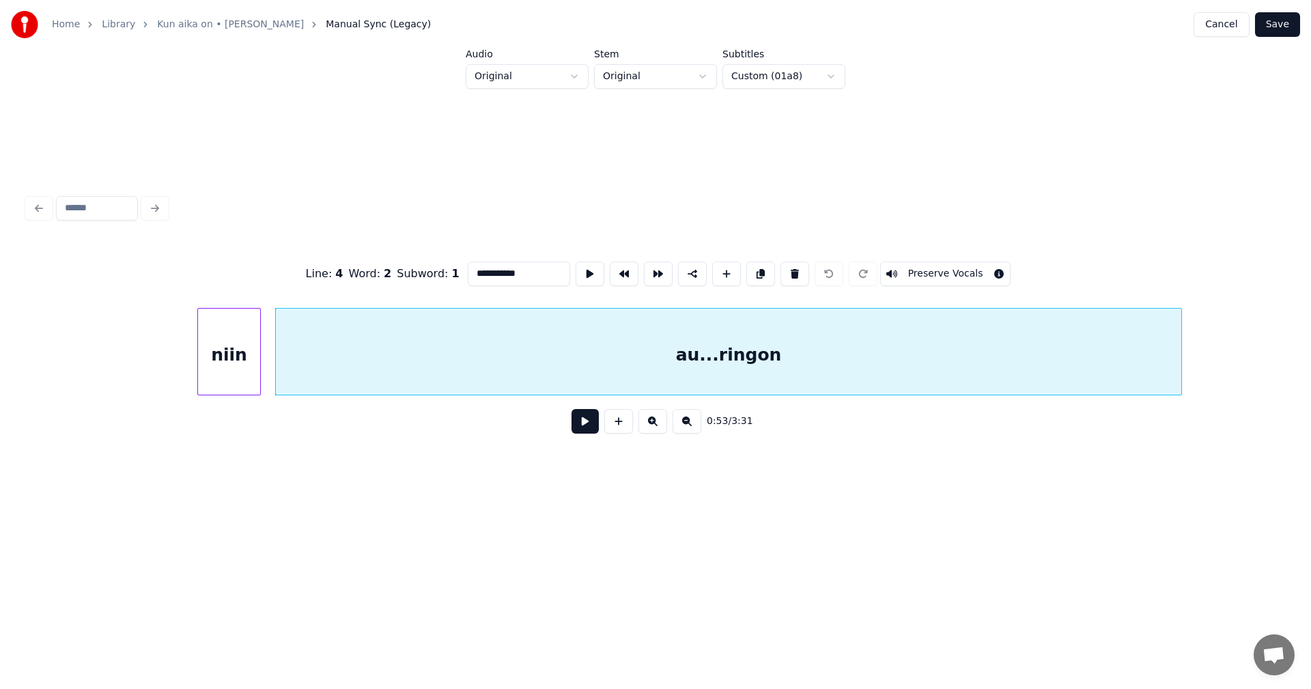
click at [1182, 373] on div "au...ringon" at bounding box center [728, 351] width 907 height 87
click at [597, 425] on button at bounding box center [585, 421] width 27 height 25
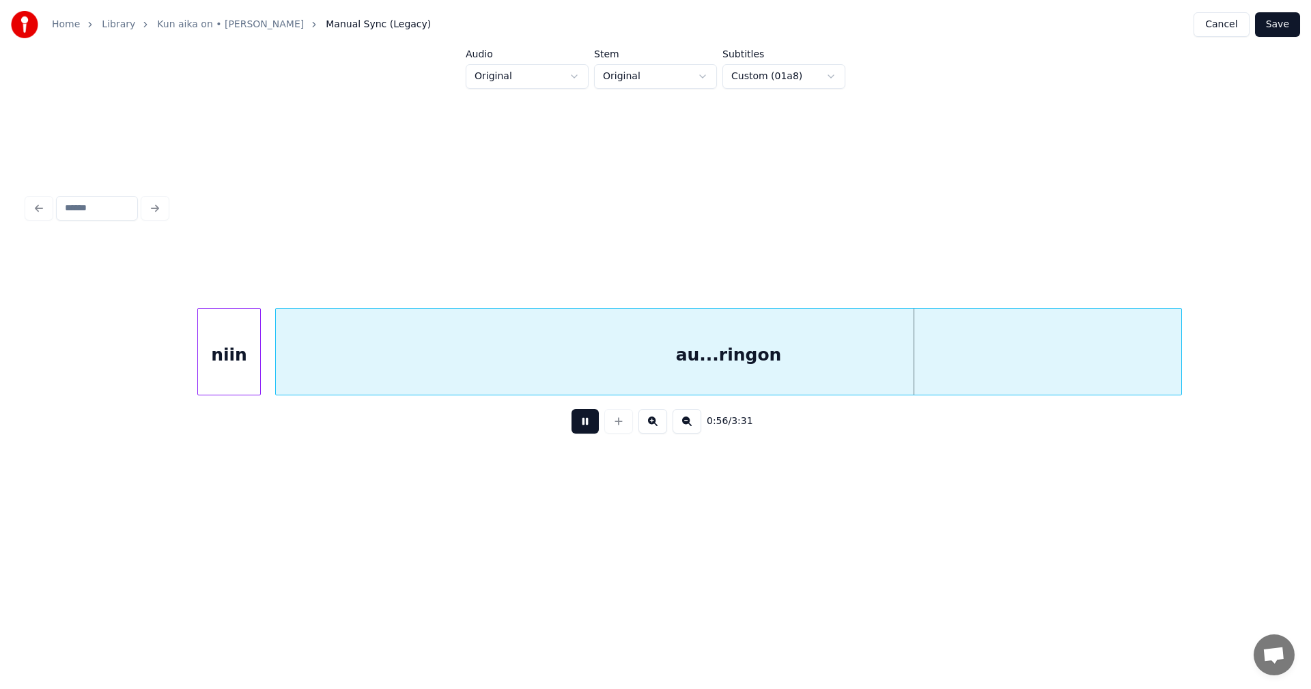
click at [595, 425] on button at bounding box center [585, 421] width 27 height 25
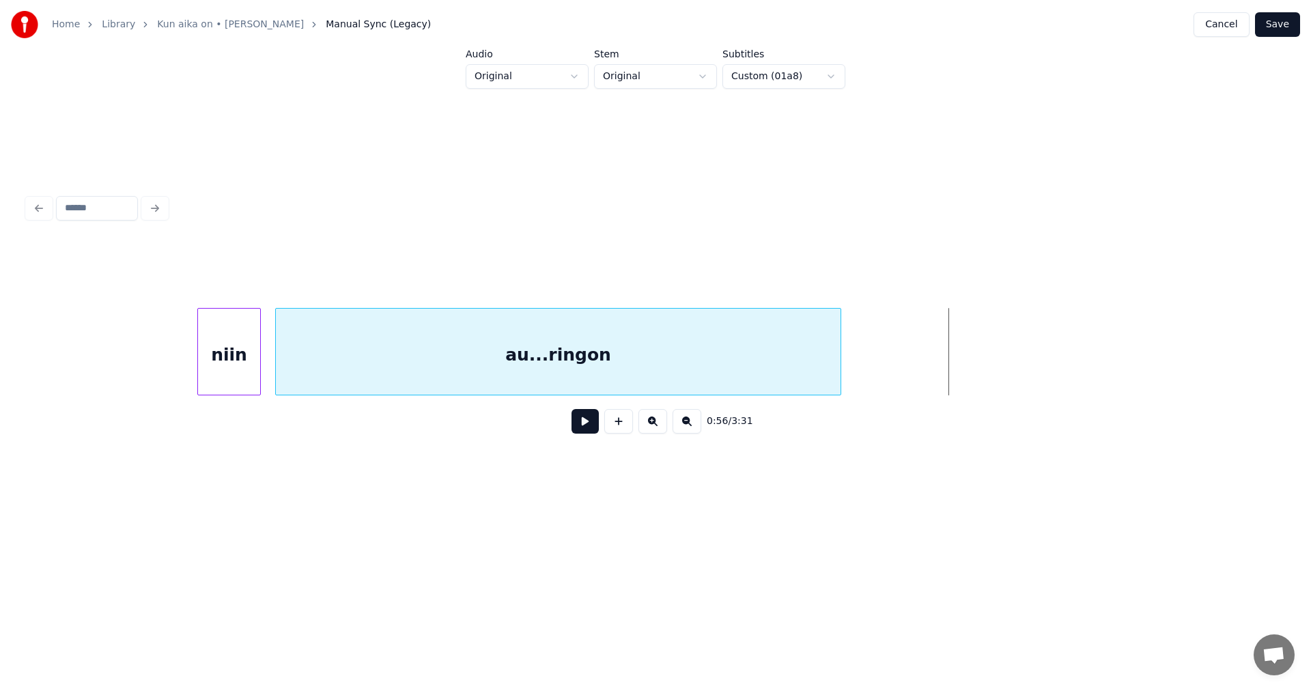
click at [839, 370] on div at bounding box center [838, 352] width 4 height 86
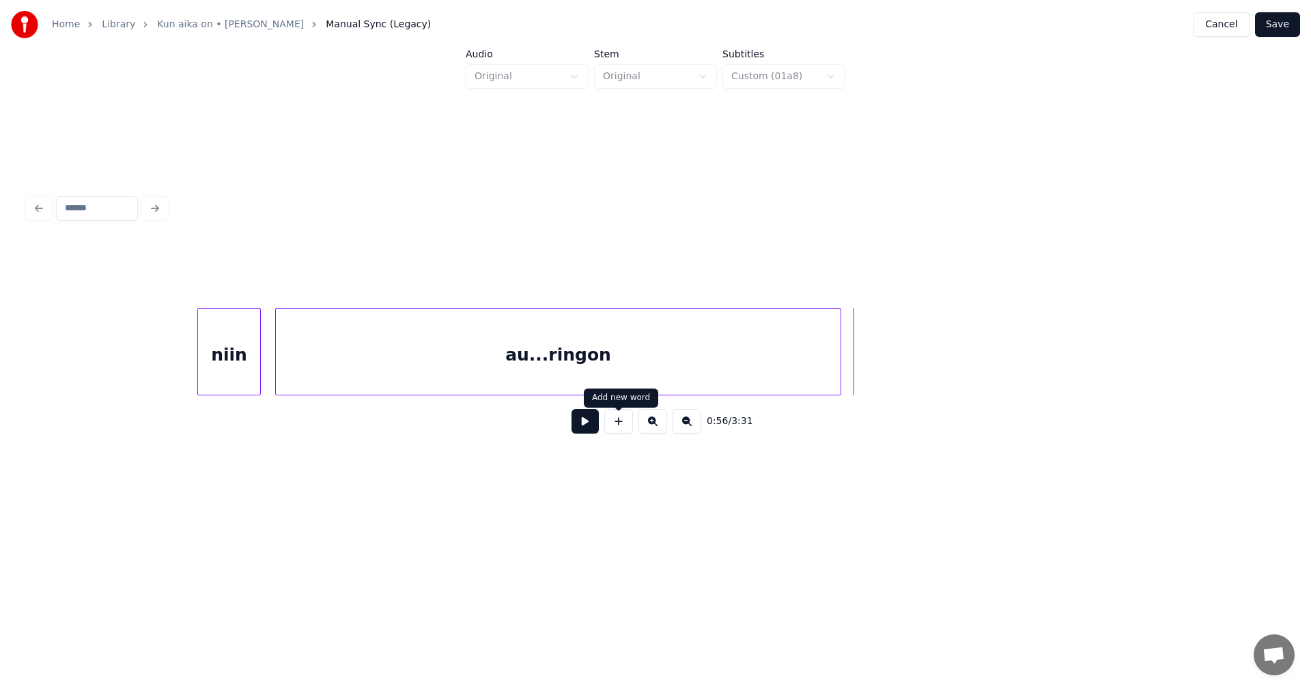
click at [615, 429] on button at bounding box center [618, 421] width 29 height 25
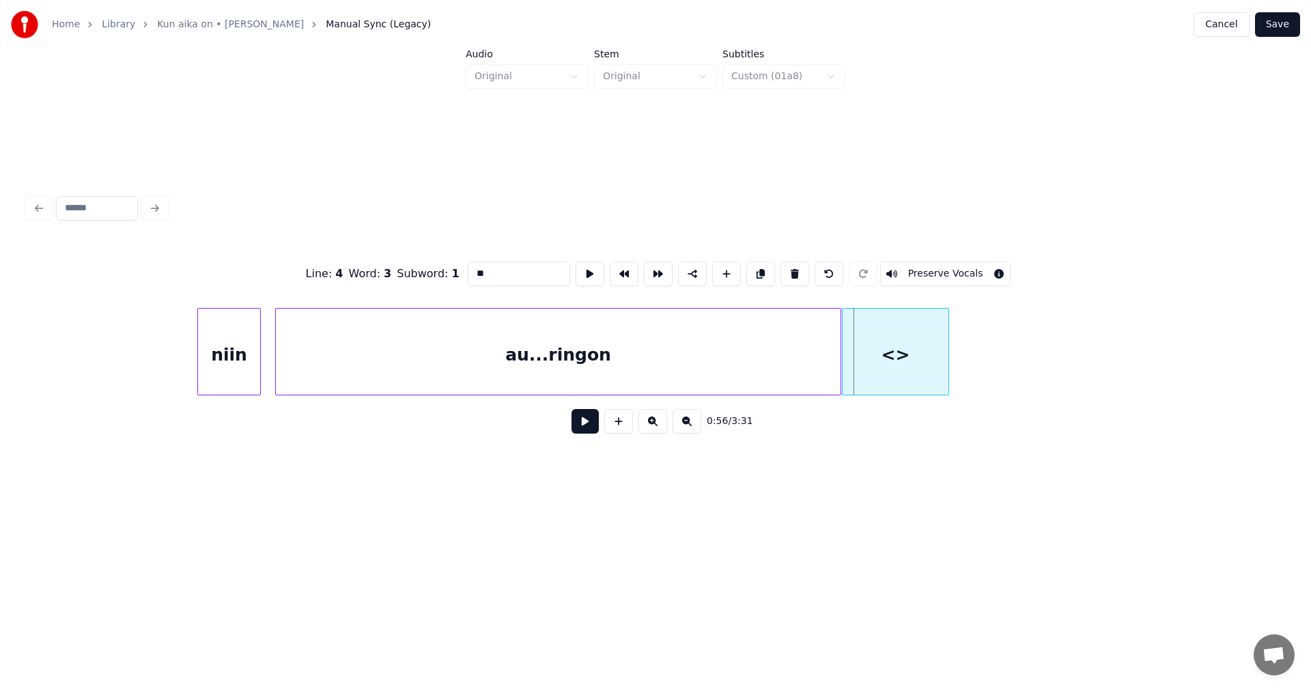
click at [845, 373] on div at bounding box center [845, 352] width 4 height 86
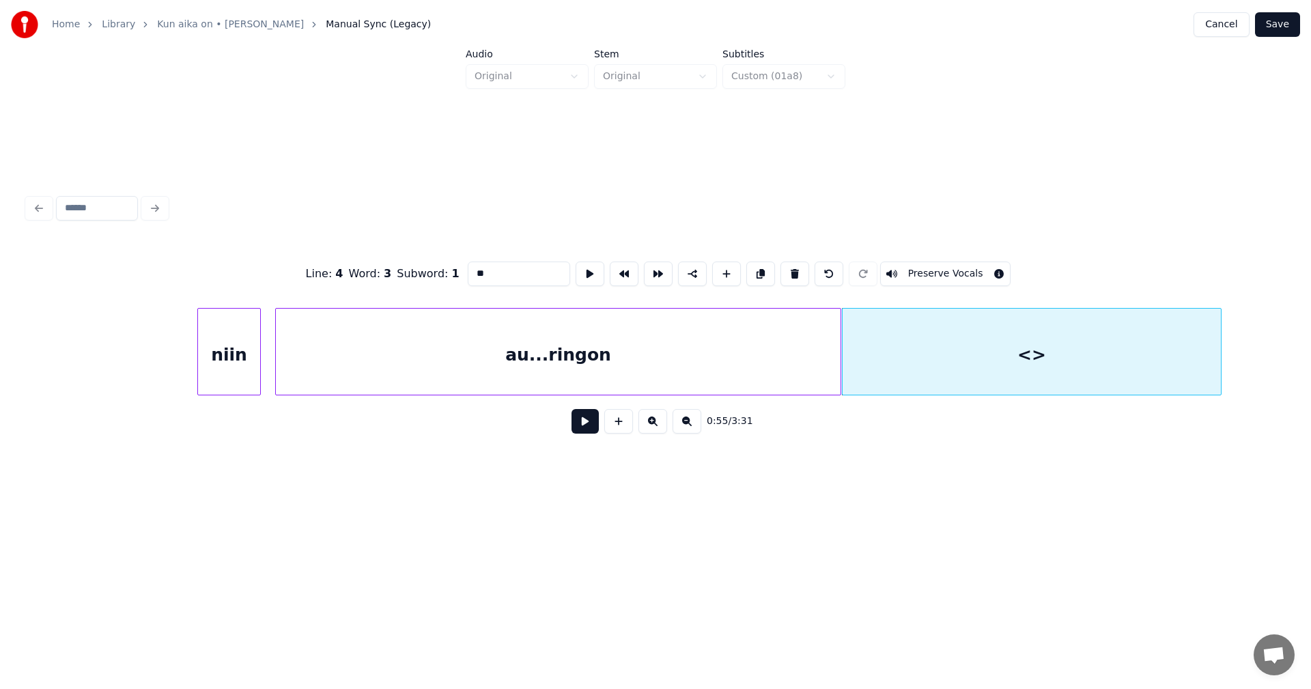
click at [1220, 362] on div at bounding box center [1219, 352] width 4 height 86
click at [600, 364] on div "au...ringon" at bounding box center [558, 355] width 565 height 93
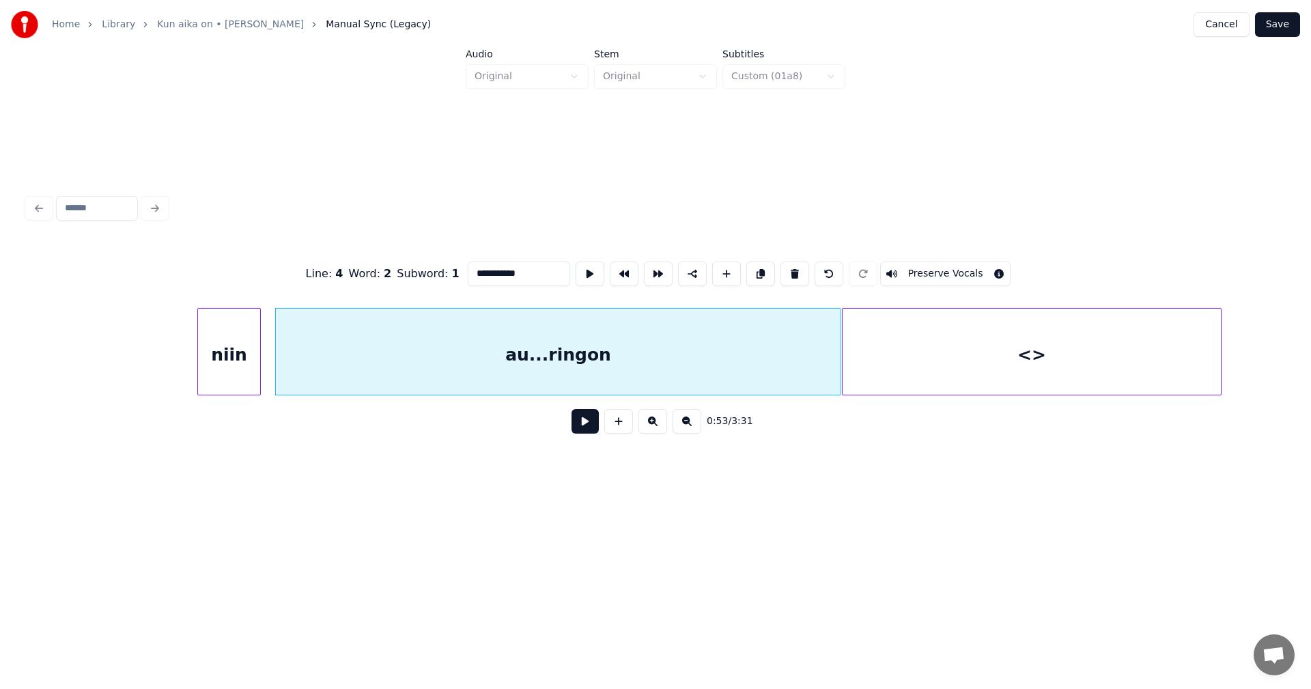
click at [889, 361] on div "<>" at bounding box center [1032, 355] width 378 height 93
type input "**"
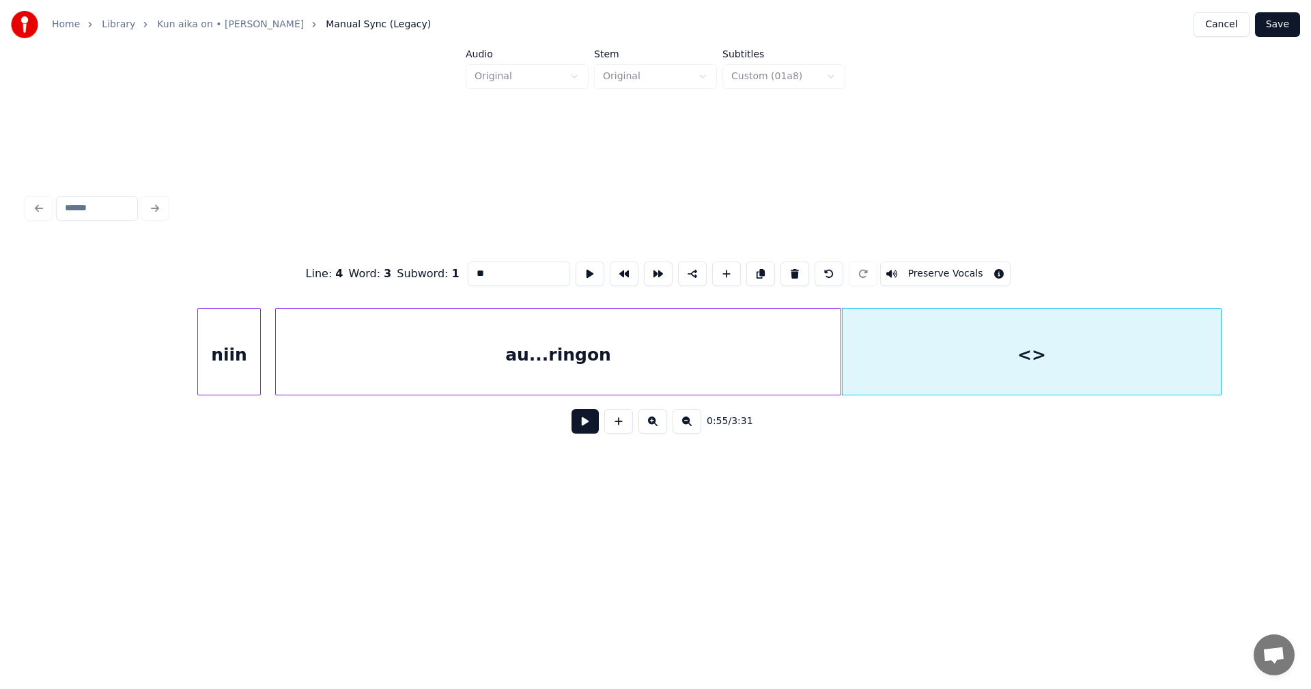
drag, startPoint x: 499, startPoint y: 270, endPoint x: 444, endPoint y: 270, distance: 55.3
click at [444, 270] on div "Line : 4 Word : 3 Subword : 1 ** Preserve Vocals" at bounding box center [655, 274] width 1256 height 68
click at [541, 325] on div "au...ringon" at bounding box center [558, 355] width 565 height 93
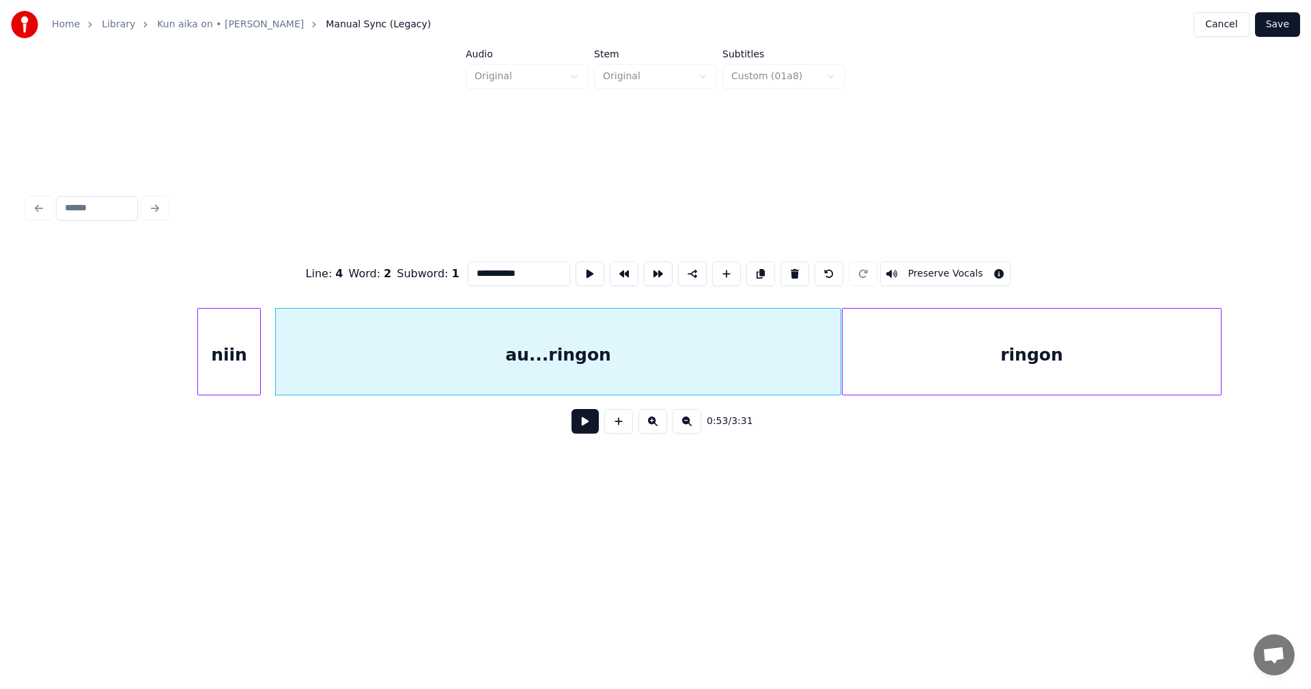
drag, startPoint x: 522, startPoint y: 268, endPoint x: 488, endPoint y: 270, distance: 33.5
click at [488, 270] on input "**********" at bounding box center [519, 274] width 102 height 25
type input "*****"
click at [1285, 30] on button "Save" at bounding box center [1277, 24] width 45 height 25
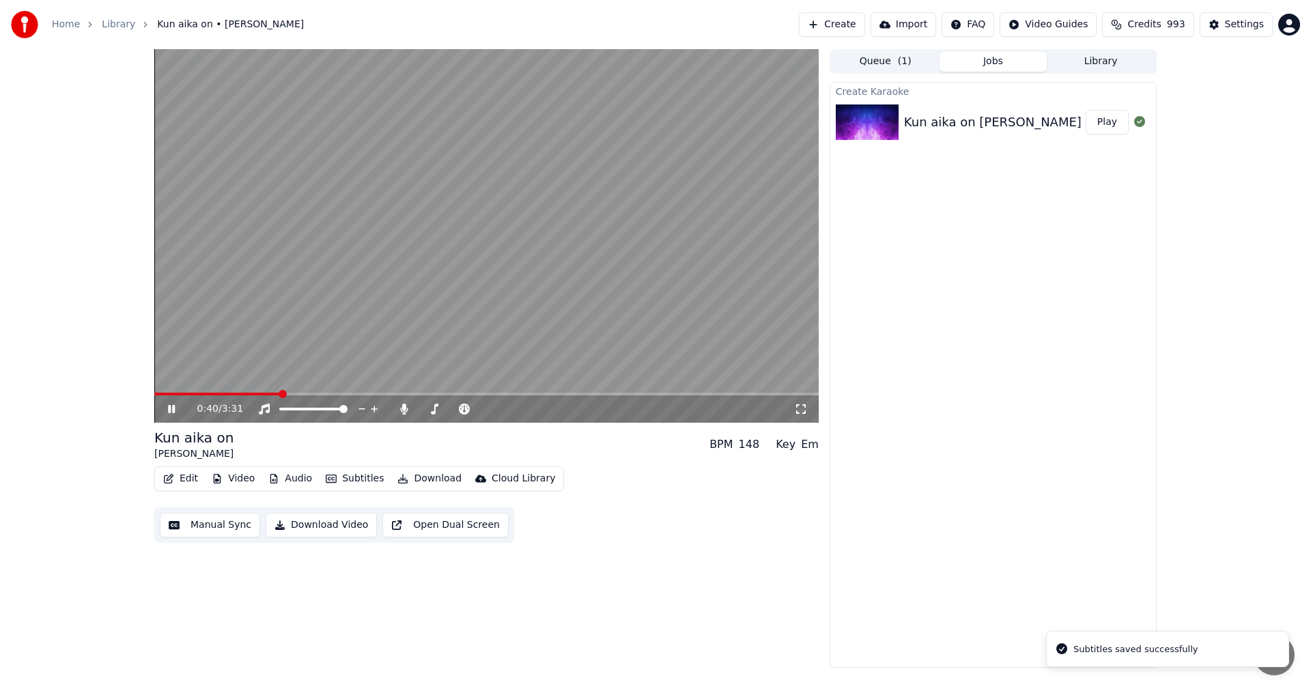
click at [279, 395] on span at bounding box center [486, 394] width 664 height 3
click at [328, 391] on video at bounding box center [486, 235] width 664 height 373
click at [326, 394] on span at bounding box center [252, 394] width 197 height 3
click at [177, 410] on icon at bounding box center [181, 409] width 32 height 11
click at [173, 411] on icon at bounding box center [171, 409] width 7 height 8
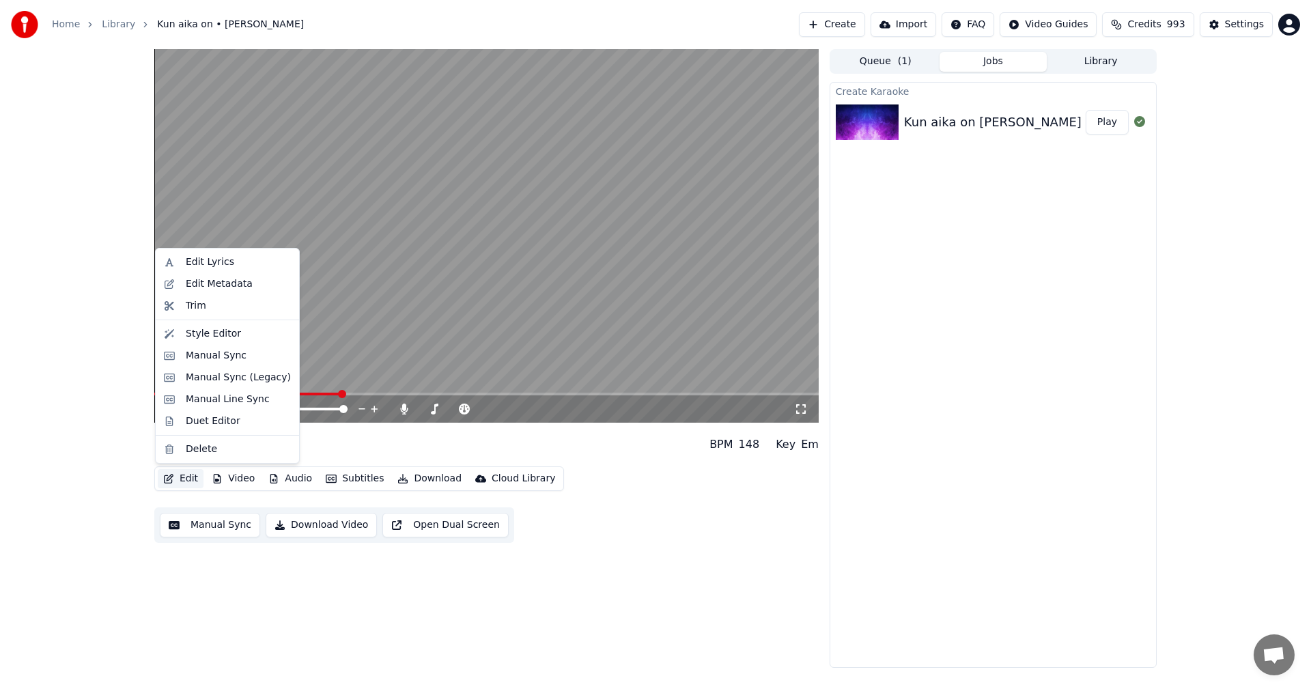
click at [193, 477] on button "Edit" at bounding box center [181, 478] width 46 height 19
click at [265, 384] on div "Manual Sync (Legacy)" at bounding box center [227, 378] width 138 height 22
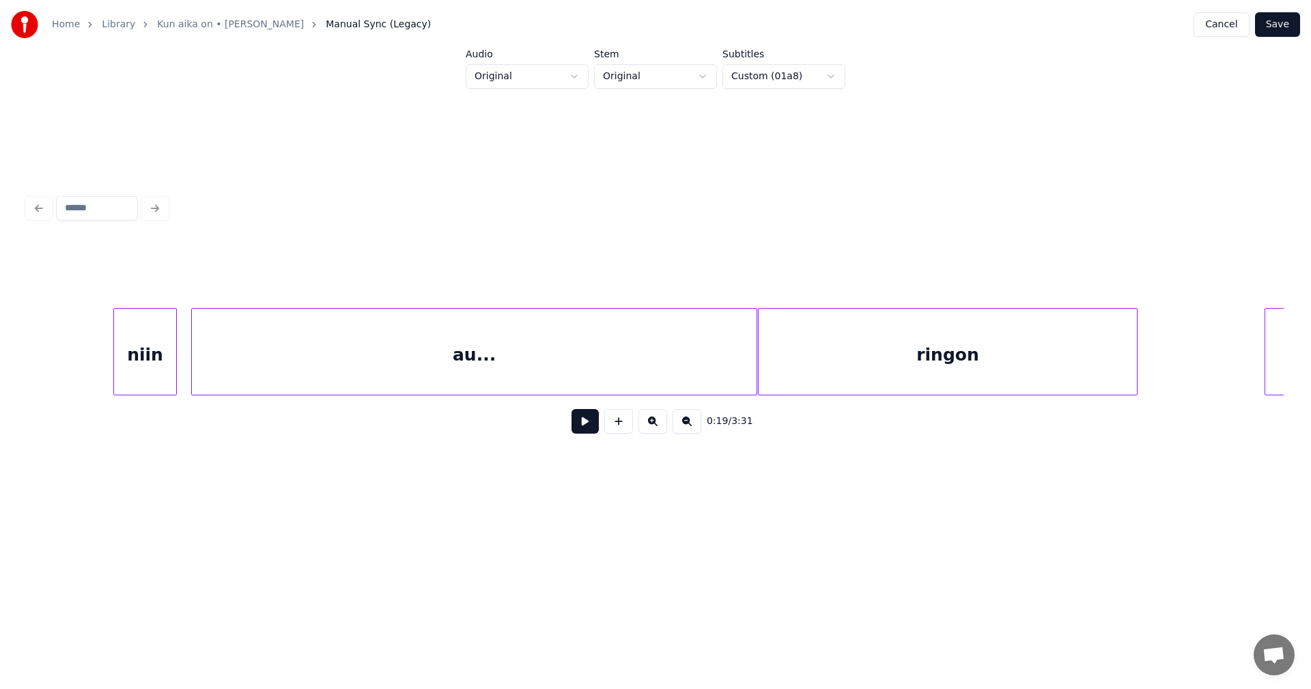
scroll to position [0, 12588]
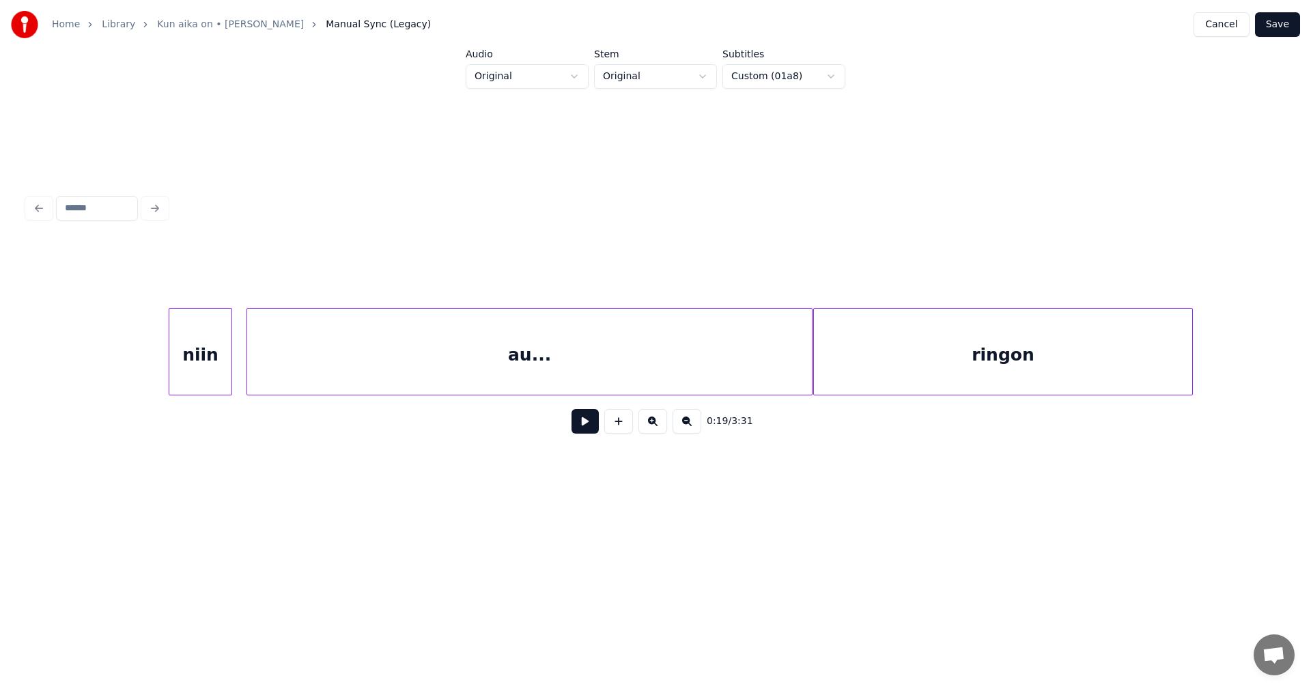
click at [430, 377] on div "au..." at bounding box center [529, 355] width 565 height 93
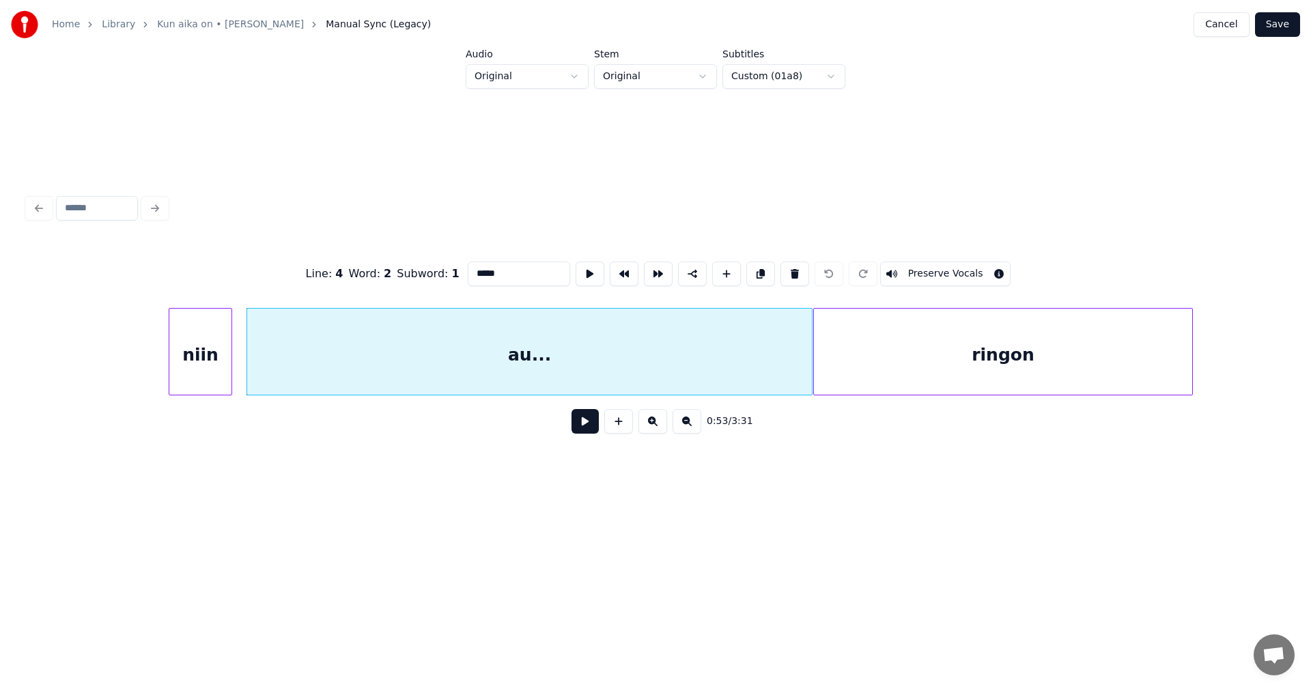
click at [493, 271] on input "*****" at bounding box center [519, 274] width 102 height 25
click at [897, 357] on div "ringon" at bounding box center [1003, 355] width 378 height 93
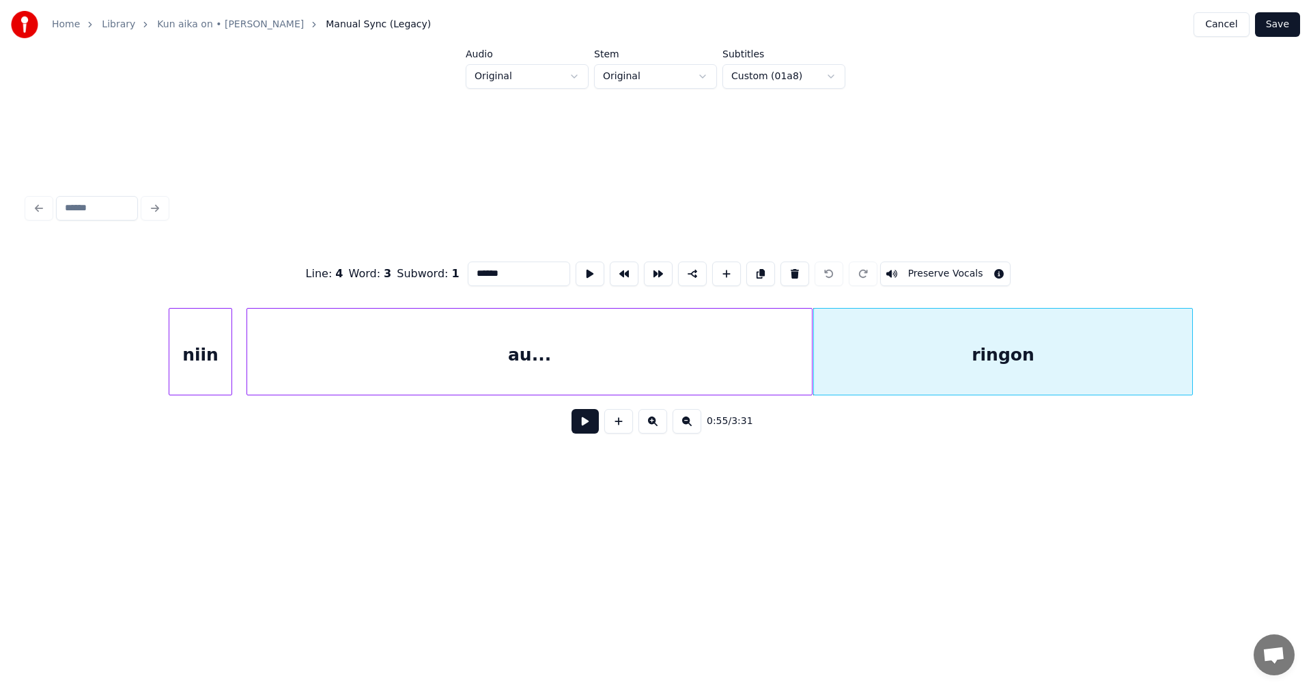
click at [472, 269] on input "******" at bounding box center [519, 274] width 102 height 25
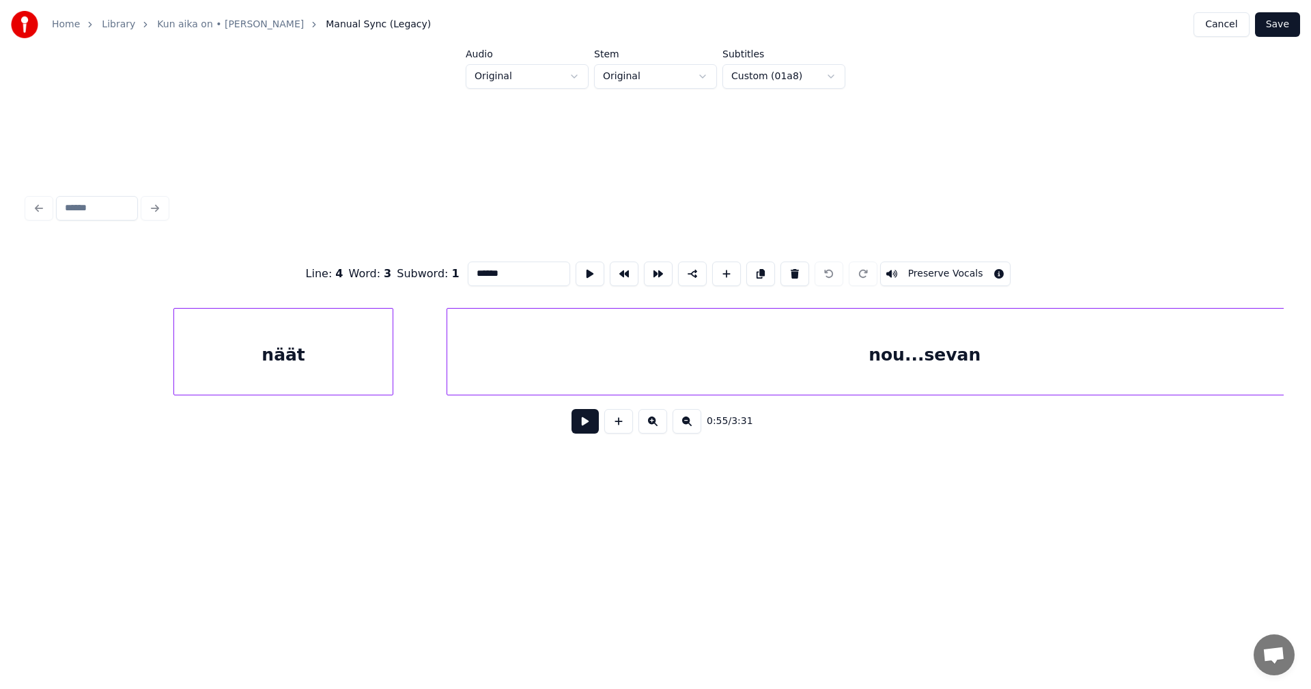
scroll to position [0, 14126]
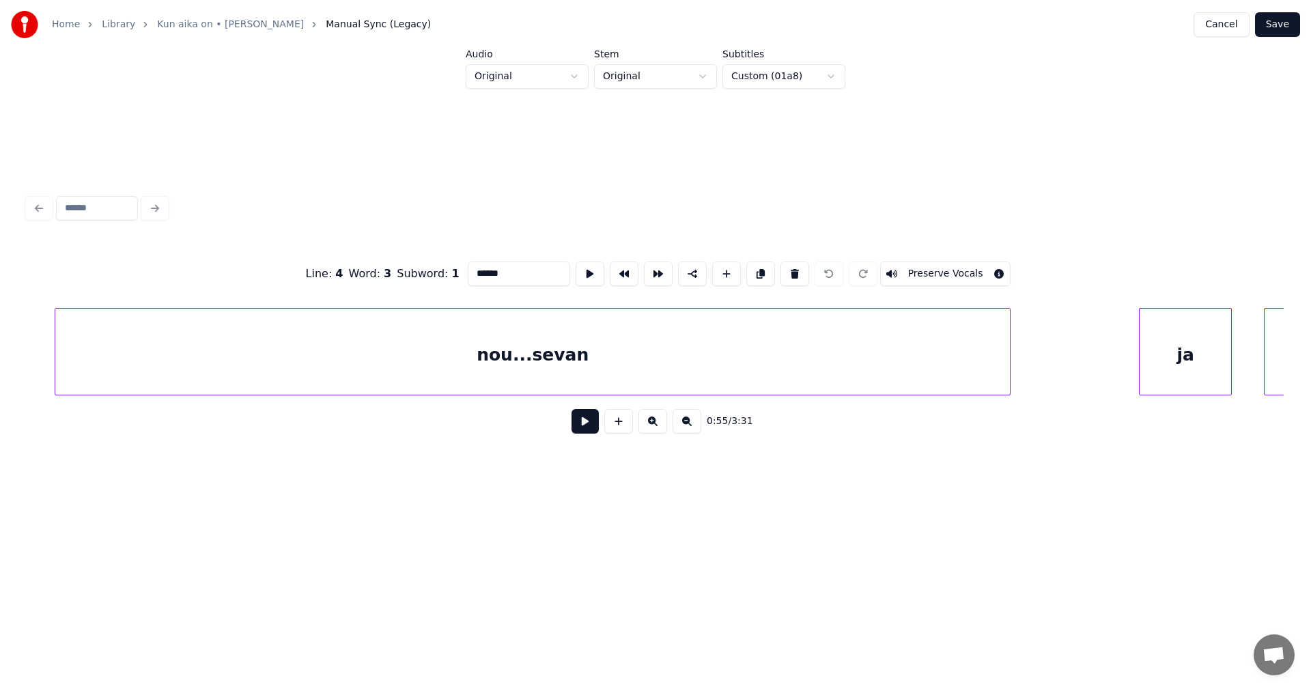
click at [407, 369] on div "nou...sevan" at bounding box center [532, 355] width 955 height 93
type input "**********"
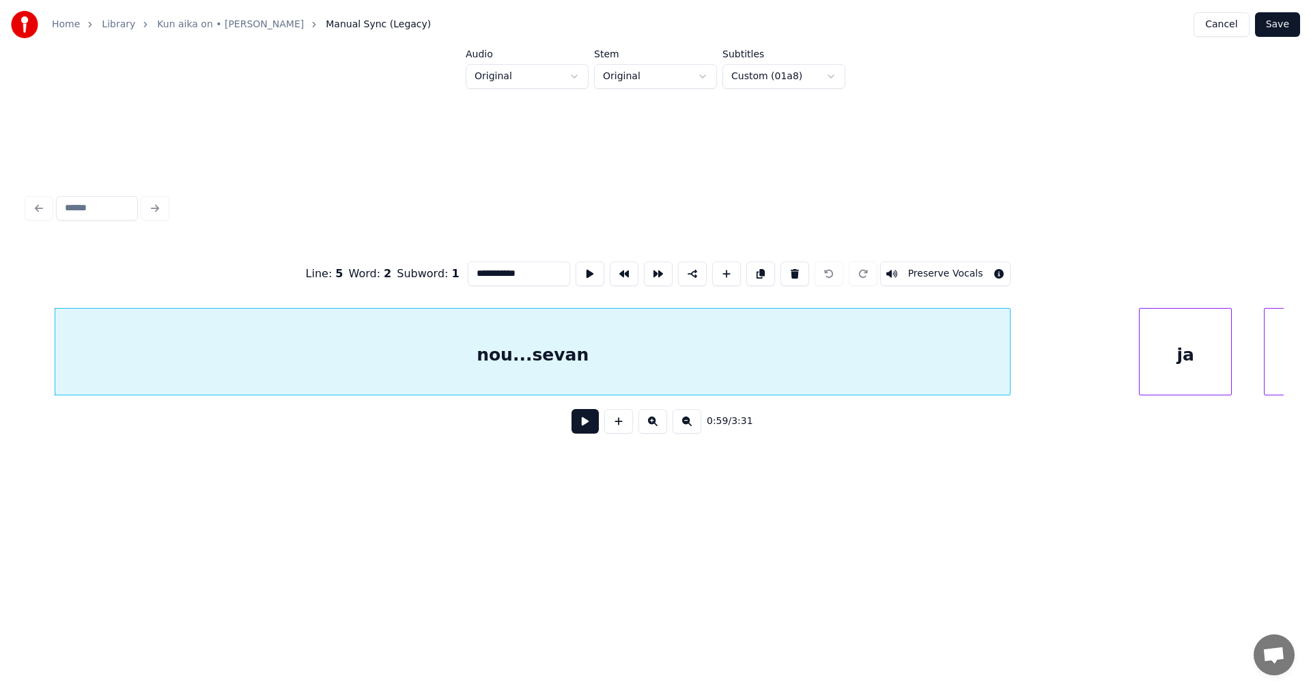
click at [582, 427] on button at bounding box center [585, 421] width 27 height 25
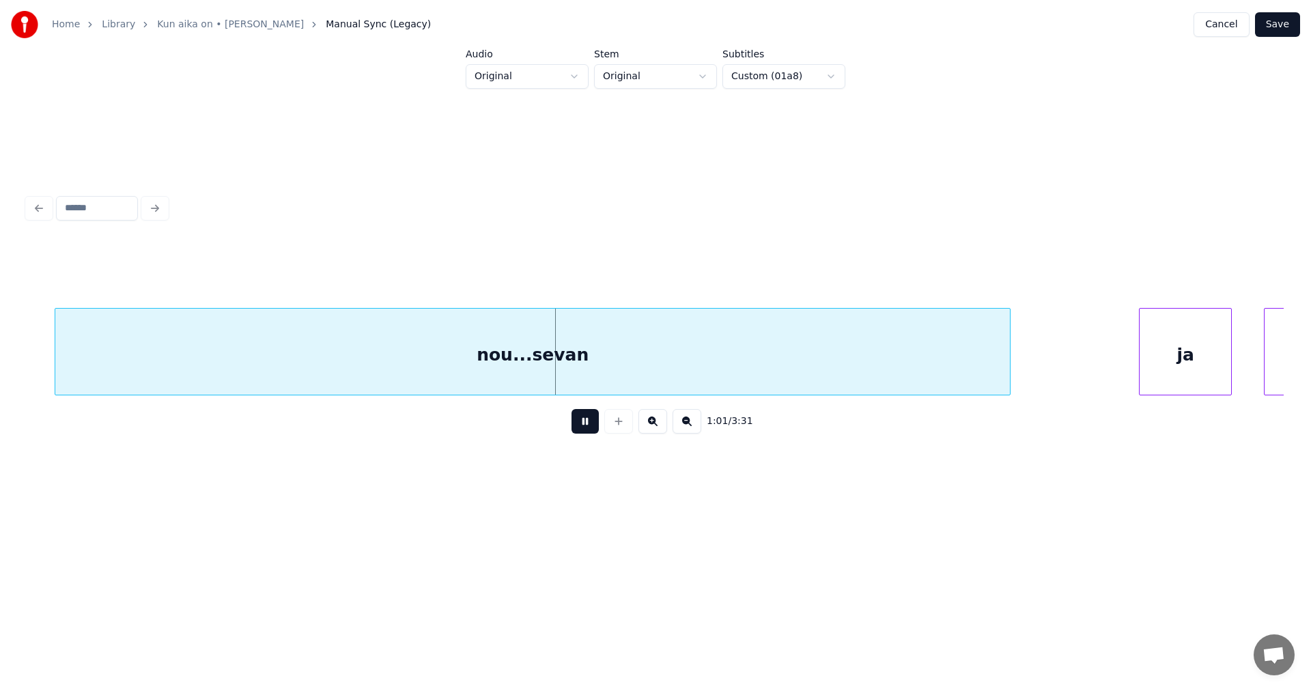
click at [583, 428] on button at bounding box center [585, 421] width 27 height 25
click at [531, 350] on div "nou...sevan" at bounding box center [532, 355] width 955 height 93
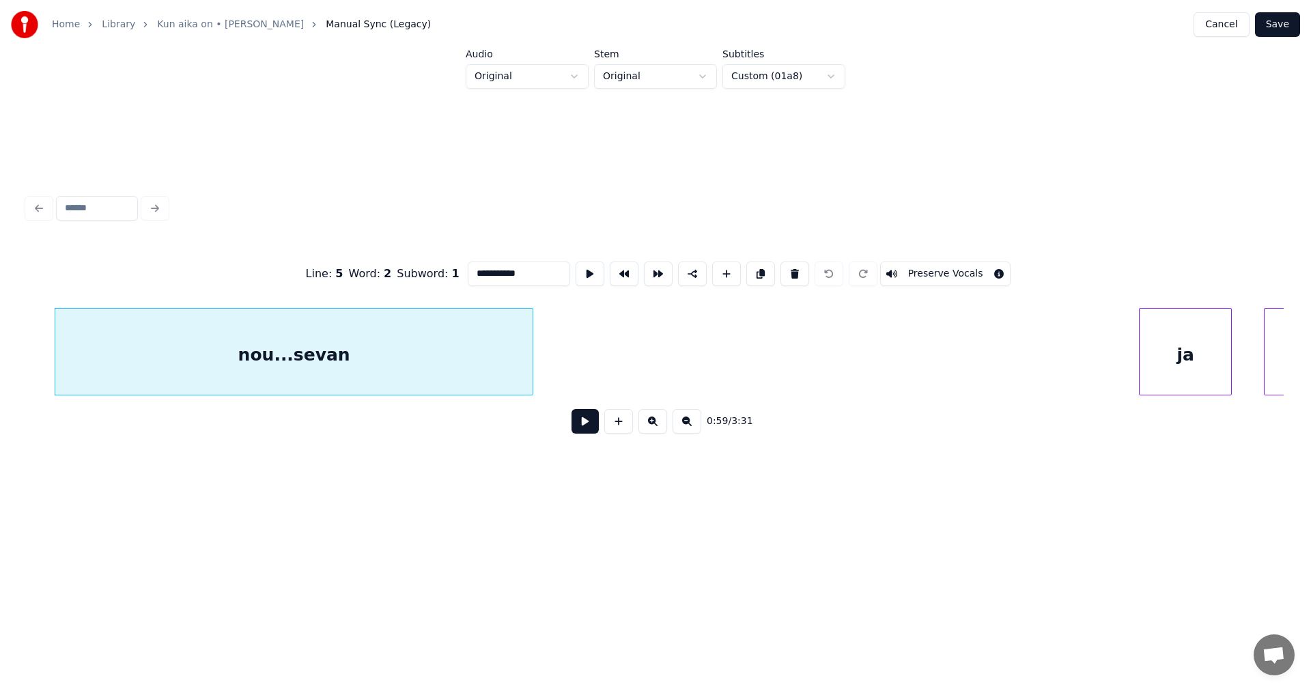
click at [531, 358] on div at bounding box center [530, 352] width 4 height 86
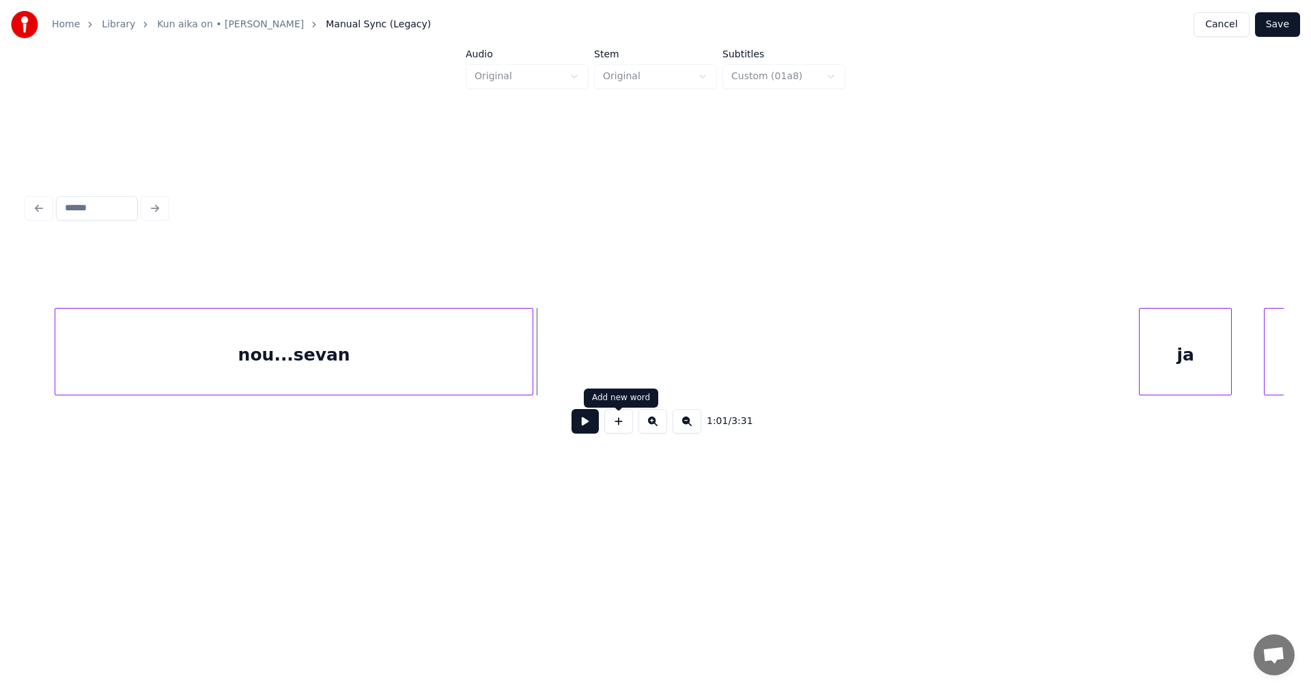
click at [611, 419] on button at bounding box center [618, 421] width 29 height 25
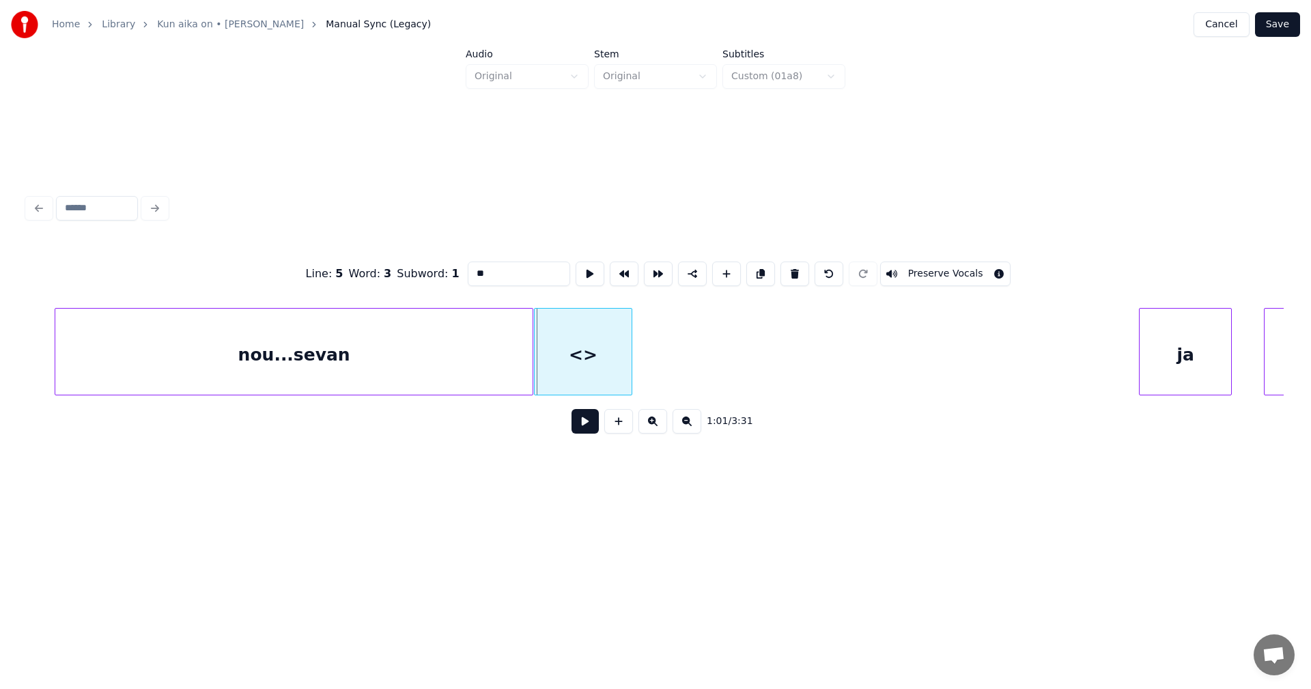
click at [537, 369] on div at bounding box center [537, 352] width 4 height 86
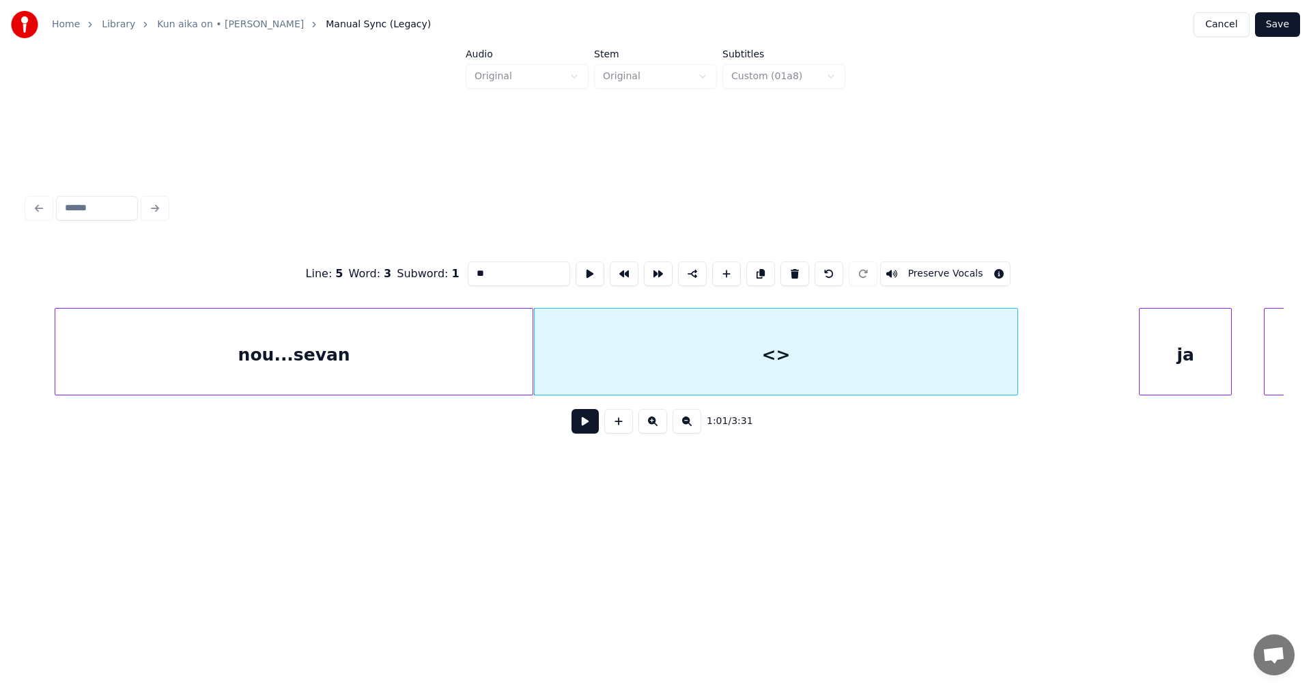
click at [1015, 363] on div at bounding box center [1015, 352] width 4 height 86
drag, startPoint x: 502, startPoint y: 269, endPoint x: 463, endPoint y: 270, distance: 38.9
click at [468, 270] on input "**" at bounding box center [519, 274] width 102 height 25
click at [419, 333] on div "nou...sevan" at bounding box center [293, 355] width 477 height 93
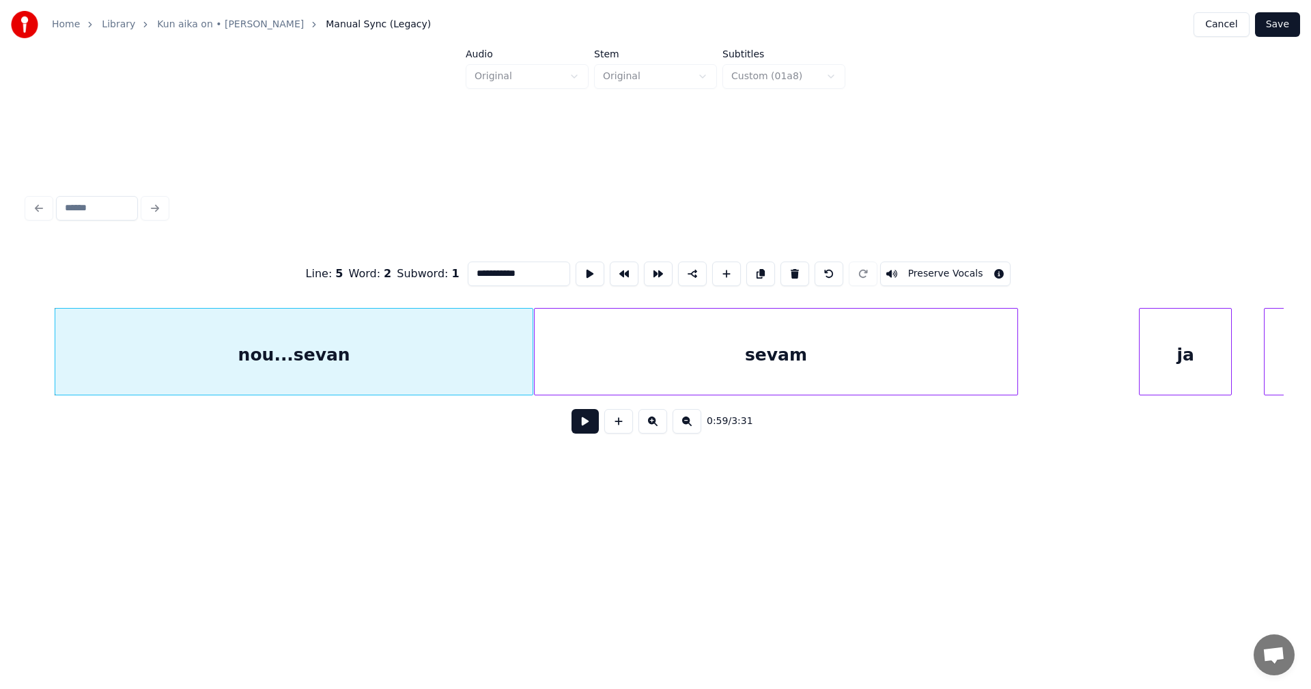
drag, startPoint x: 522, startPoint y: 268, endPoint x: 495, endPoint y: 274, distance: 27.2
click at [495, 274] on input "**********" at bounding box center [519, 274] width 102 height 25
click at [647, 329] on div "sevam" at bounding box center [776, 355] width 483 height 93
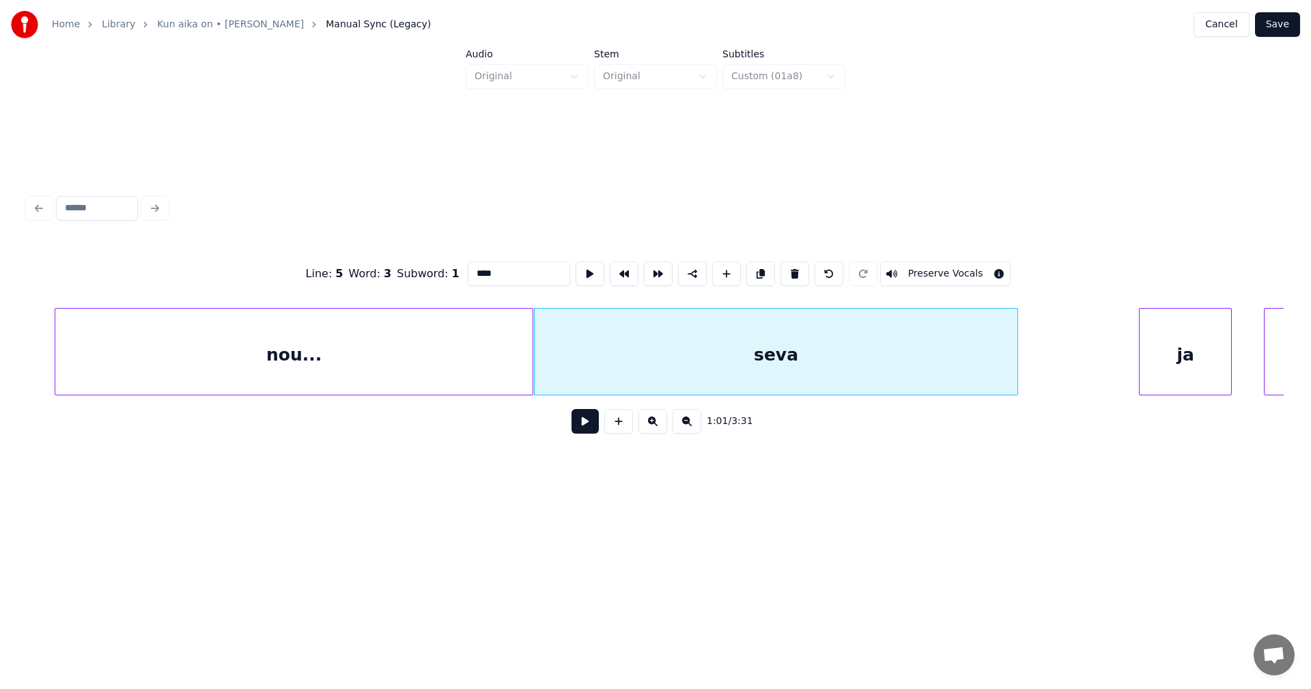
click at [466, 350] on div "nou..." at bounding box center [293, 355] width 477 height 93
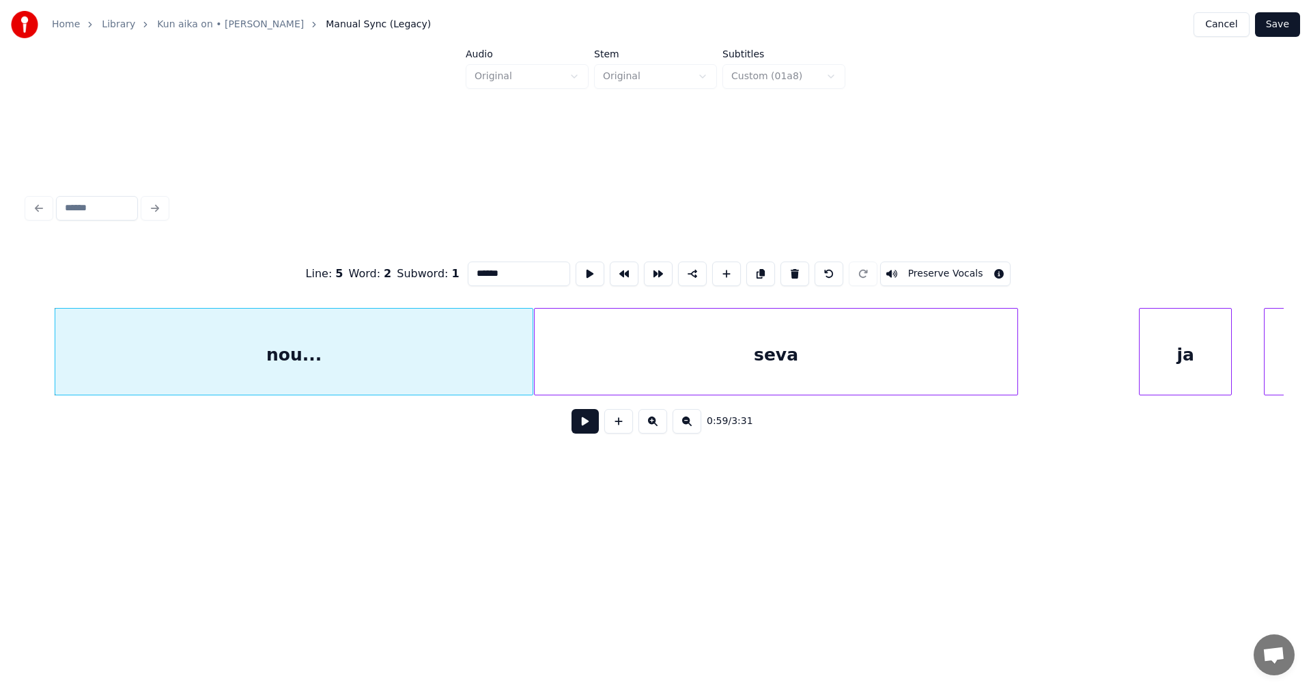
type input "******"
click at [591, 427] on button at bounding box center [585, 421] width 27 height 25
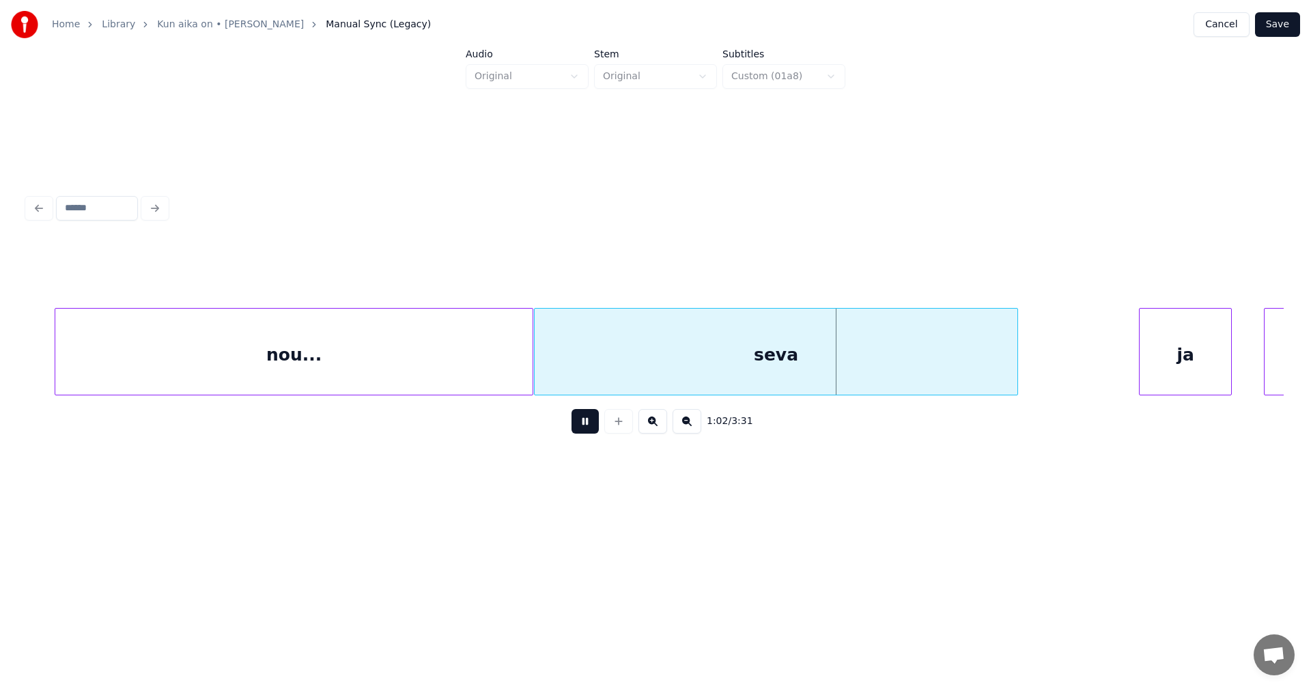
click at [580, 419] on button at bounding box center [585, 421] width 27 height 25
click at [611, 344] on div "seva" at bounding box center [776, 355] width 483 height 93
click at [492, 270] on input "****" at bounding box center [519, 274] width 102 height 25
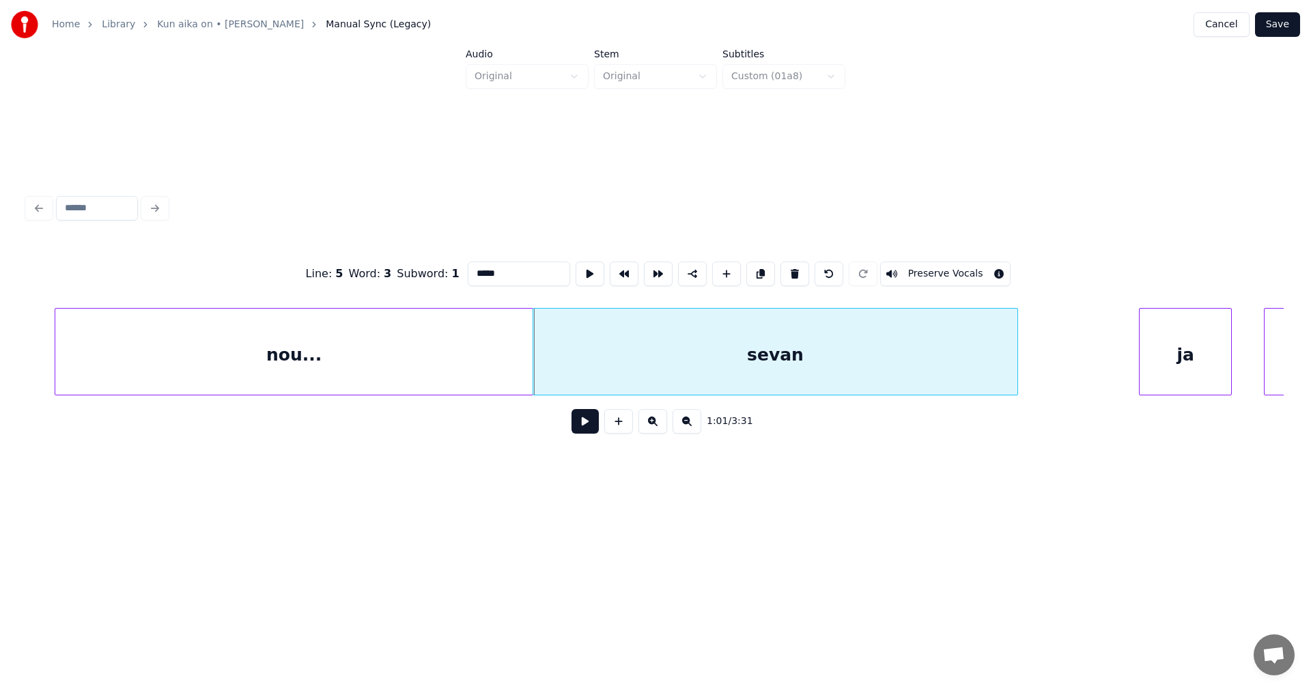
click at [536, 367] on div at bounding box center [535, 352] width 4 height 86
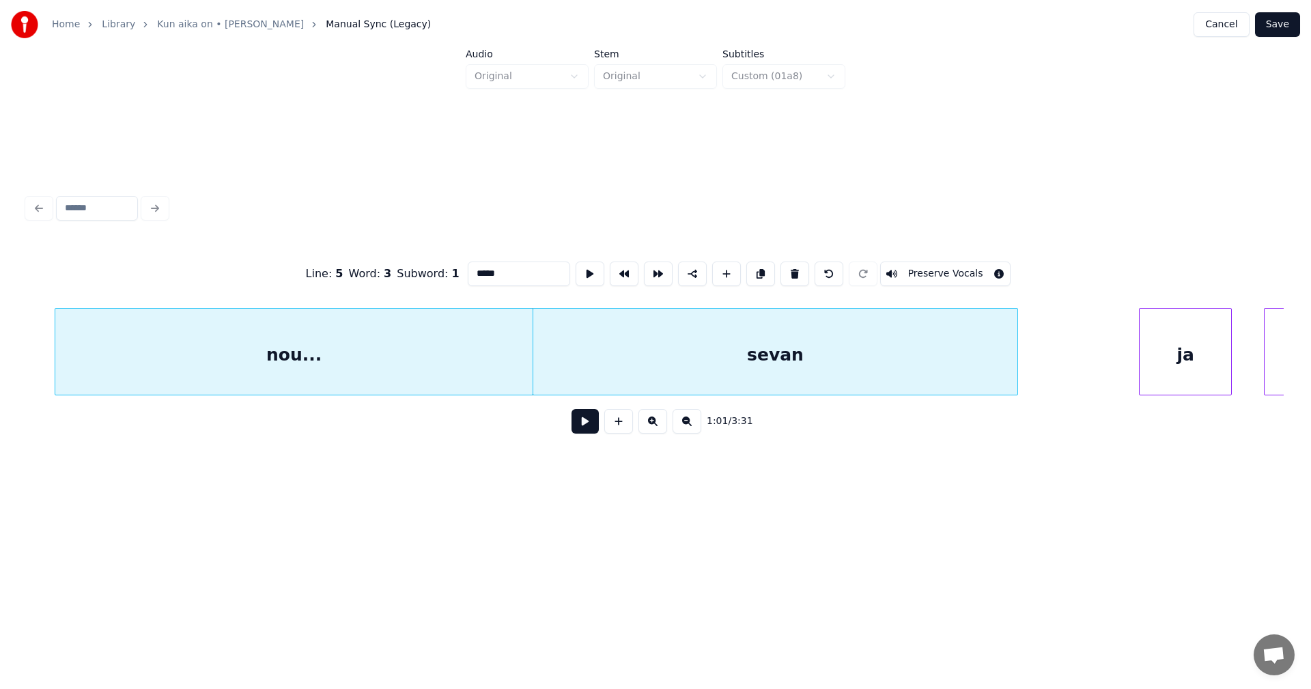
type input "*****"
click at [1282, 26] on button "Save" at bounding box center [1277, 24] width 45 height 25
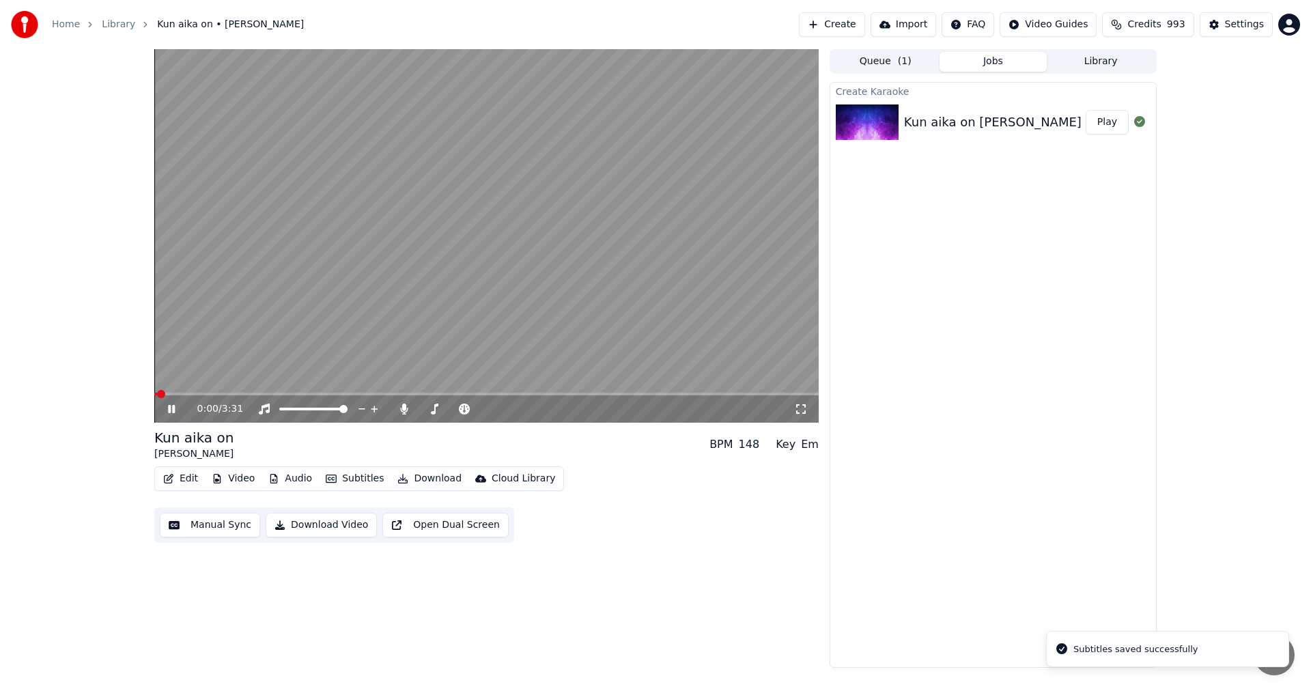
click at [288, 393] on span at bounding box center [486, 394] width 664 height 3
click at [317, 392] on video at bounding box center [486, 235] width 664 height 373
click at [178, 407] on icon at bounding box center [181, 409] width 32 height 11
click at [352, 394] on span at bounding box center [253, 394] width 198 height 3
click at [328, 393] on span at bounding box center [264, 394] width 220 height 3
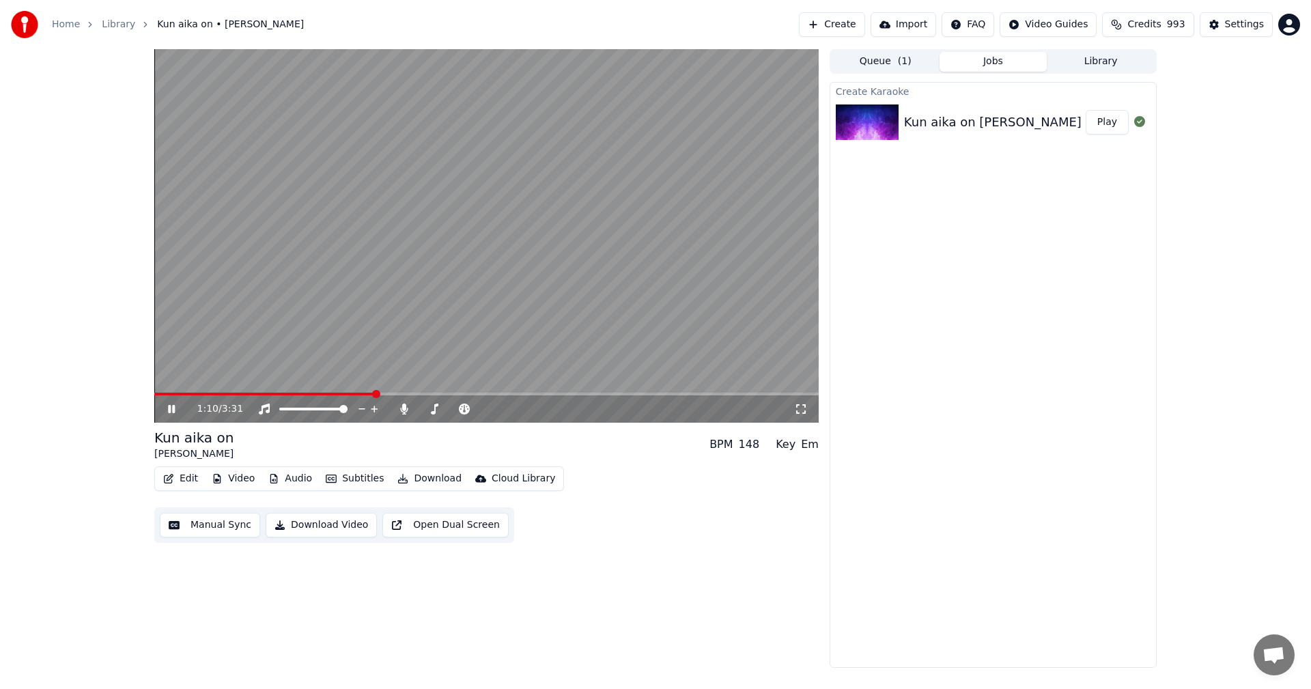
click at [163, 406] on div "1:10 / 3:31" at bounding box center [486, 409] width 653 height 14
click at [166, 405] on icon at bounding box center [181, 409] width 32 height 11
